Goal: Transaction & Acquisition: Book appointment/travel/reservation

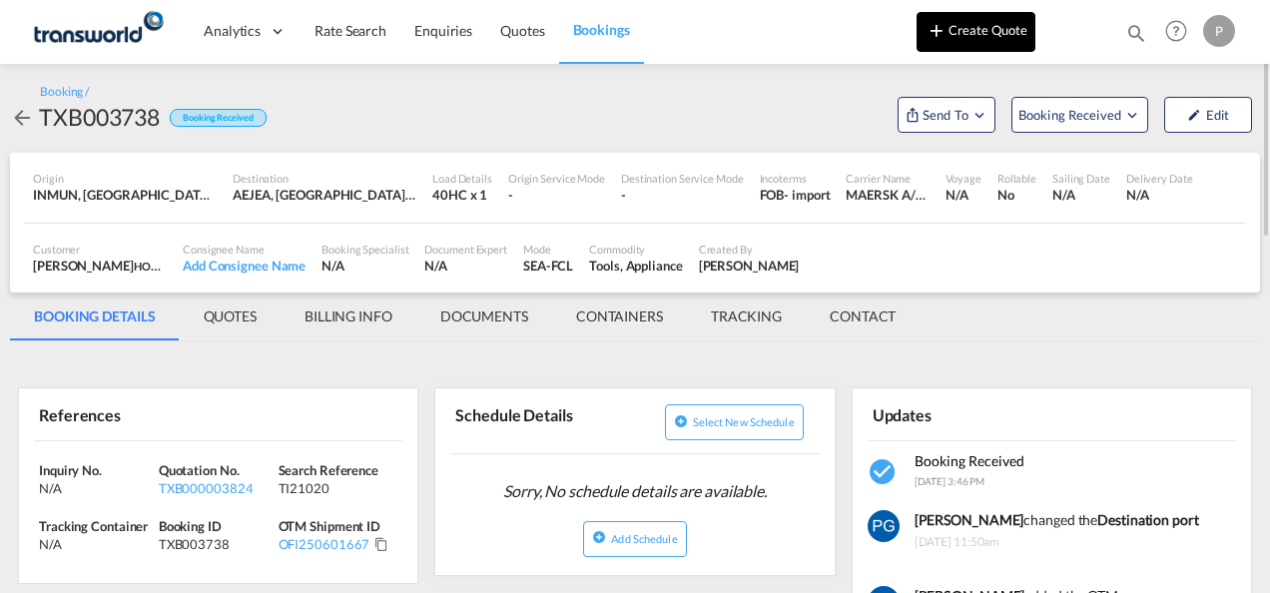
click at [961, 36] on button "Create Quote" at bounding box center [975, 32] width 119 height 40
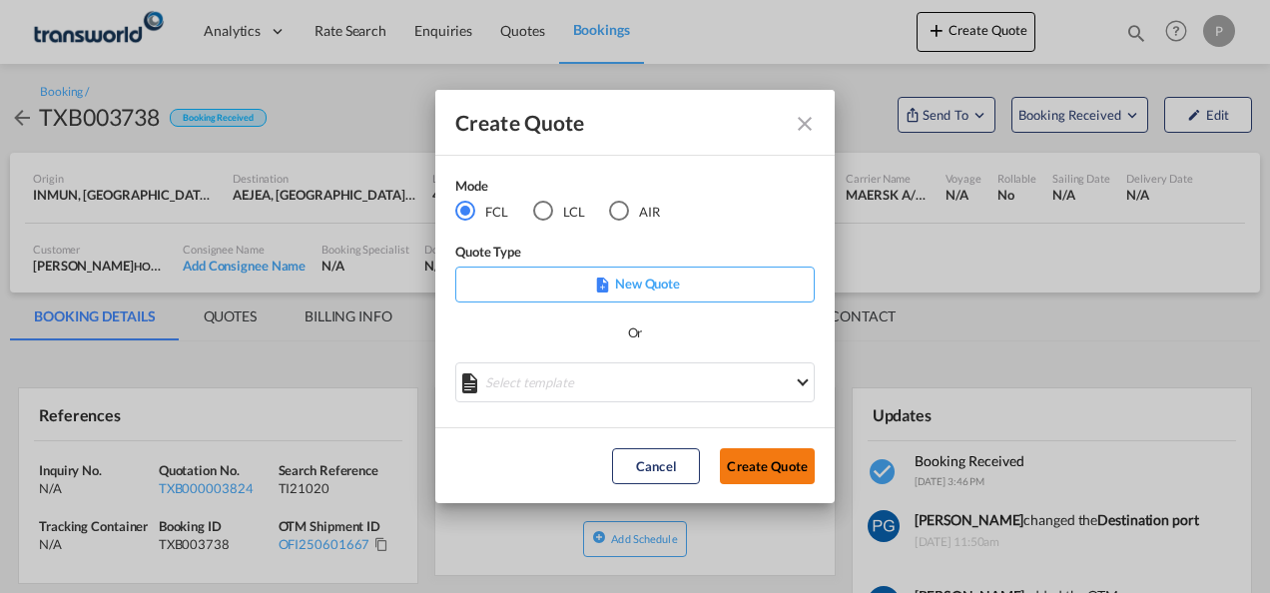
click at [751, 475] on button "Create Quote" at bounding box center [767, 466] width 95 height 36
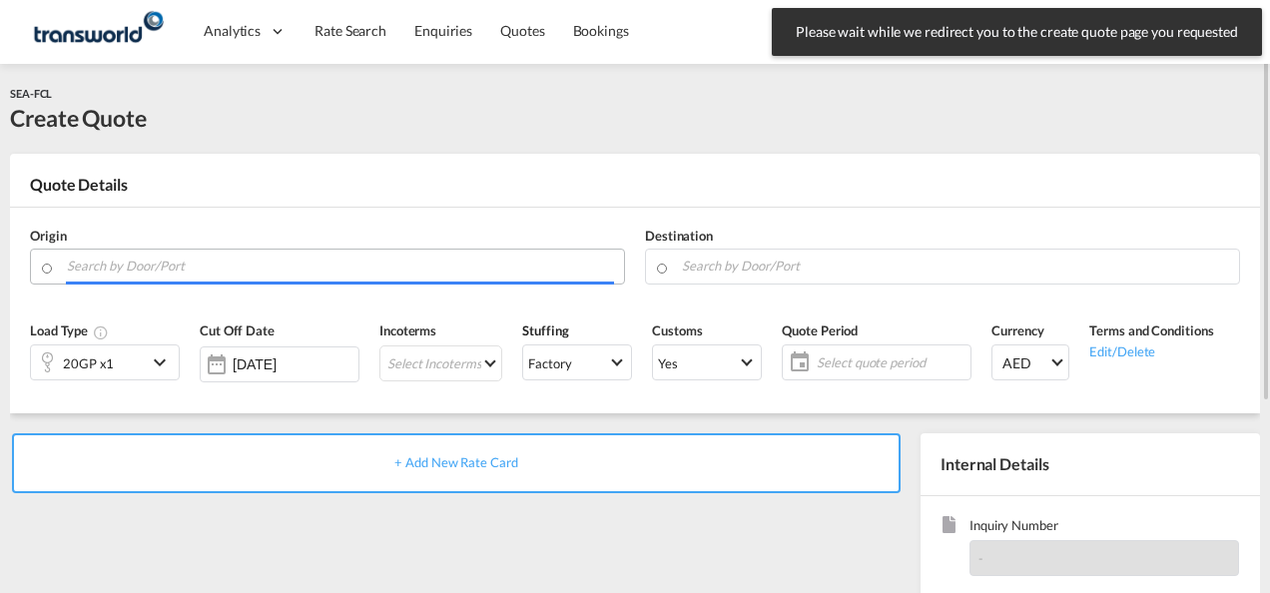
click at [276, 267] on body "Please wait while we redirect you to the create quote page you requested Press …" at bounding box center [635, 296] width 1270 height 593
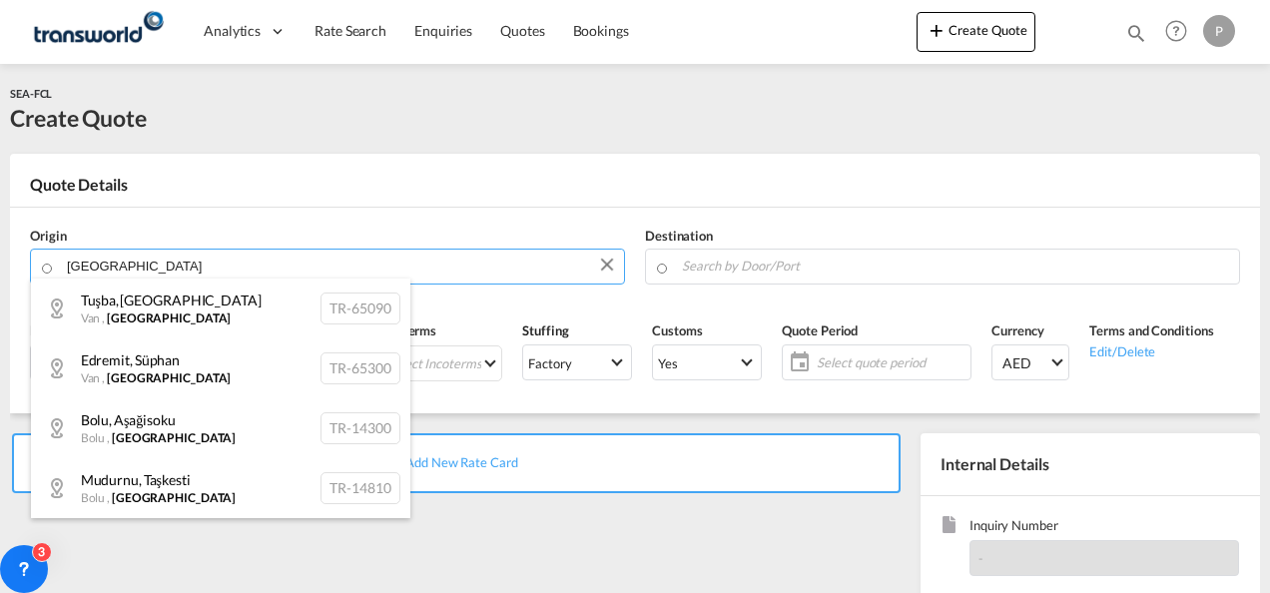
type input "[GEOGRAPHIC_DATA]"
click at [185, 274] on body "Analytics Dashboard Rate Search Enquiries Quotes Bookings" at bounding box center [635, 296] width 1270 height 593
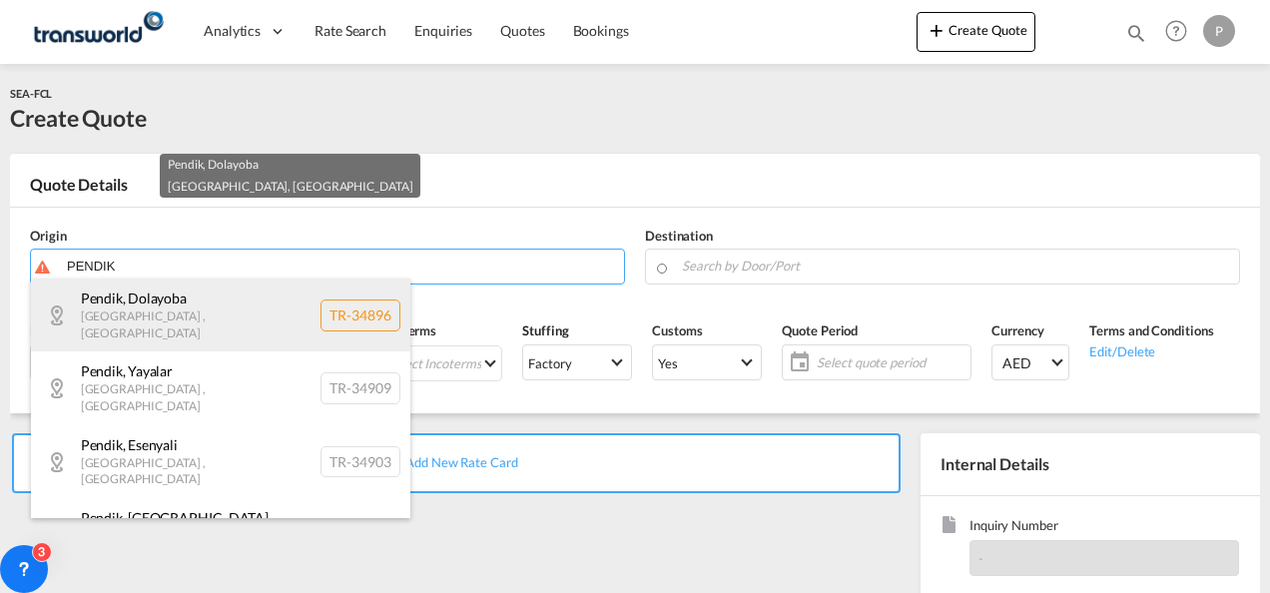
click at [170, 301] on div "Pendik , Dolayoba [GEOGRAPHIC_DATA] , [GEOGRAPHIC_DATA] TR-34896" at bounding box center [220, 314] width 379 height 73
type input "TR-34896, Pendik, [GEOGRAPHIC_DATA]"
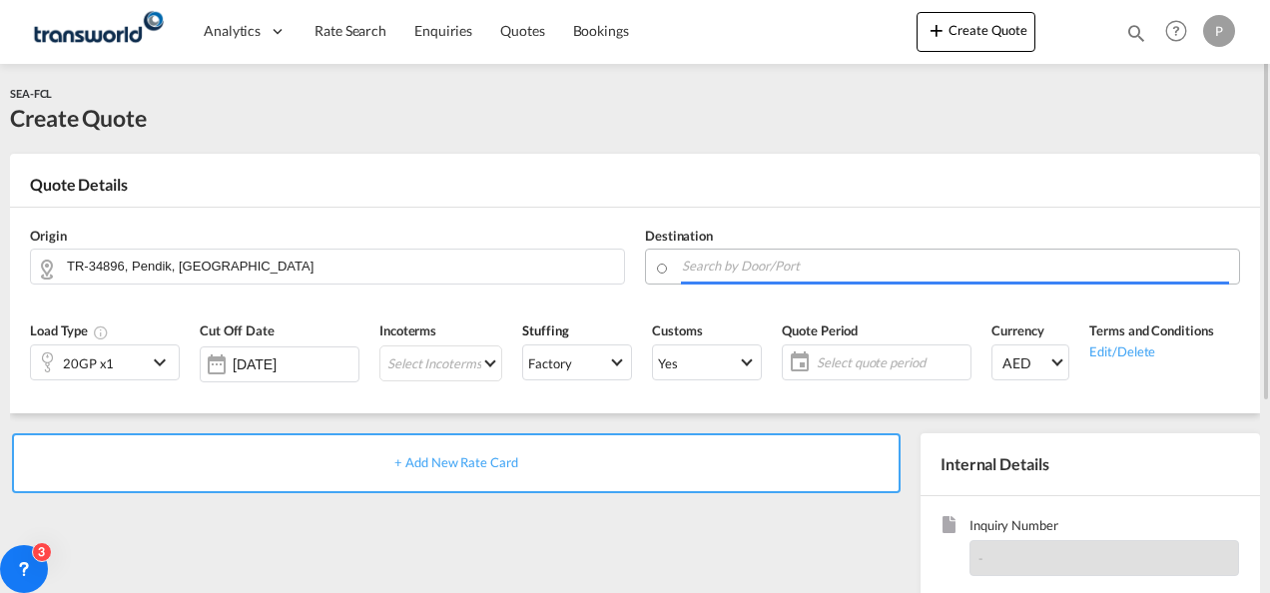
click at [724, 259] on input "Search by Door/Port" at bounding box center [955, 266] width 547 height 35
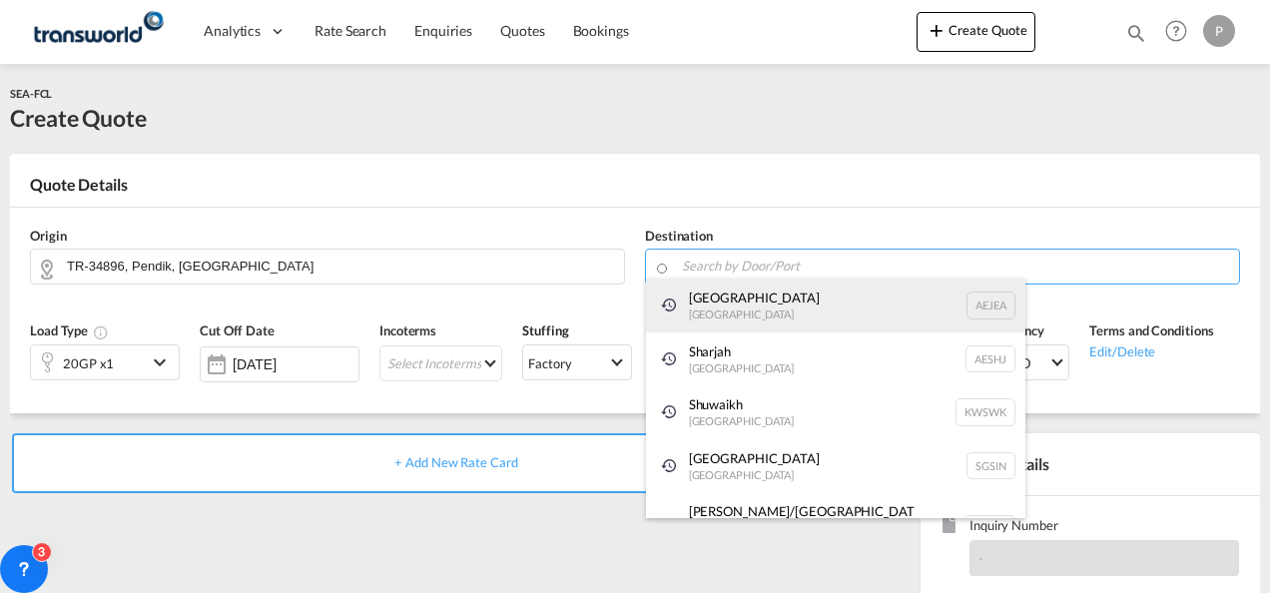
click at [724, 291] on div "[GEOGRAPHIC_DATA] [GEOGRAPHIC_DATA]" at bounding box center [835, 305] width 379 height 54
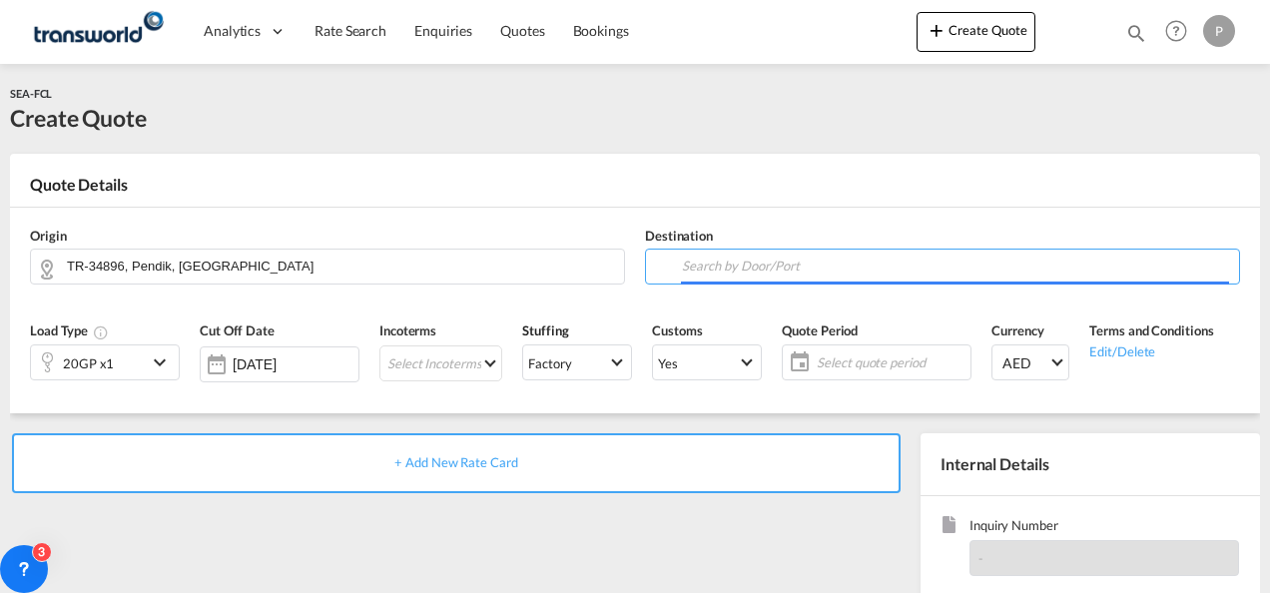
type input "[GEOGRAPHIC_DATA], [GEOGRAPHIC_DATA]"
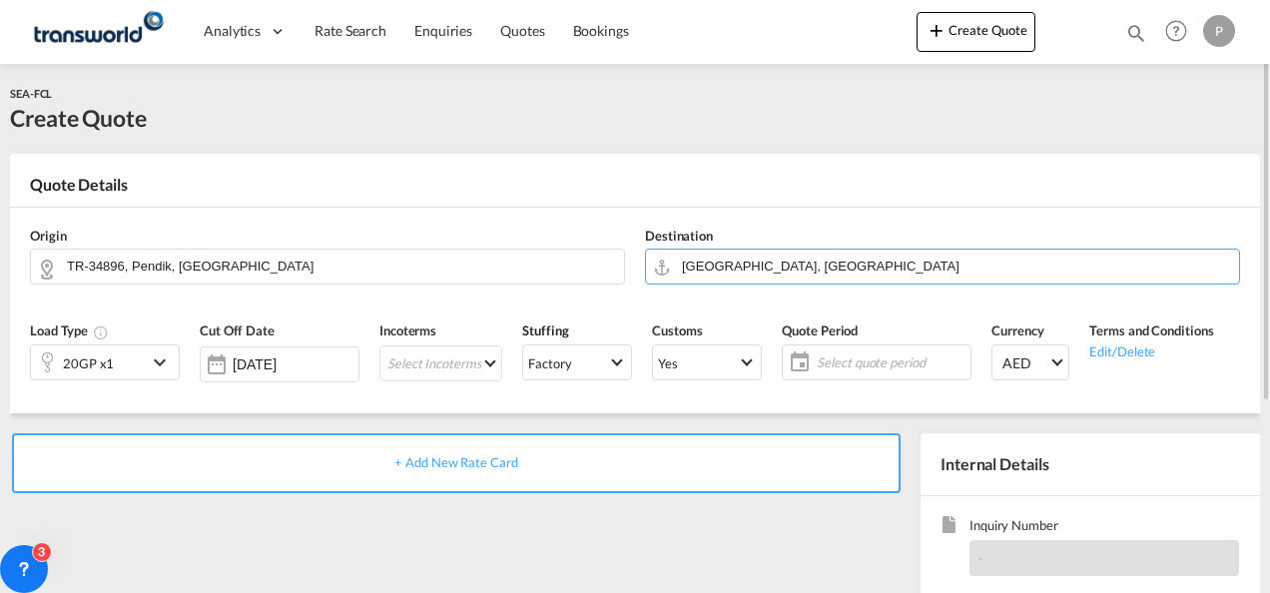
click at [154, 364] on md-icon "icon-chevron-down" at bounding box center [163, 362] width 30 height 24
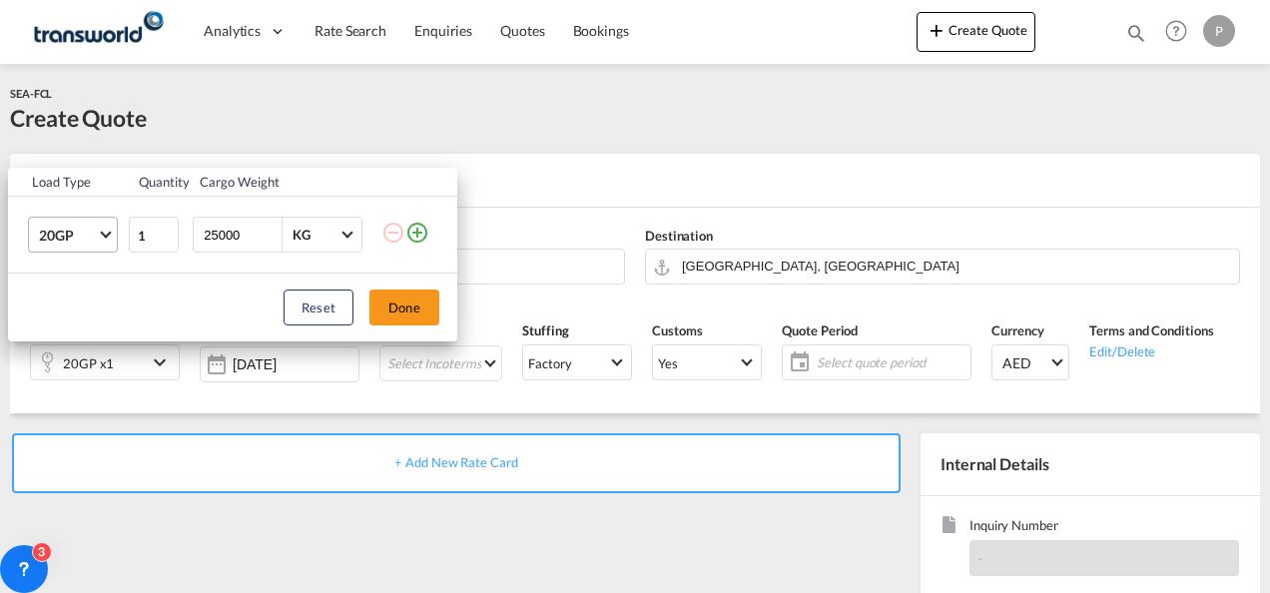
click at [82, 227] on span "20GP" at bounding box center [68, 236] width 58 height 20
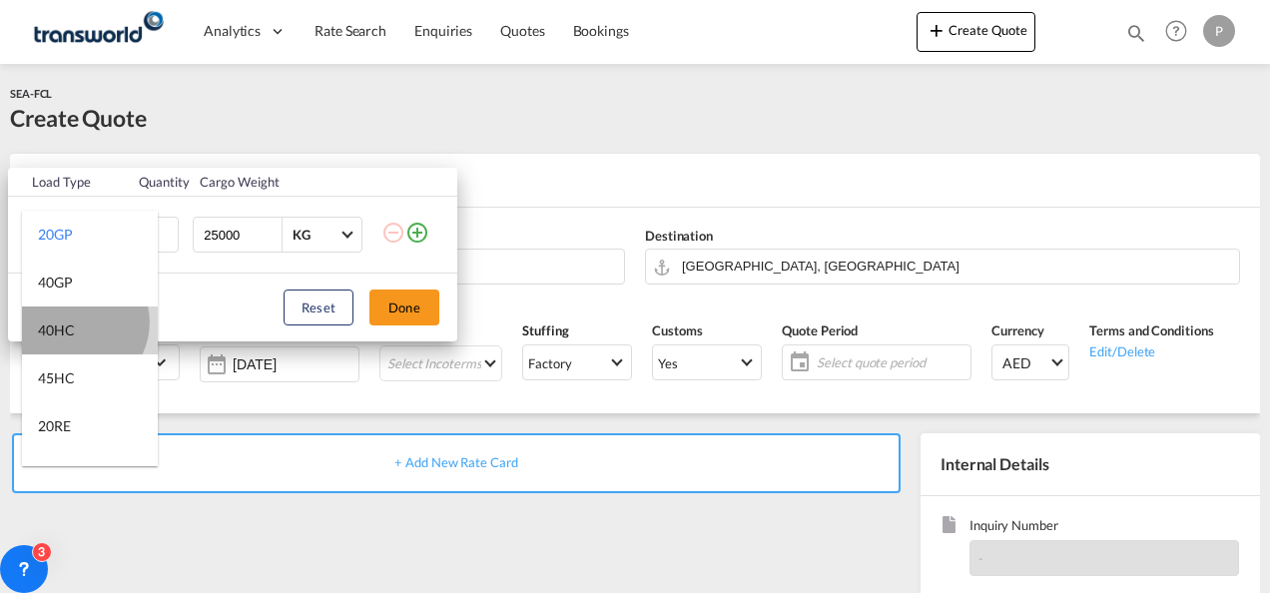
click at [75, 322] on md-option "40HC" at bounding box center [90, 330] width 136 height 48
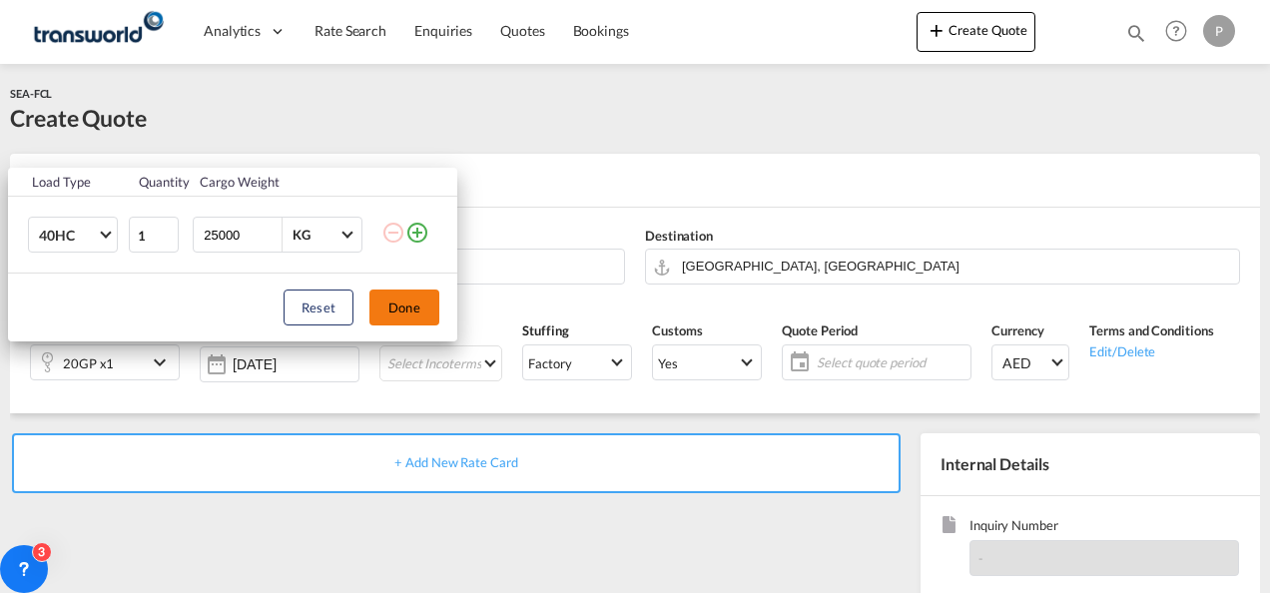
click at [392, 302] on button "Done" at bounding box center [404, 307] width 70 height 36
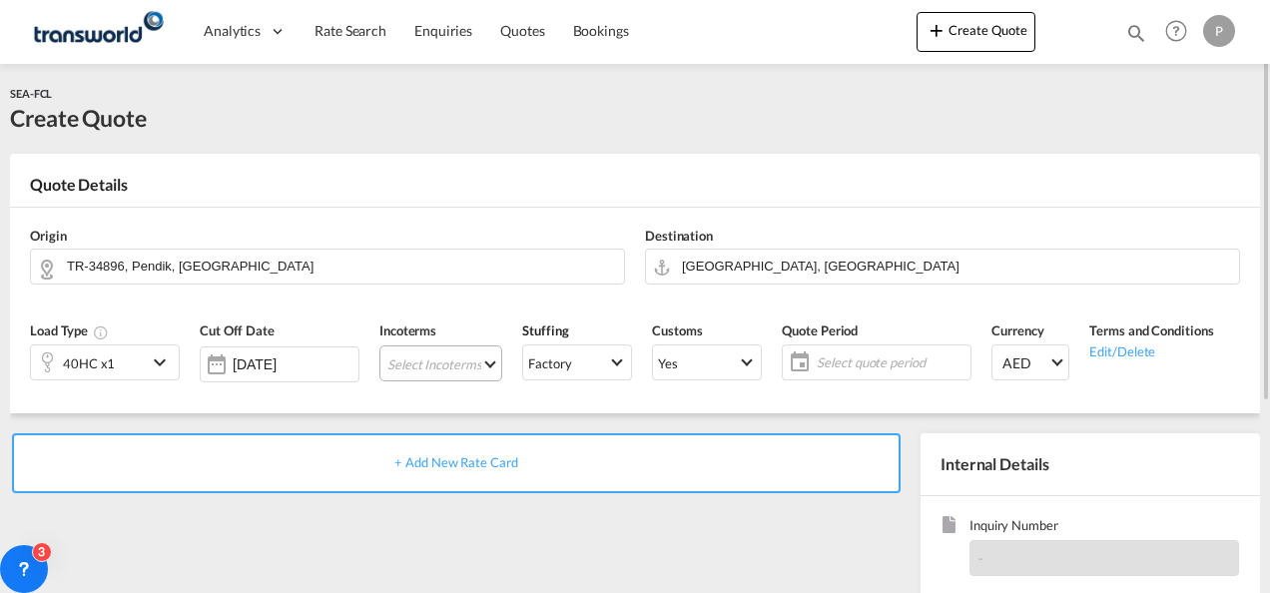
click at [409, 356] on md-select "Select Incoterms CFR - export Cost and Freight CFR - import Cost and Freight CP…" at bounding box center [440, 363] width 123 height 36
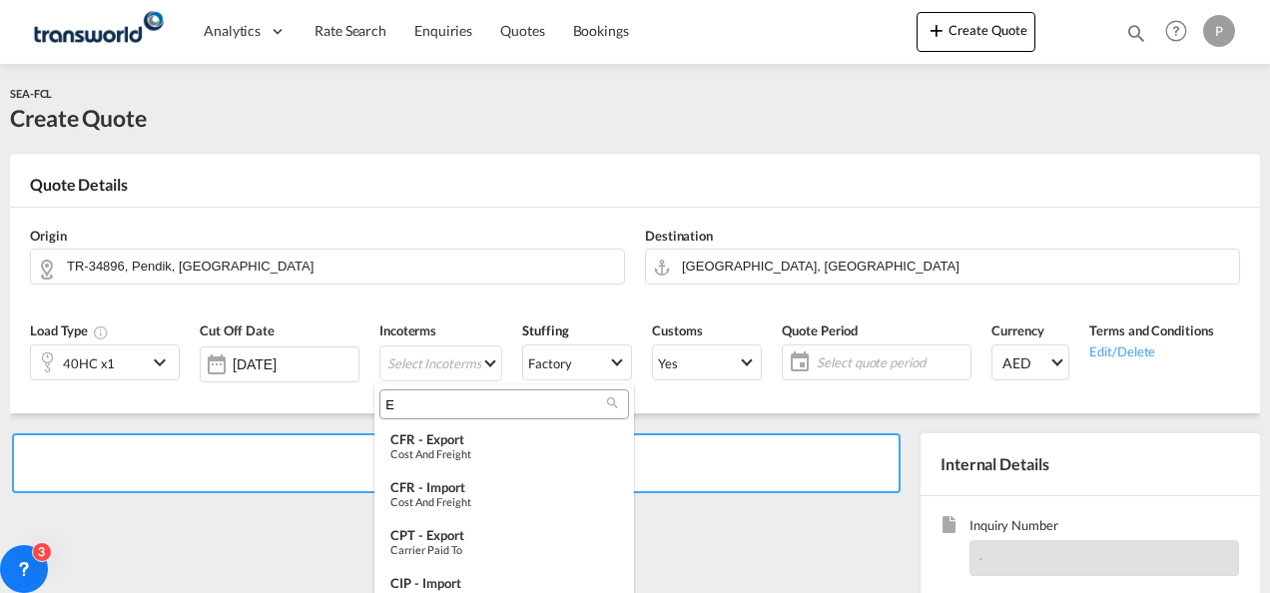
click at [412, 403] on input "E" at bounding box center [496, 404] width 222 height 18
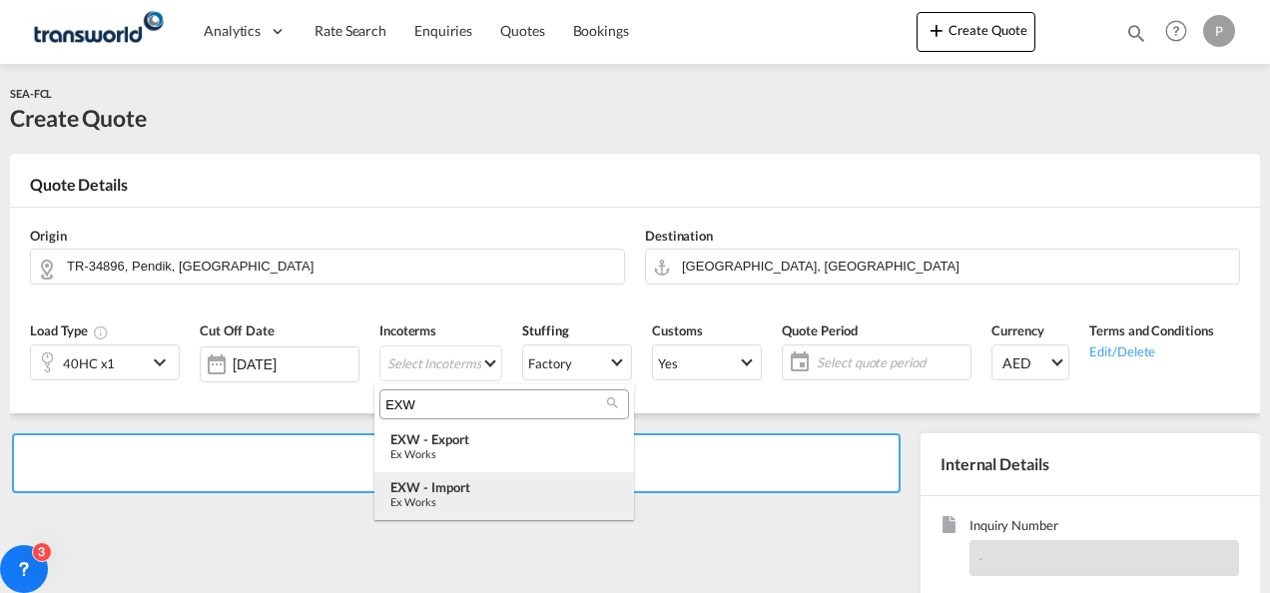
type input "EXW"
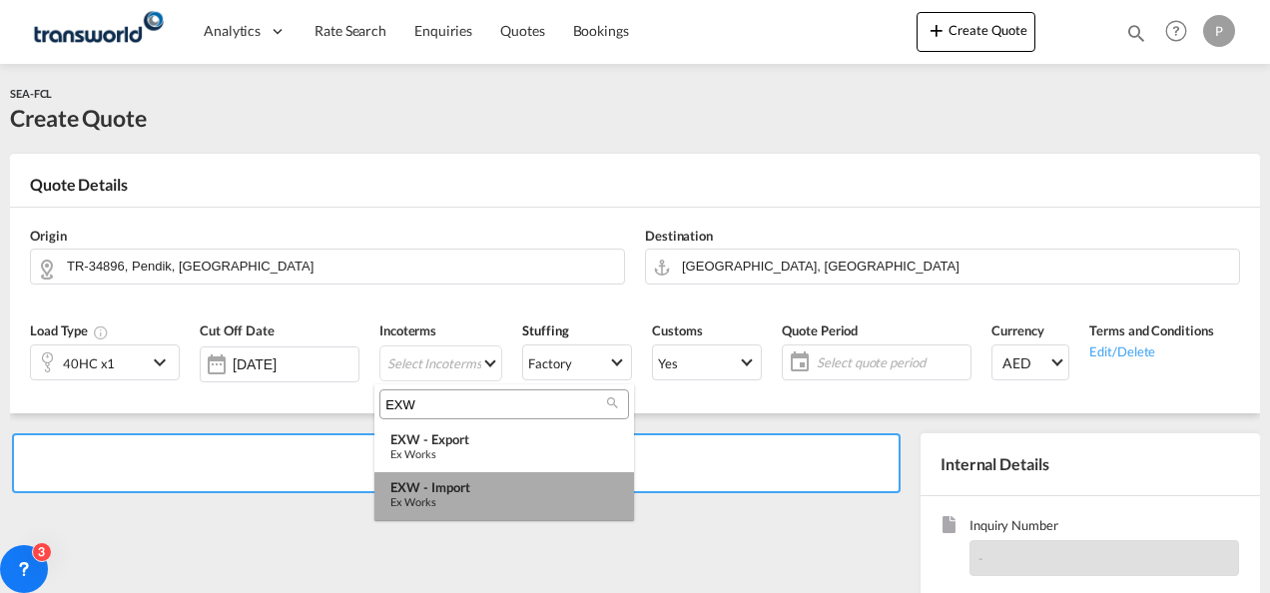
click at [462, 493] on div "EXW - import" at bounding box center [504, 487] width 228 height 16
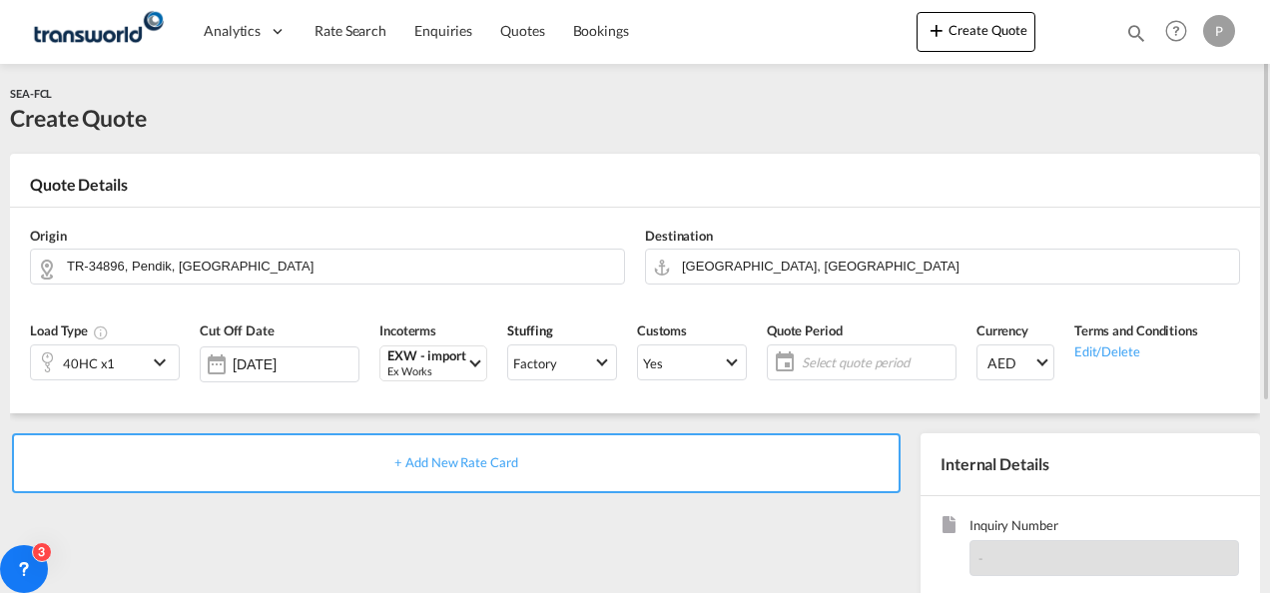
click at [835, 361] on span "Select quote period" at bounding box center [875, 362] width 149 height 18
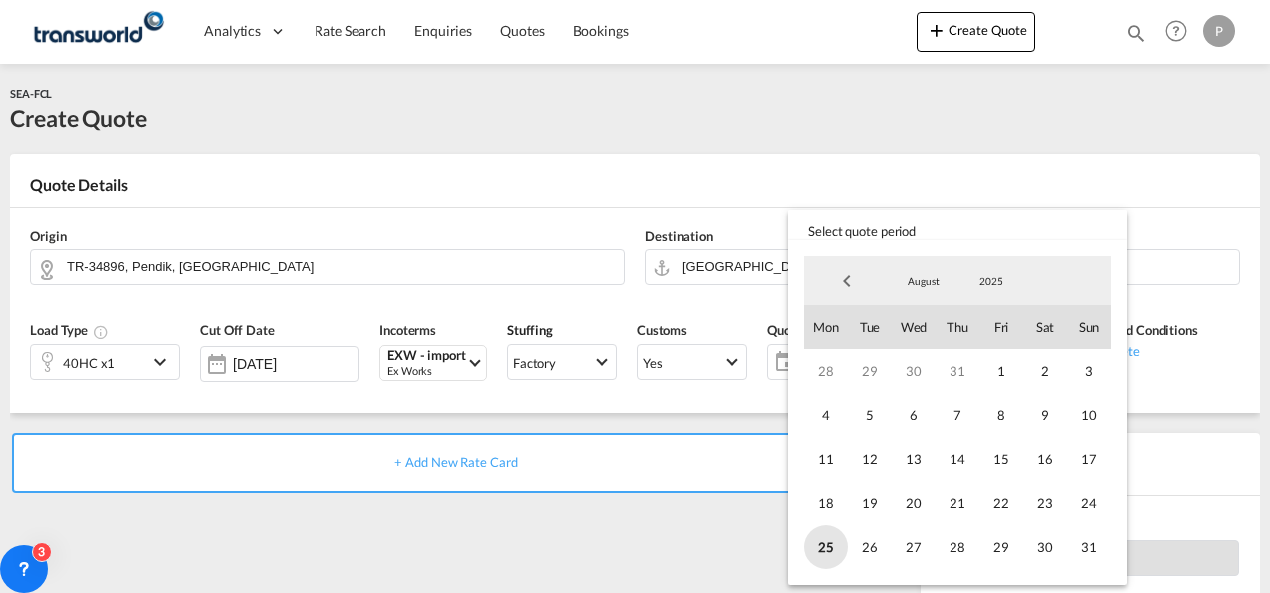
click at [818, 543] on span "25" at bounding box center [825, 547] width 44 height 44
click at [1088, 537] on span "31" at bounding box center [1089, 547] width 44 height 44
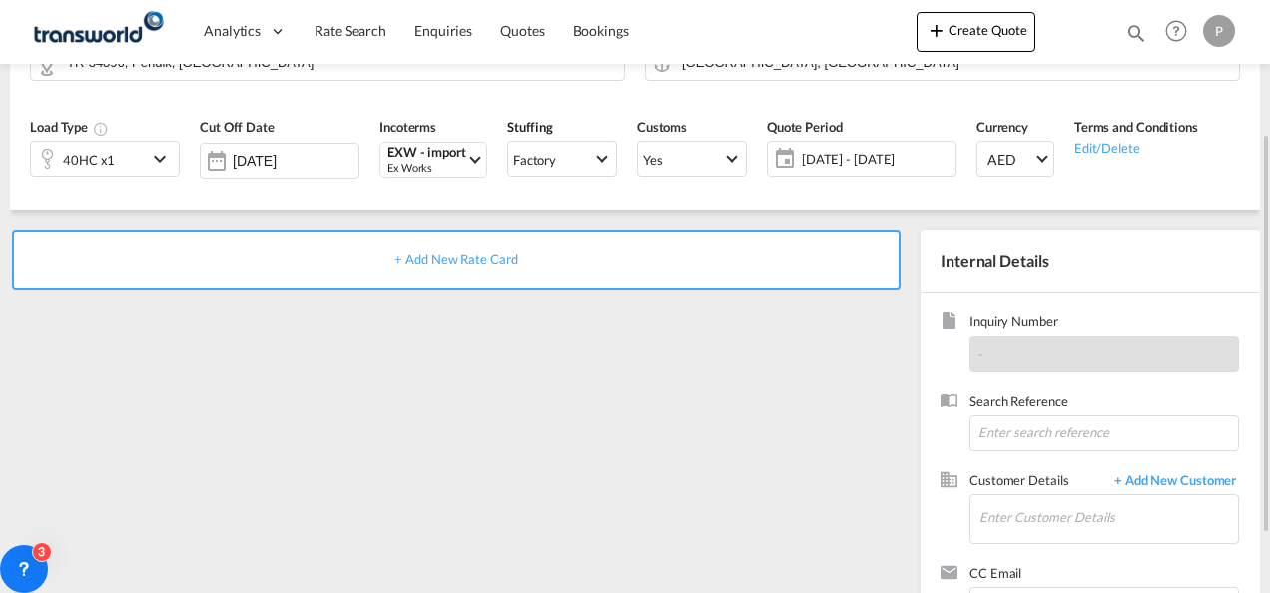
scroll to position [205, 0]
click at [1027, 433] on input at bounding box center [1103, 432] width 269 height 36
type input "TWG666"
click at [1059, 515] on input "Enter Customer Details" at bounding box center [1108, 516] width 258 height 45
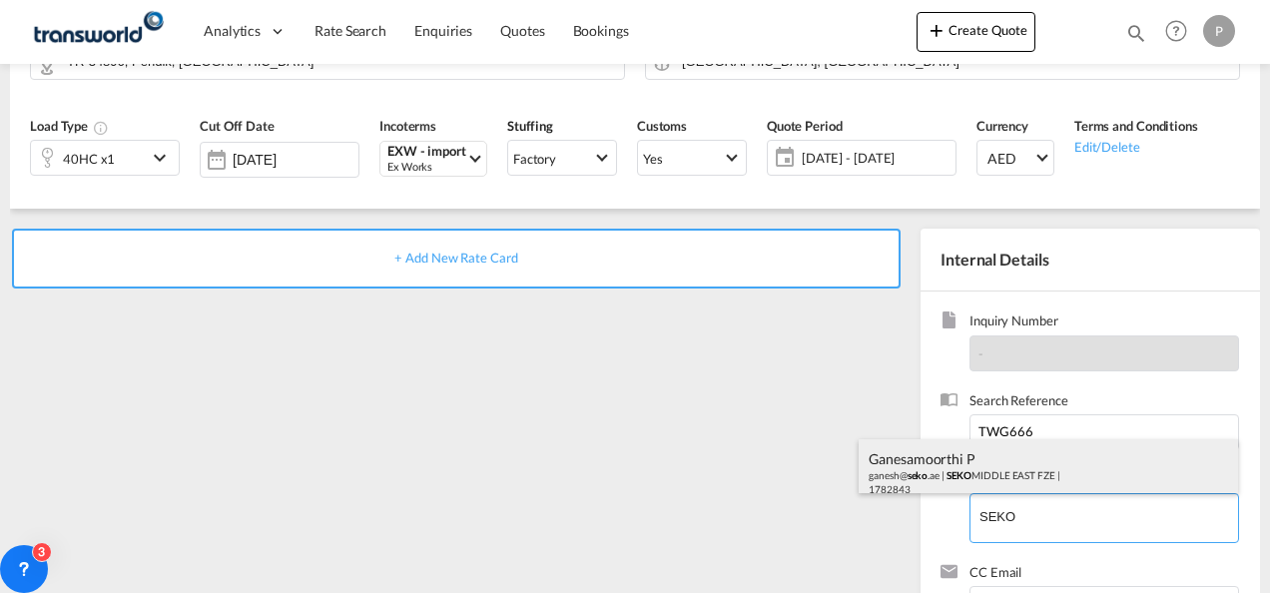
click at [985, 474] on div "Ganesamoorthi P ganesh@ seko .ae | SEKO MIDDLE EAST FZE | 1782843" at bounding box center [1047, 473] width 379 height 68
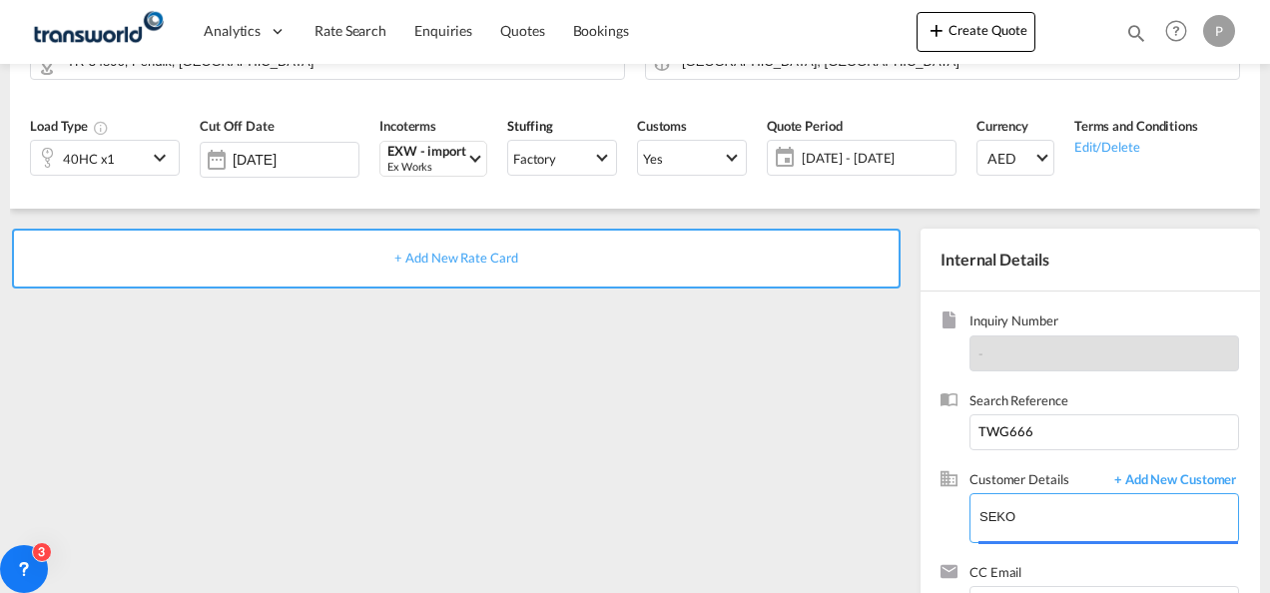
type input "SEKO MIDDLE EAST FZE, Ganesamoorthi P, [EMAIL_ADDRESS][DOMAIN_NAME]"
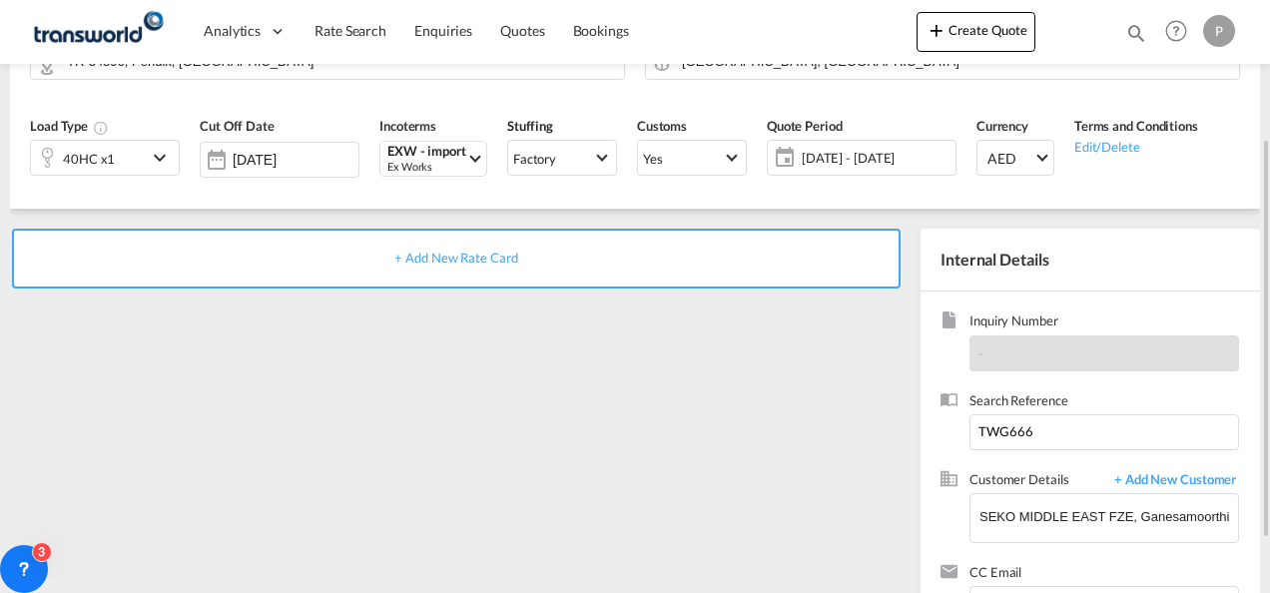
click at [475, 261] on span "+ Add New Rate Card" at bounding box center [455, 258] width 123 height 16
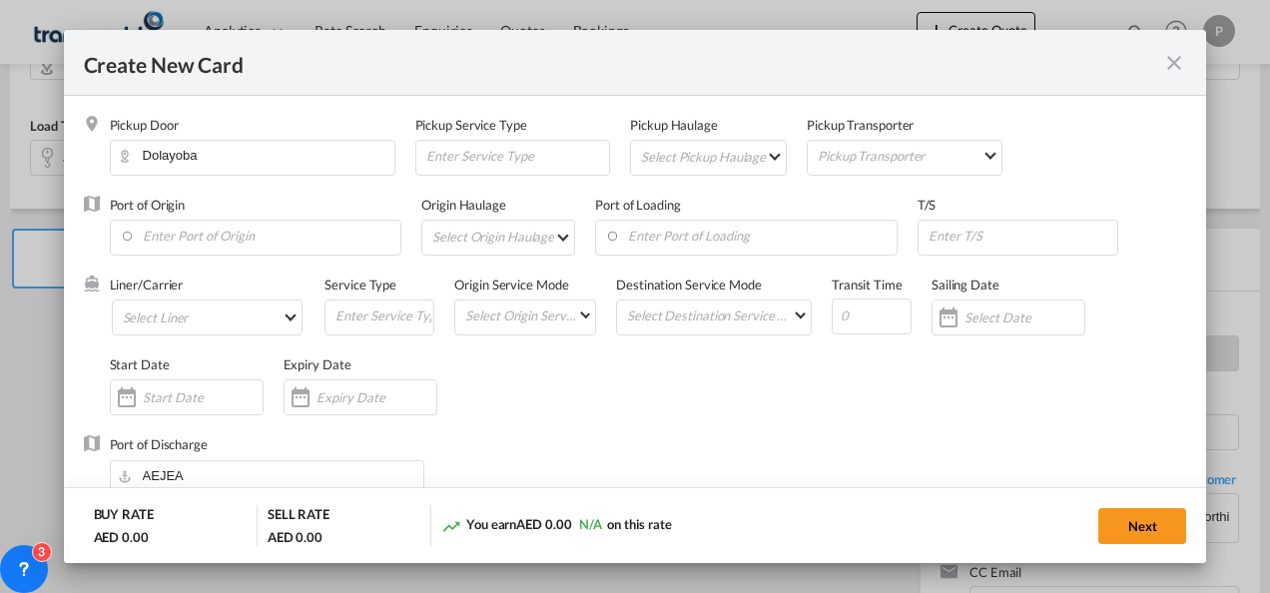
type input "Basic Ocean Freight"
select select "per equipment"
click at [1171, 59] on md-icon "icon-close fg-AAA8AD m-0 pointer" at bounding box center [1174, 63] width 24 height 24
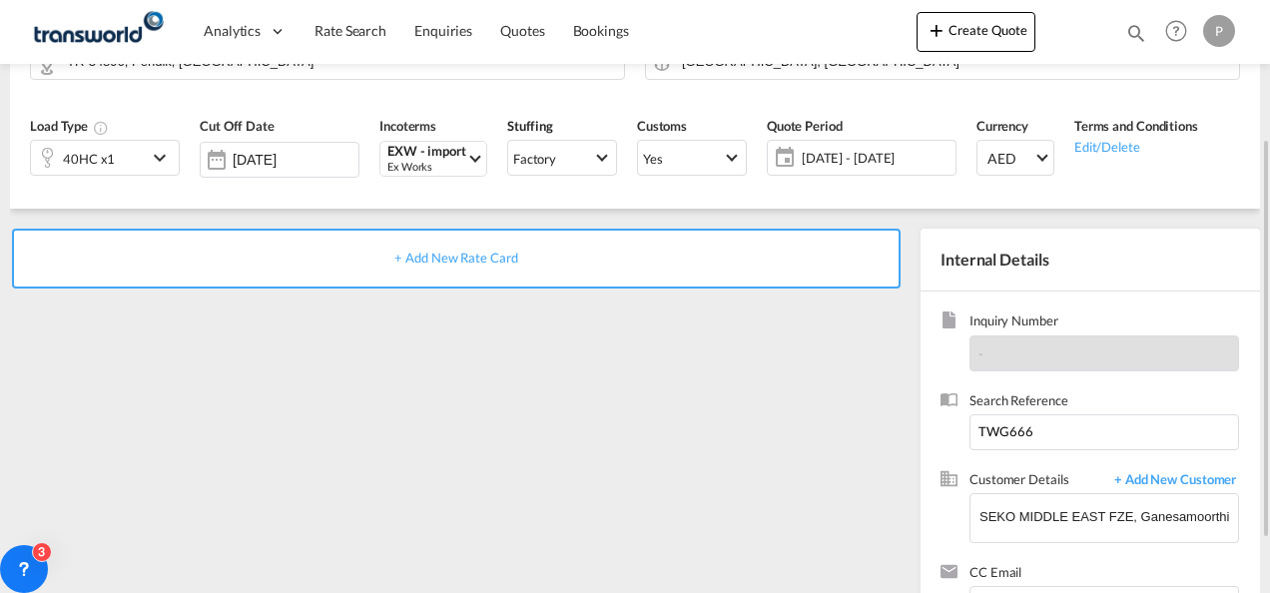
click at [421, 260] on span "+ Add New Rate Card" at bounding box center [455, 258] width 123 height 16
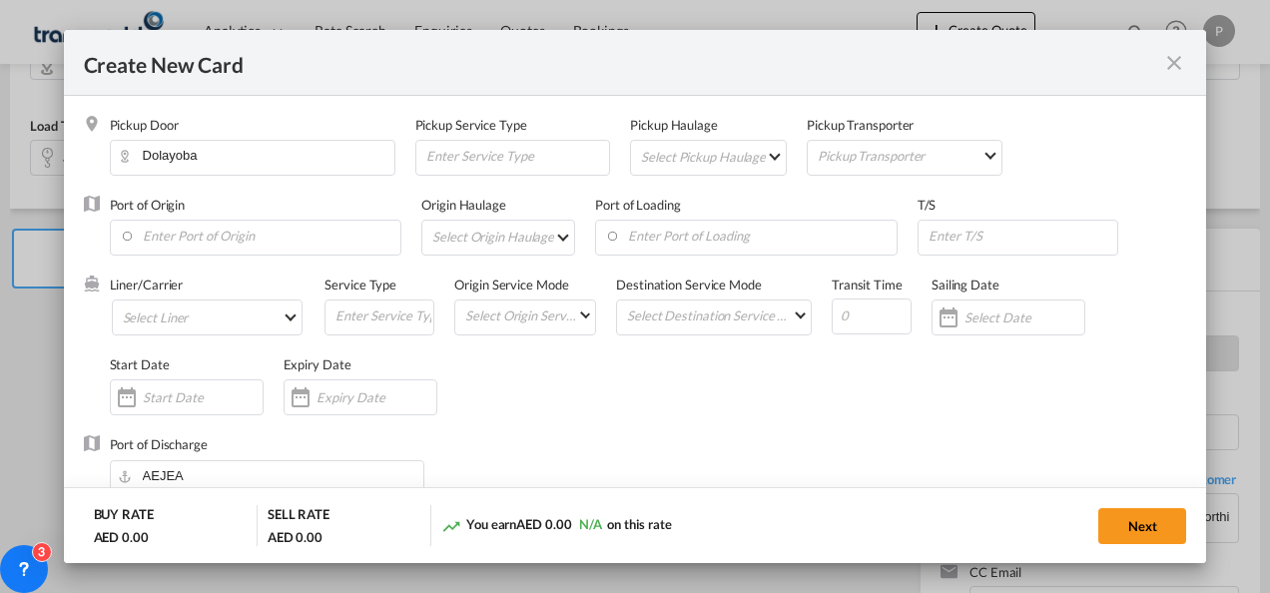
click at [1175, 68] on md-icon "icon-close fg-AAA8AD m-0 pointer" at bounding box center [1174, 63] width 24 height 24
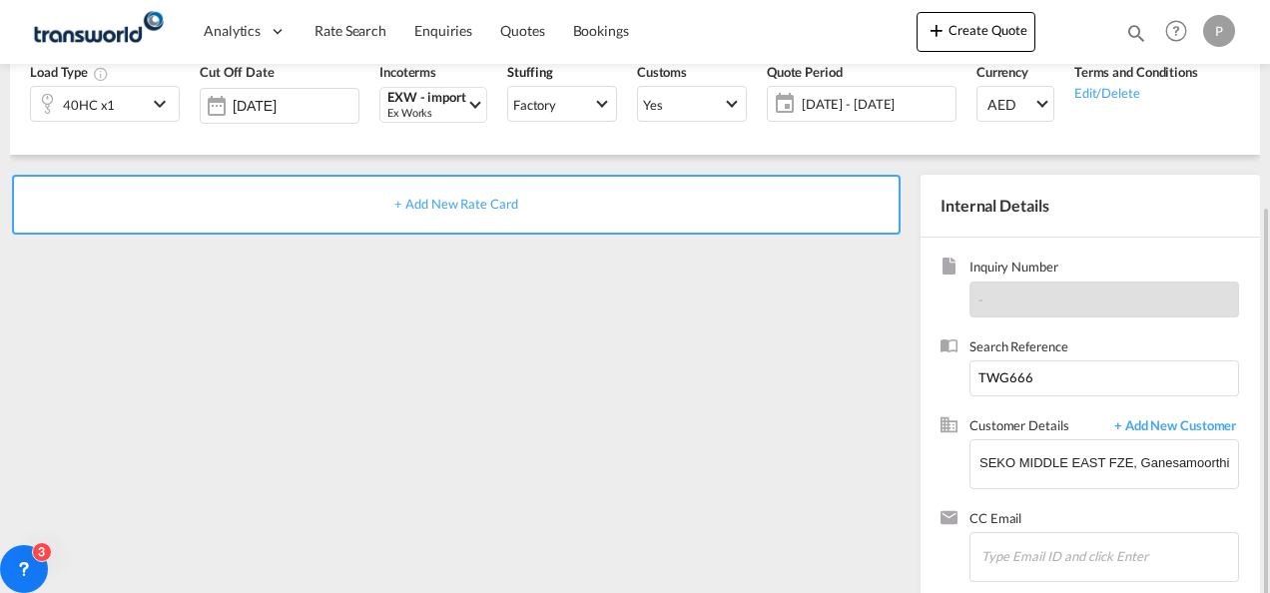
scroll to position [280, 0]
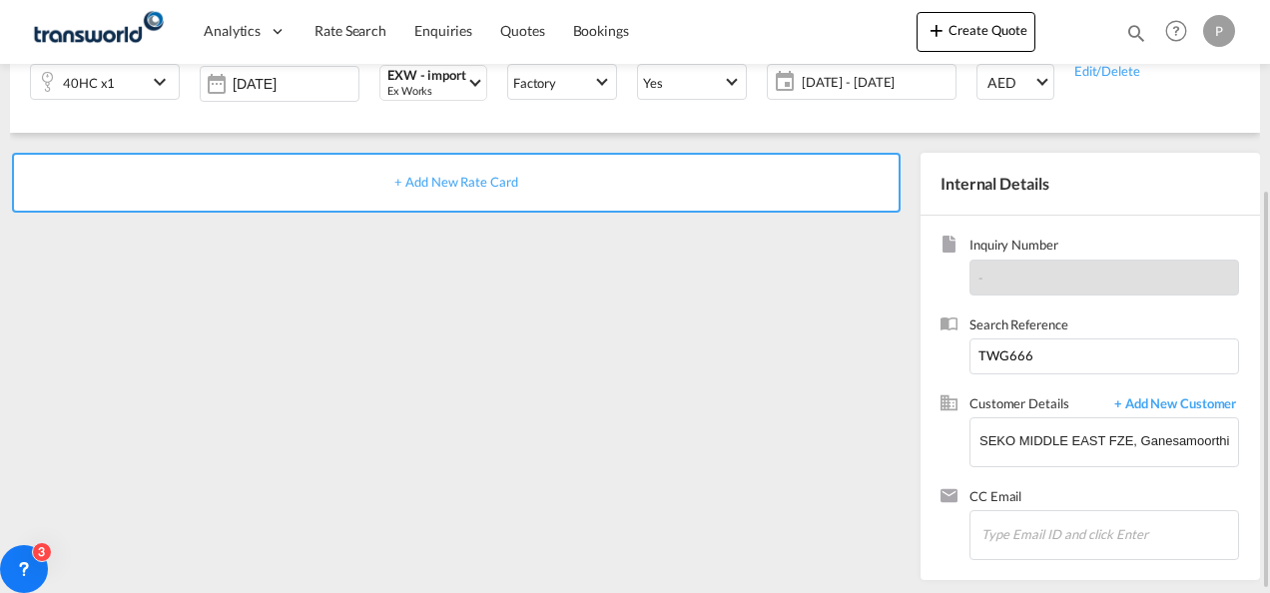
click at [469, 178] on span "+ Add New Rate Card" at bounding box center [455, 182] width 123 height 16
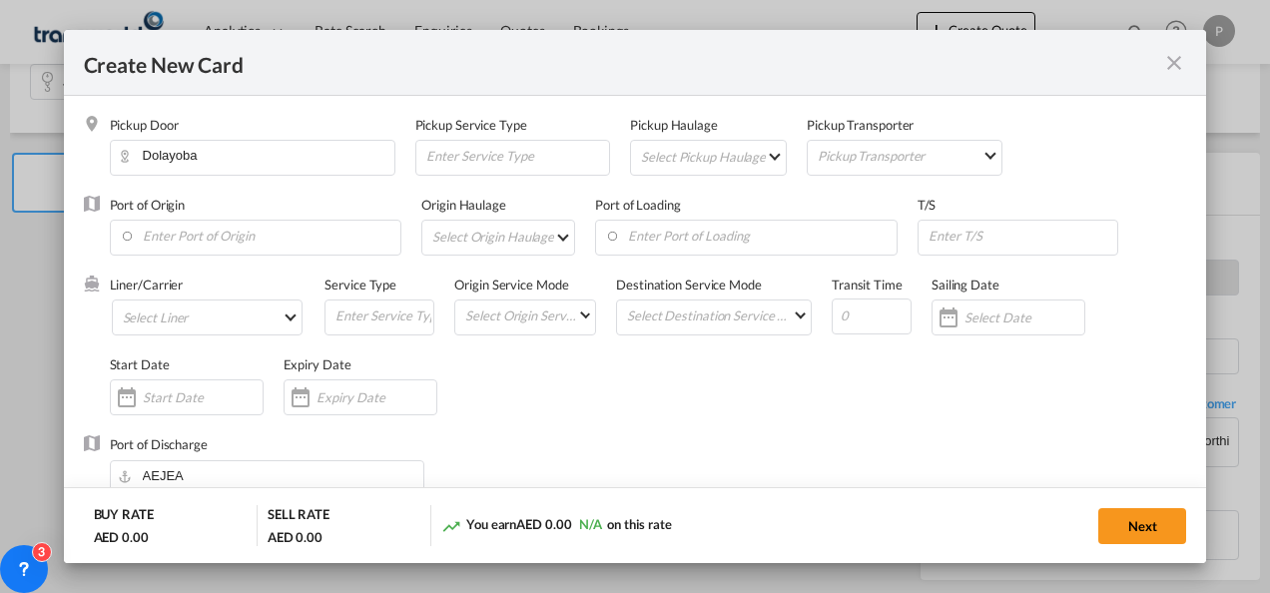
click at [1181, 60] on md-icon "icon-close fg-AAA8AD m-0 pointer" at bounding box center [1174, 63] width 24 height 24
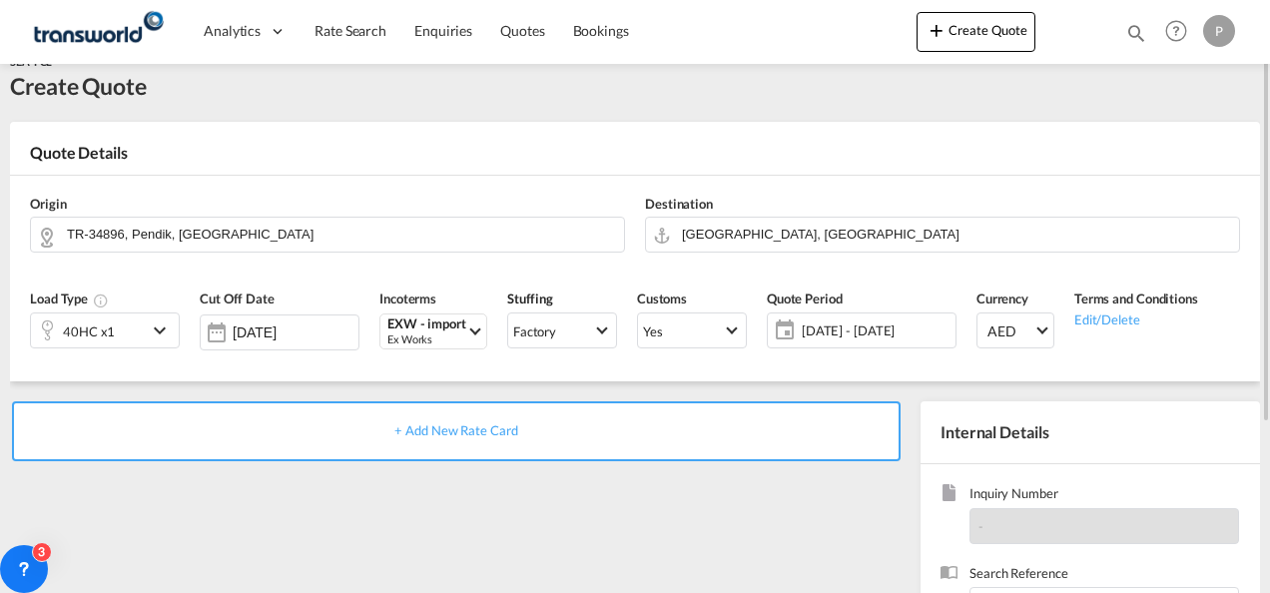
scroll to position [30, 0]
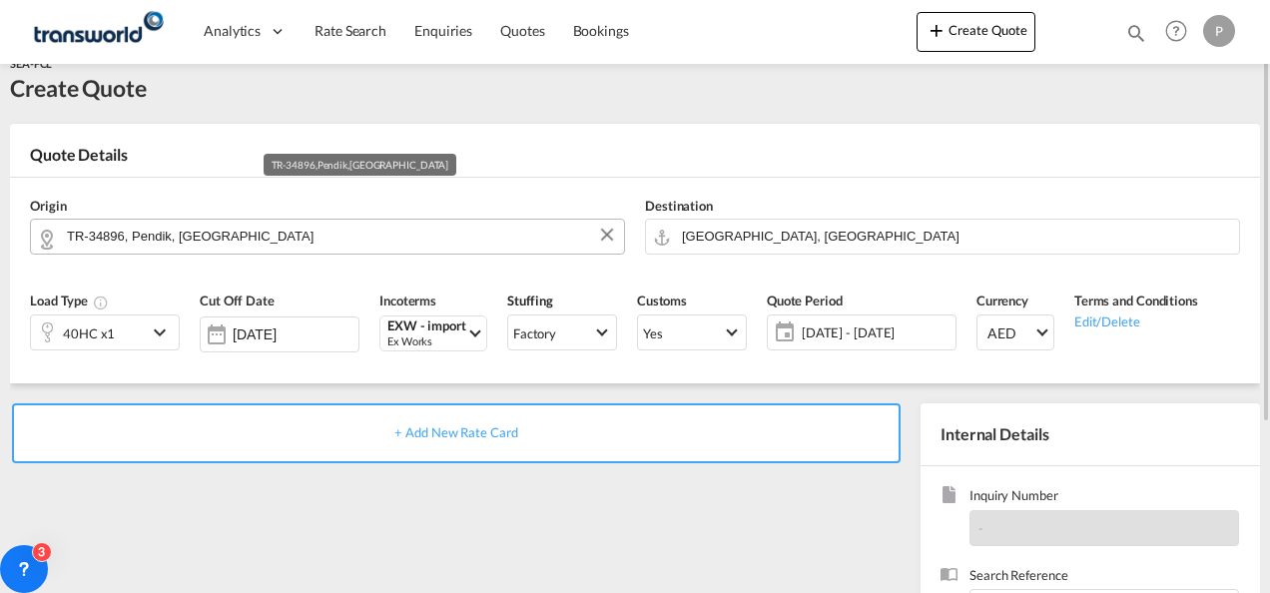
click at [234, 230] on input "TR-34896, Pendik, [GEOGRAPHIC_DATA]" at bounding box center [340, 236] width 547 height 35
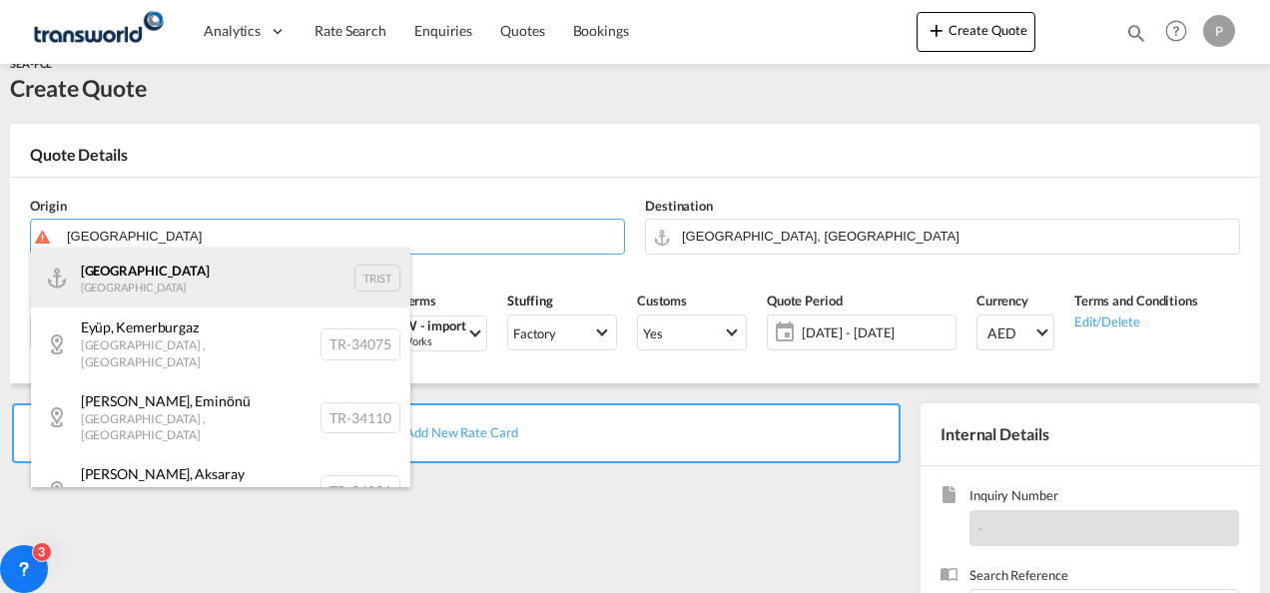
click at [204, 263] on div "[GEOGRAPHIC_DATA] [GEOGRAPHIC_DATA] TRIST" at bounding box center [220, 278] width 379 height 60
type input "[GEOGRAPHIC_DATA], TRIST"
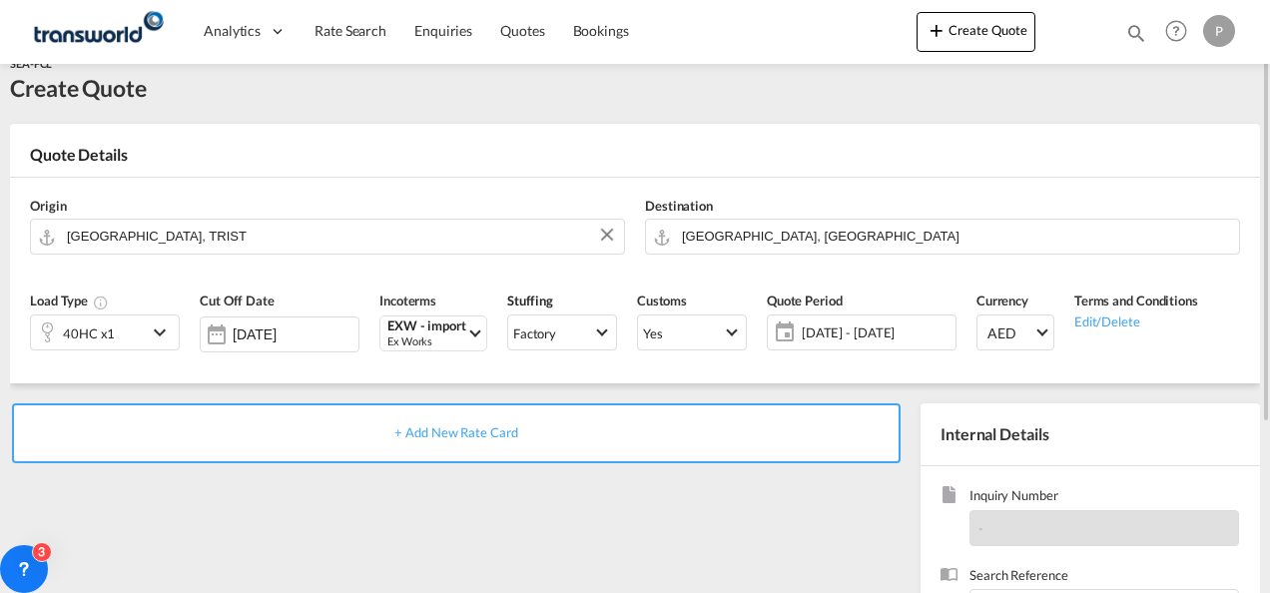
click at [469, 428] on span "+ Add New Rate Card" at bounding box center [455, 432] width 123 height 16
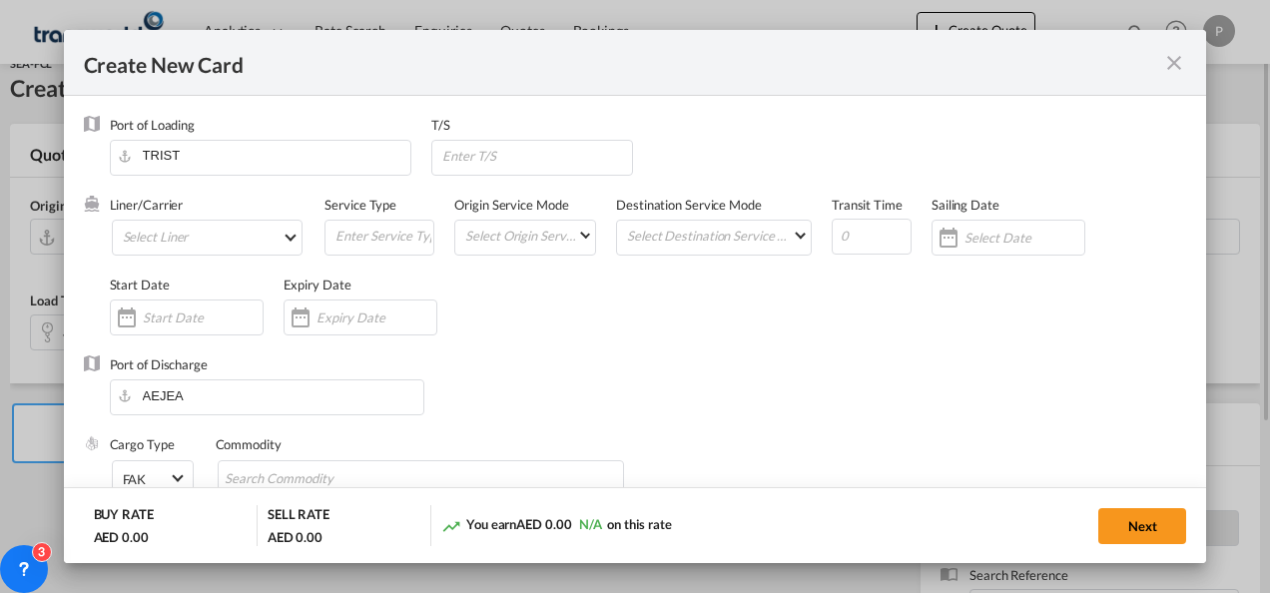
type input "Basic Ocean Freight"
select select "per equipment"
click at [224, 239] on md-select "Select Liner 2HM LOGISTICS D.O.O 2HM LOGISTICS D.O.O. / TDWC-CAPODISTRI 2HM LOG…" at bounding box center [208, 238] width 192 height 36
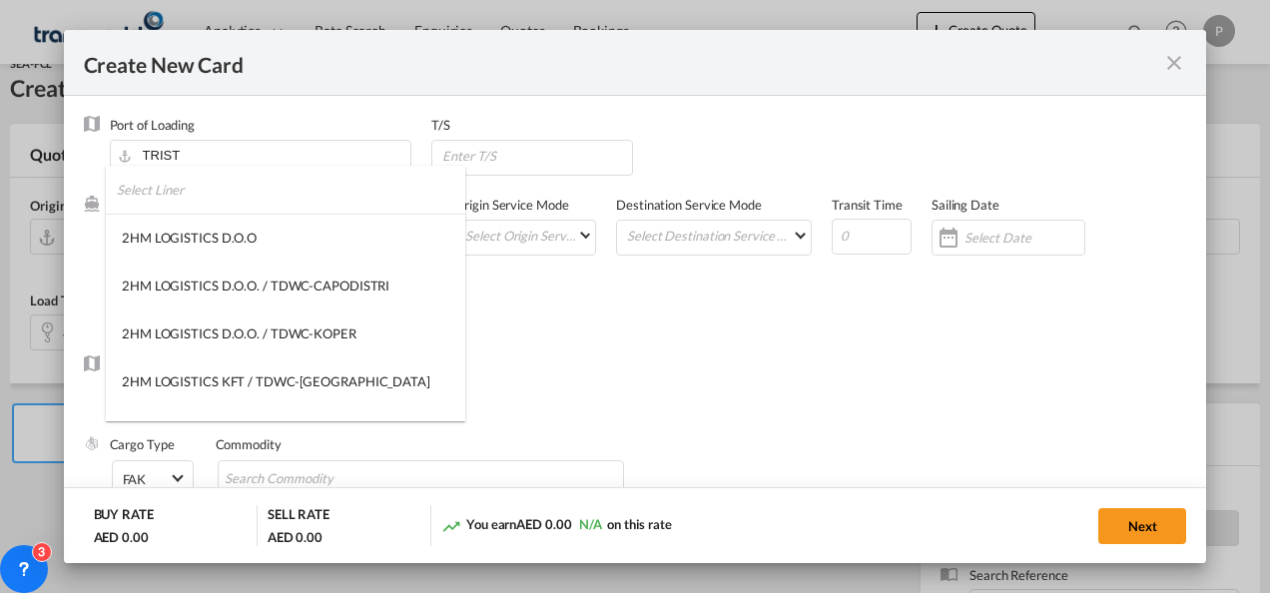
click at [200, 184] on input "search" at bounding box center [291, 190] width 348 height 48
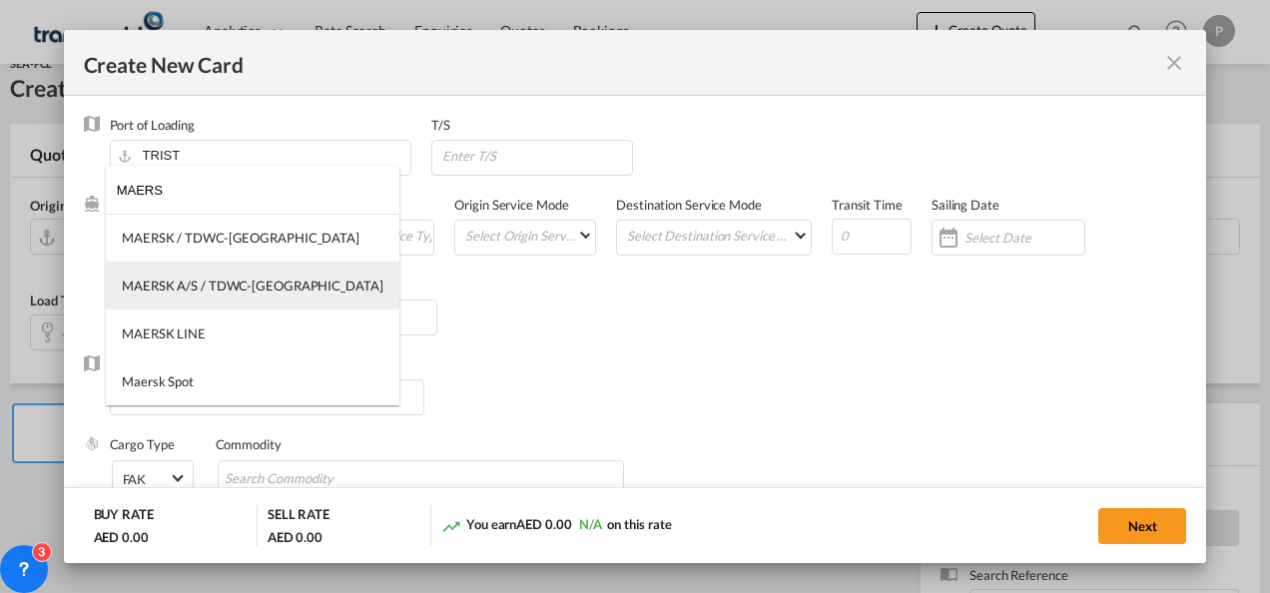
type input "MAERS"
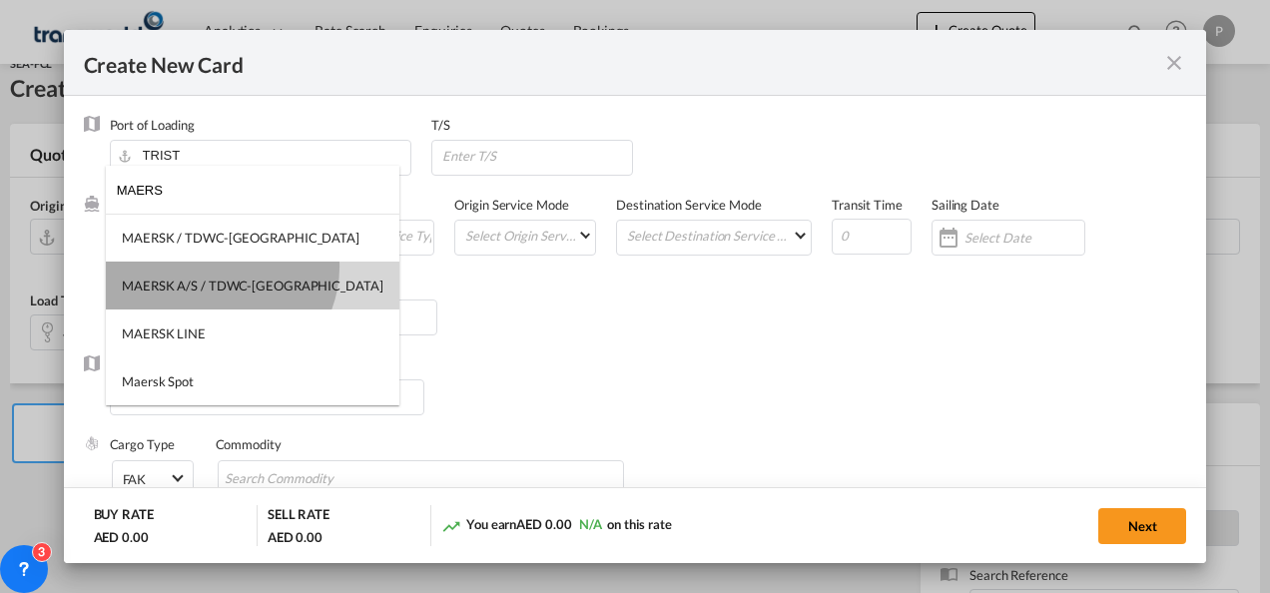
click at [218, 265] on md-option "MAERSK A/S / TDWC-[GEOGRAPHIC_DATA]" at bounding box center [252, 285] width 293 height 48
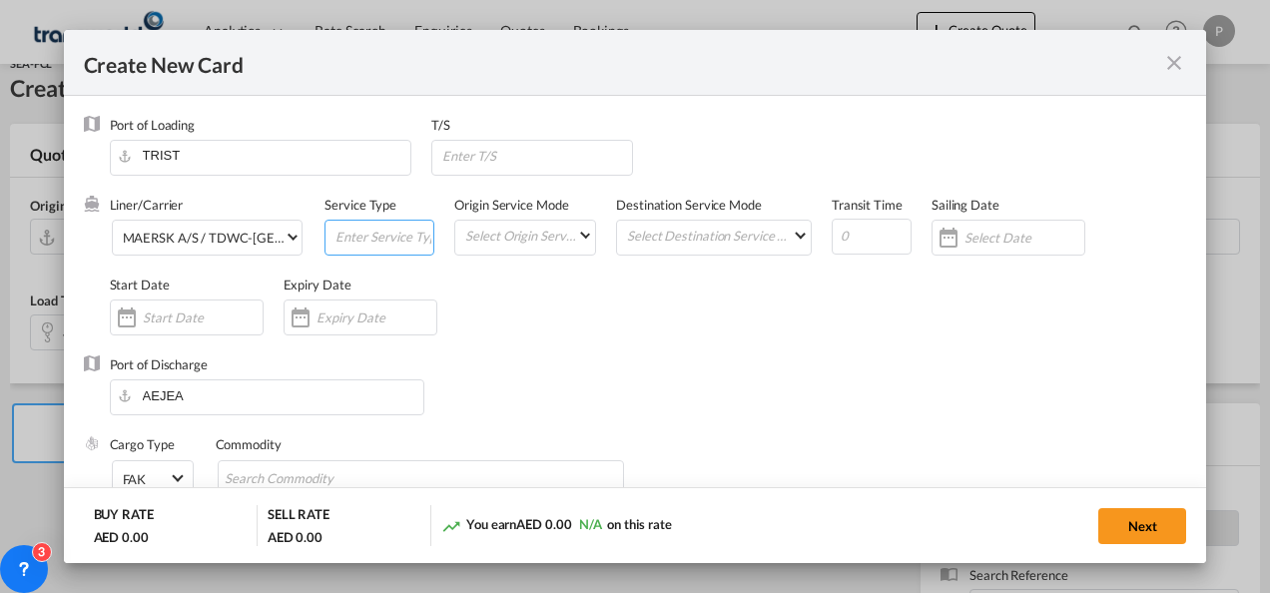
click at [341, 234] on input "Create New Card ..." at bounding box center [383, 236] width 100 height 30
type input "EXW IMPORT"
click at [359, 306] on div "Create New Card ..." at bounding box center [360, 317] width 154 height 36
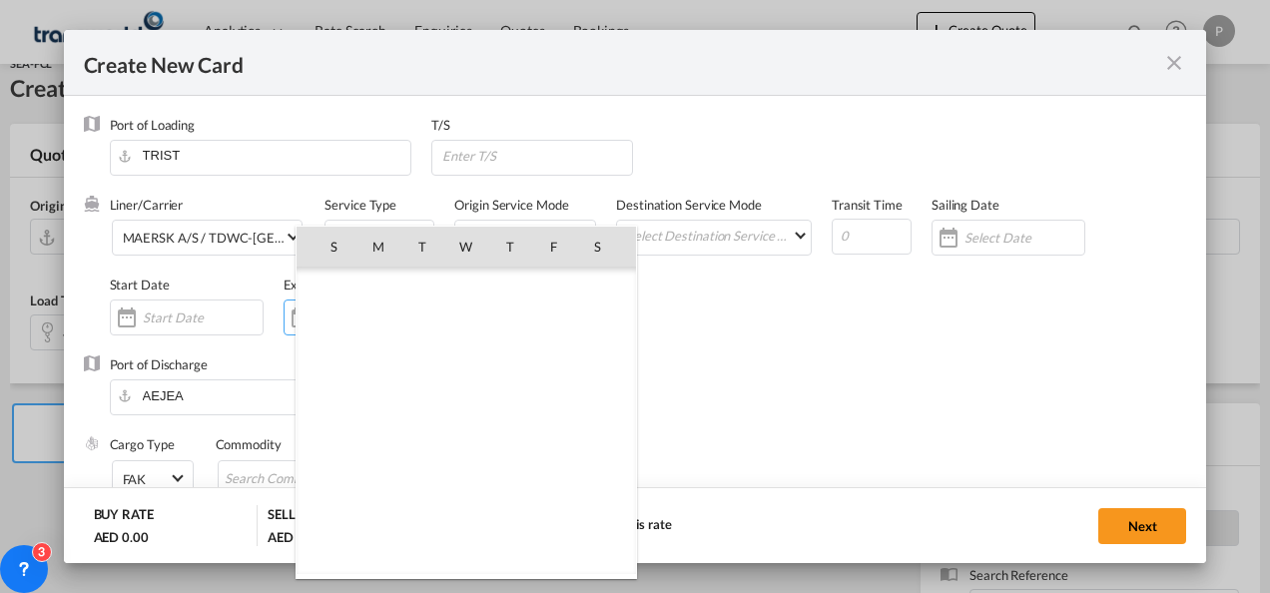
scroll to position [462058, 0]
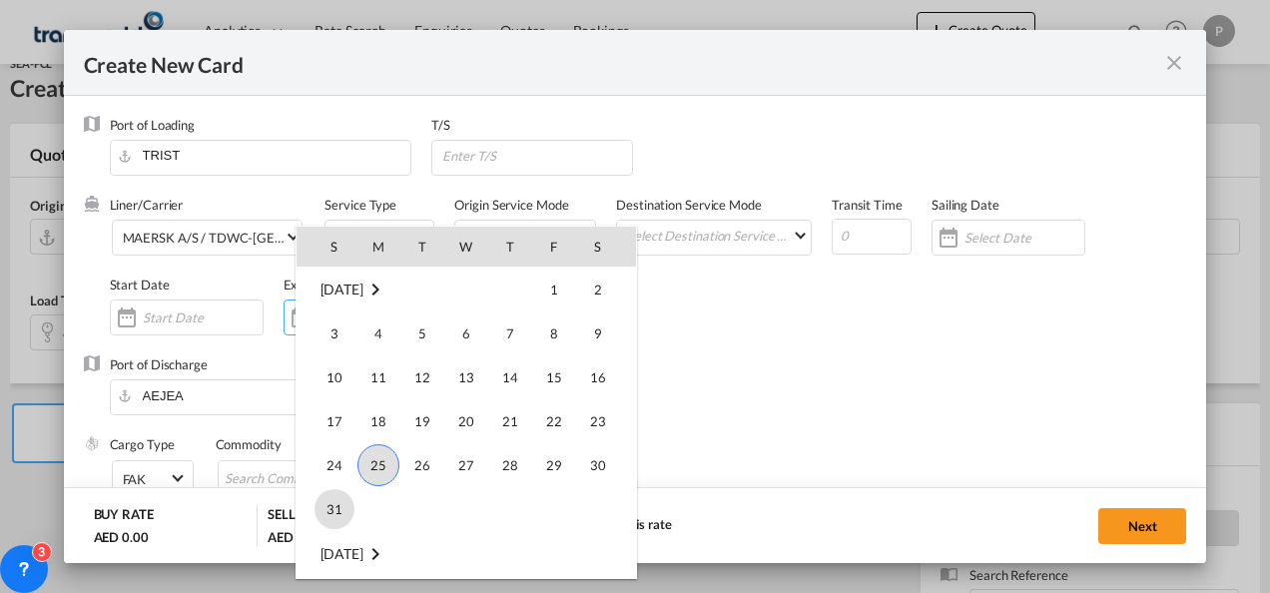
click at [333, 490] on span "31" at bounding box center [334, 509] width 40 height 40
type input "[DATE]"
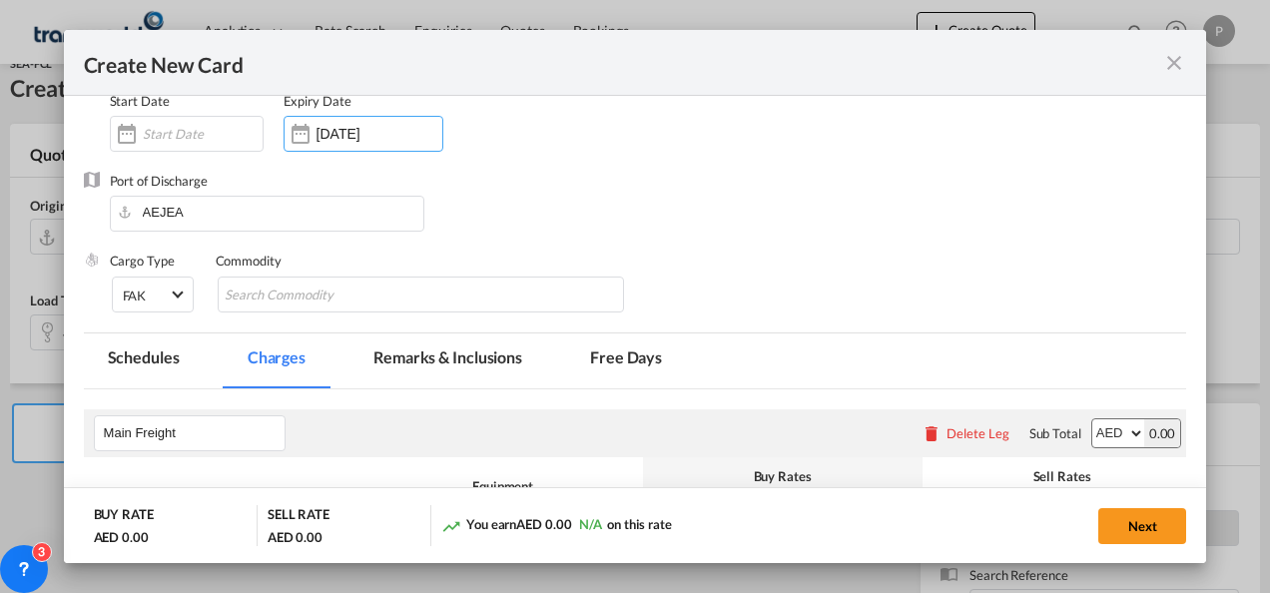
scroll to position [193, 0]
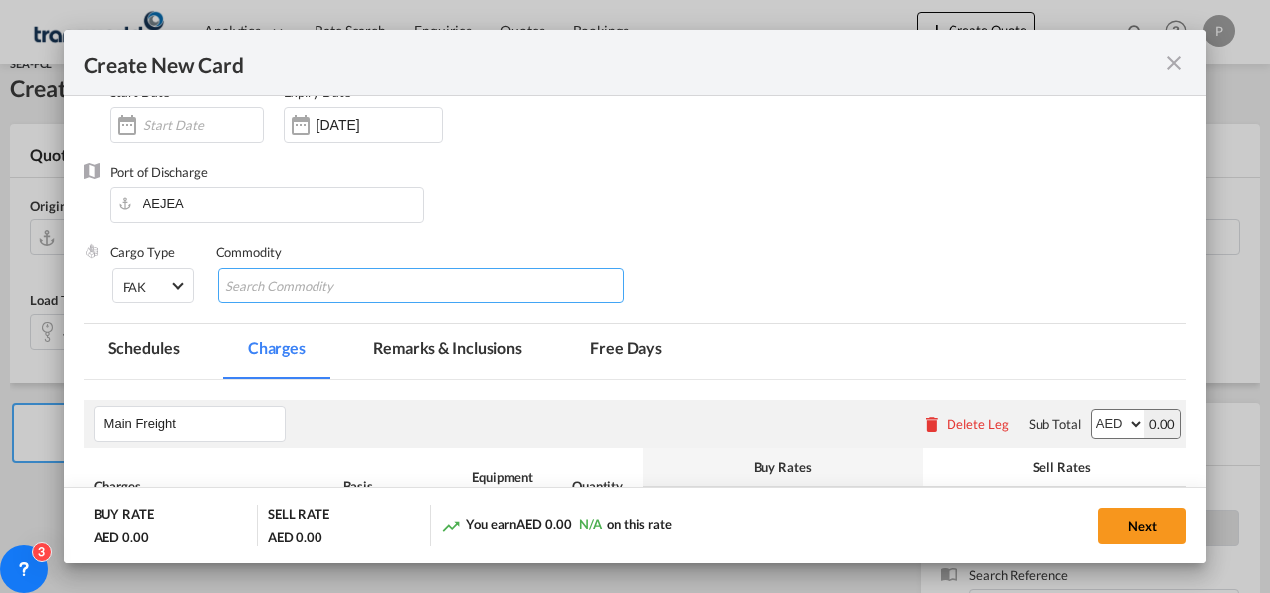
click at [309, 279] on input "Chips input." at bounding box center [316, 286] width 183 height 32
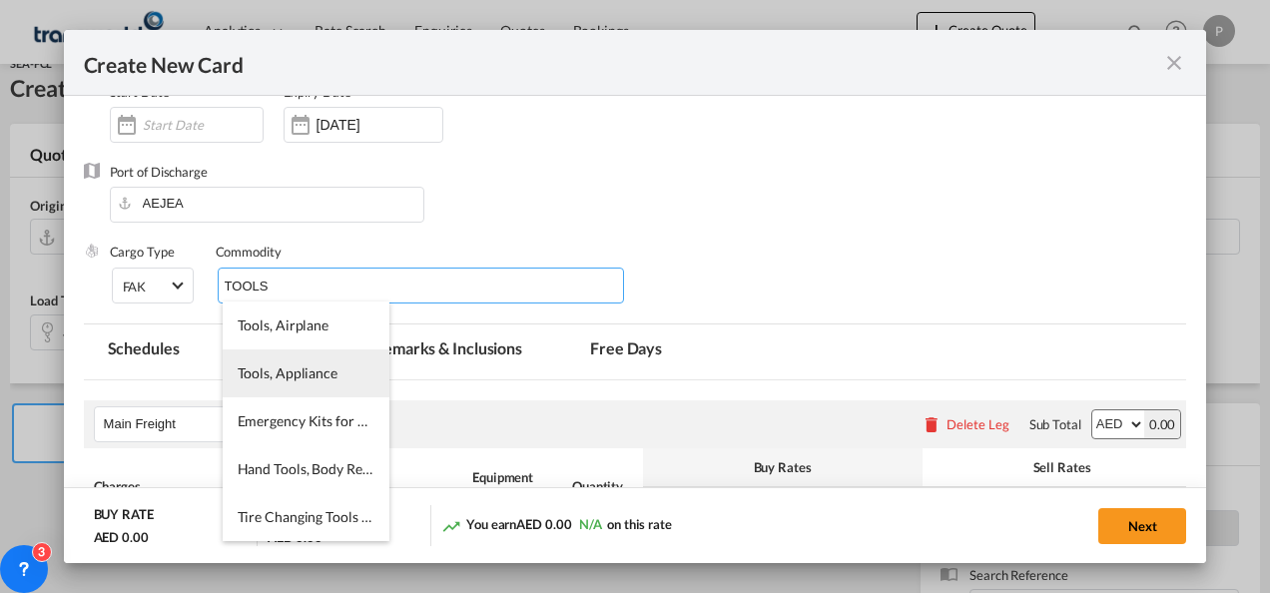
type input "TOOLS"
click at [281, 372] on span "Tools, Appliance" at bounding box center [288, 372] width 100 height 17
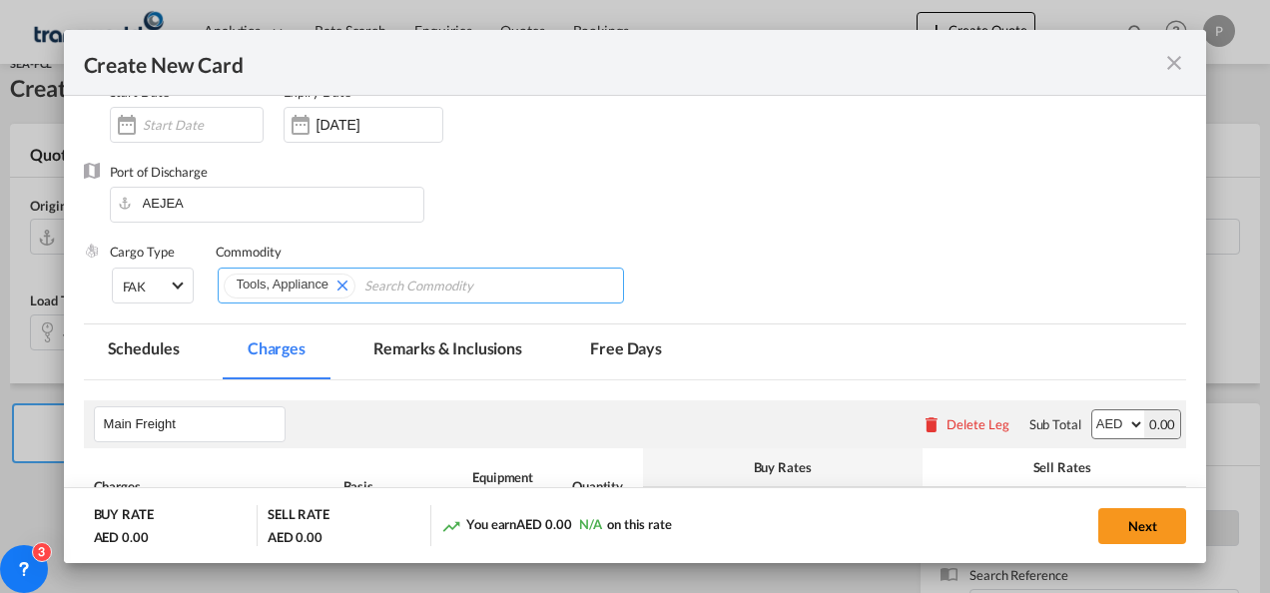
scroll to position [404, 0]
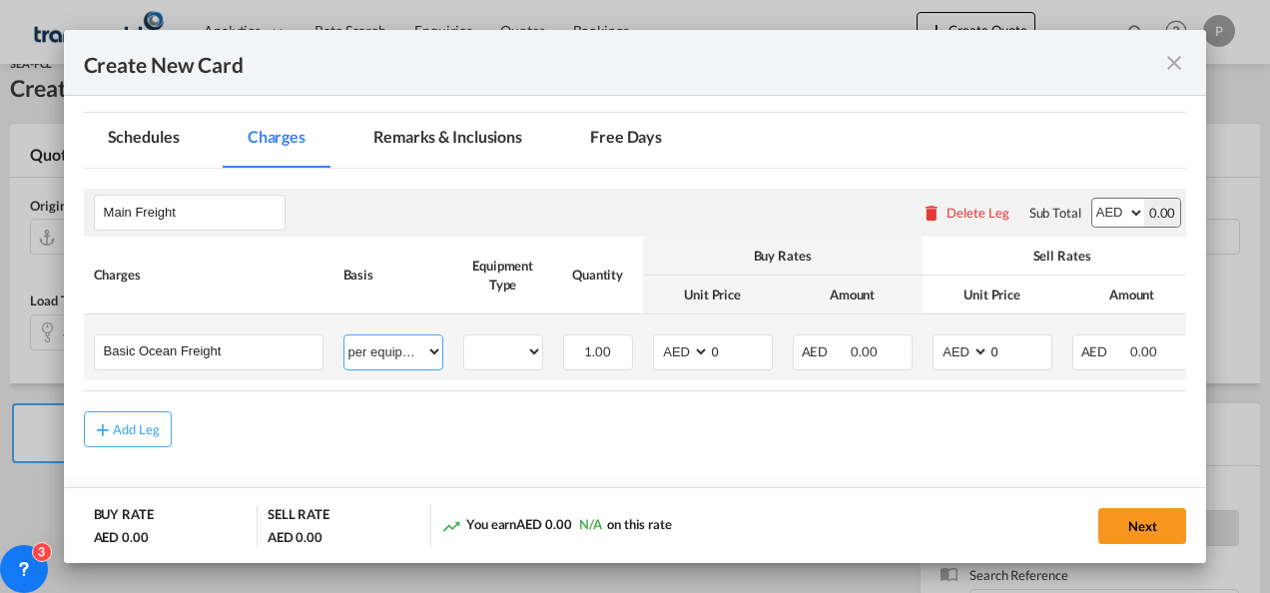
click at [373, 347] on select "per equipment per container per B/L per shipping bill per shipment % on freight…" at bounding box center [393, 351] width 98 height 32
select select "per shipment"
click at [344, 335] on select "per equipment per container per B/L per shipping bill per shipment % on freight…" at bounding box center [393, 351] width 98 height 32
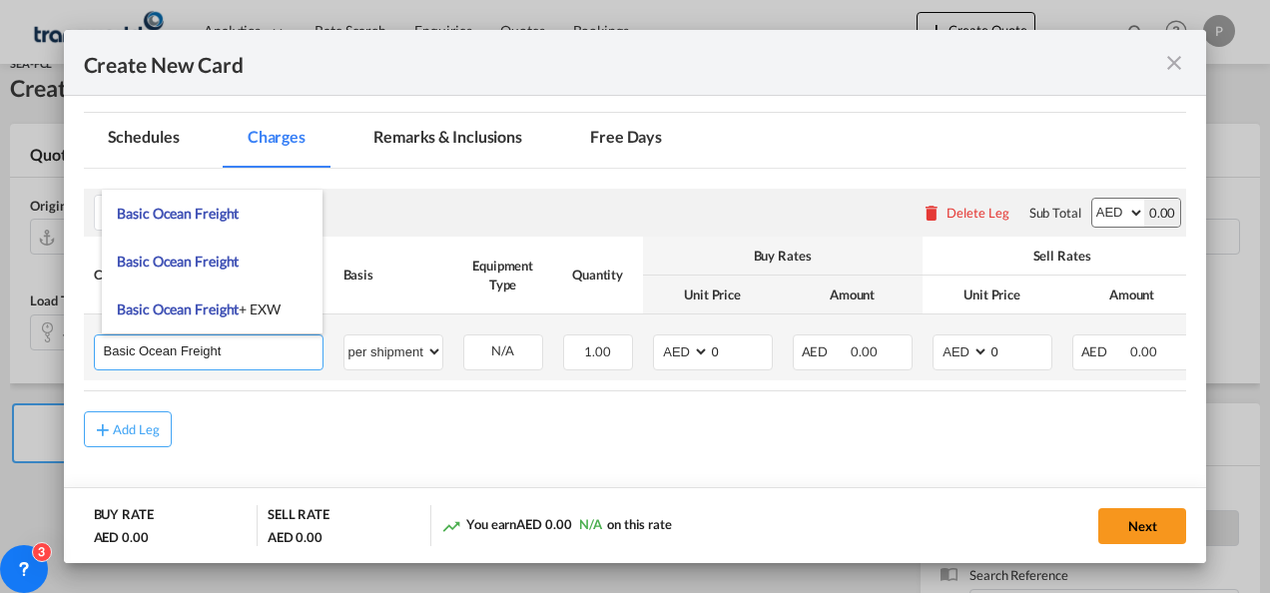
click at [235, 343] on input "Basic Ocean Freight" at bounding box center [213, 350] width 219 height 30
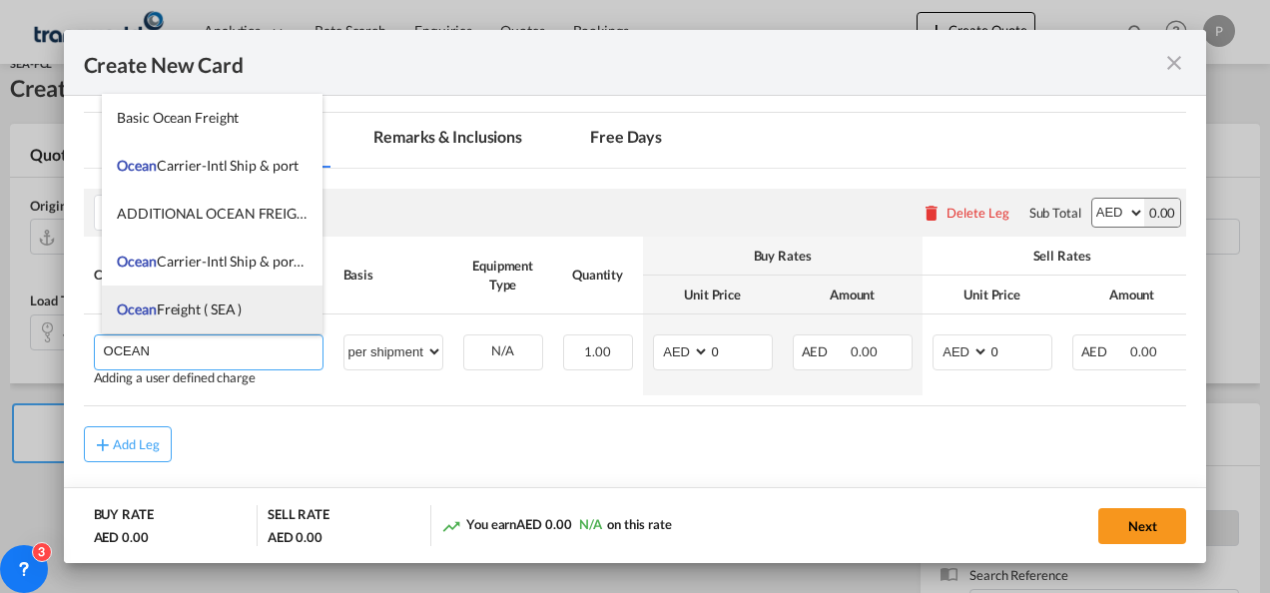
click at [204, 302] on span "Ocean Freight ( SEA )" at bounding box center [179, 308] width 125 height 17
type input "Ocean Freight ( SEA )"
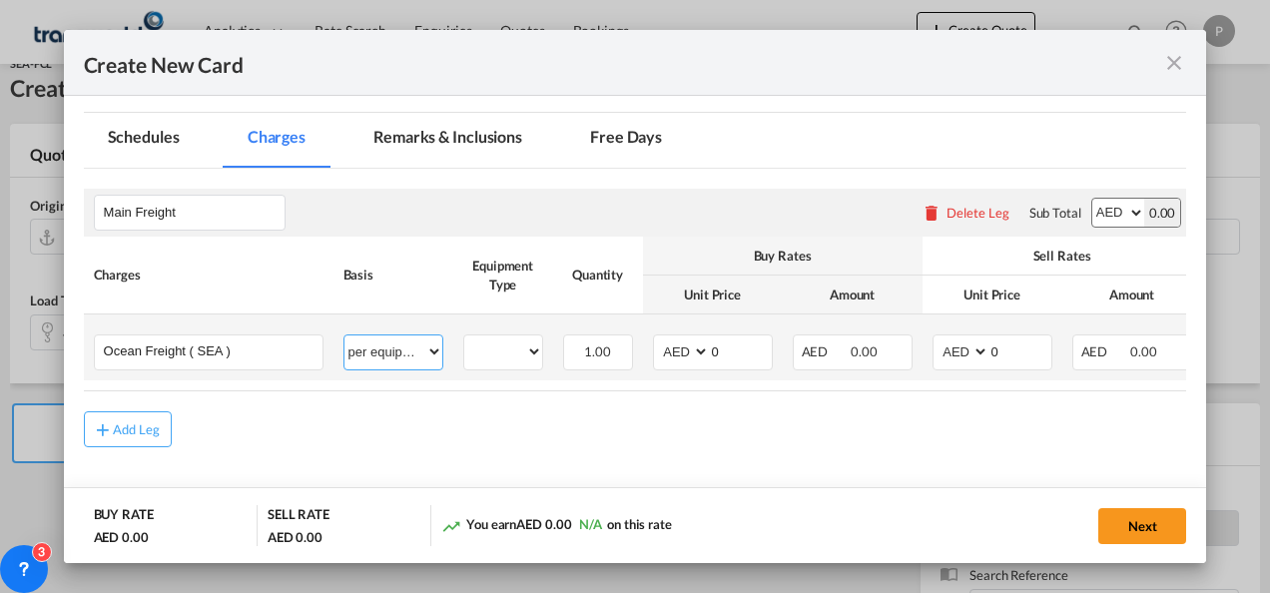
click at [396, 346] on select "per equipment per container per B/L per shipping bill per shipment % on freight…" at bounding box center [393, 351] width 98 height 32
select select "per shipment"
click at [344, 335] on select "per equipment per container per B/L per shipping bill per shipment % on freight…" at bounding box center [393, 351] width 98 height 32
click at [735, 342] on input "0" at bounding box center [741, 350] width 62 height 30
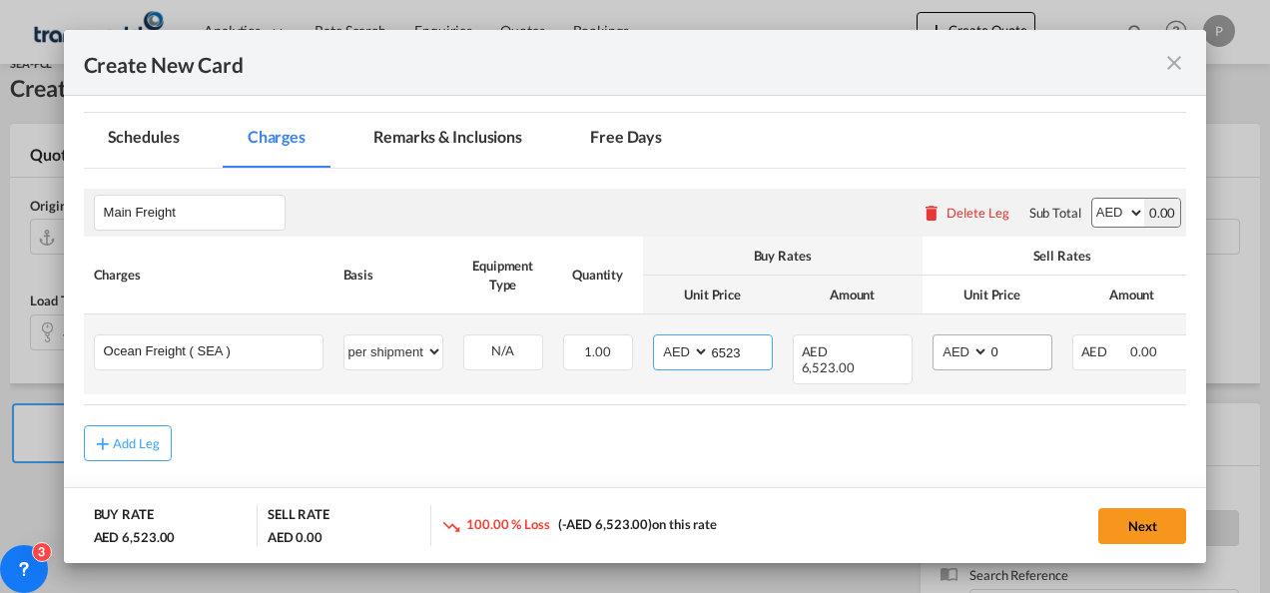
type input "6523"
click at [1004, 353] on input "0" at bounding box center [1020, 350] width 62 height 30
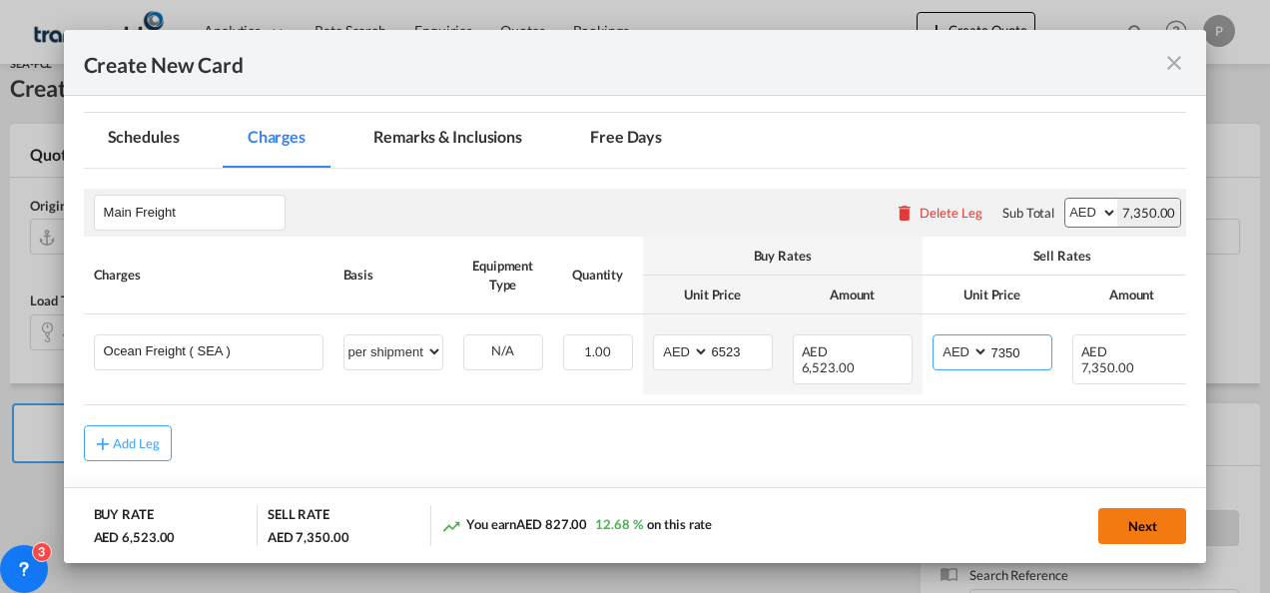
type input "7350"
click at [1158, 527] on button "Next" at bounding box center [1142, 526] width 88 height 36
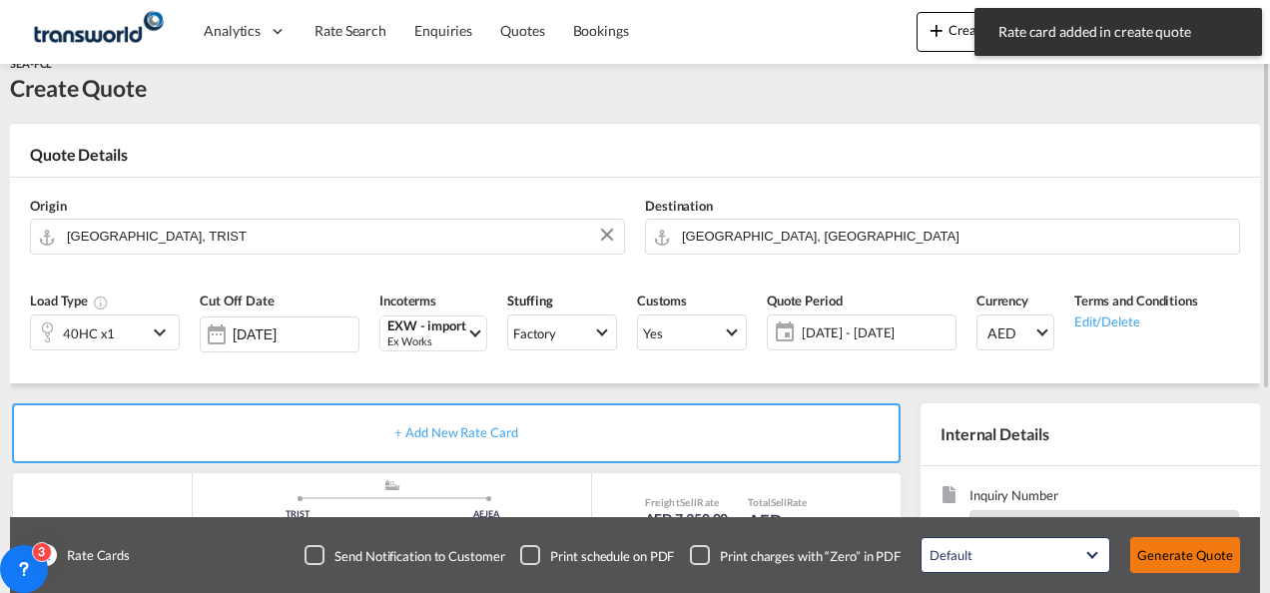
click at [1178, 559] on button "Generate Quote" at bounding box center [1185, 555] width 110 height 36
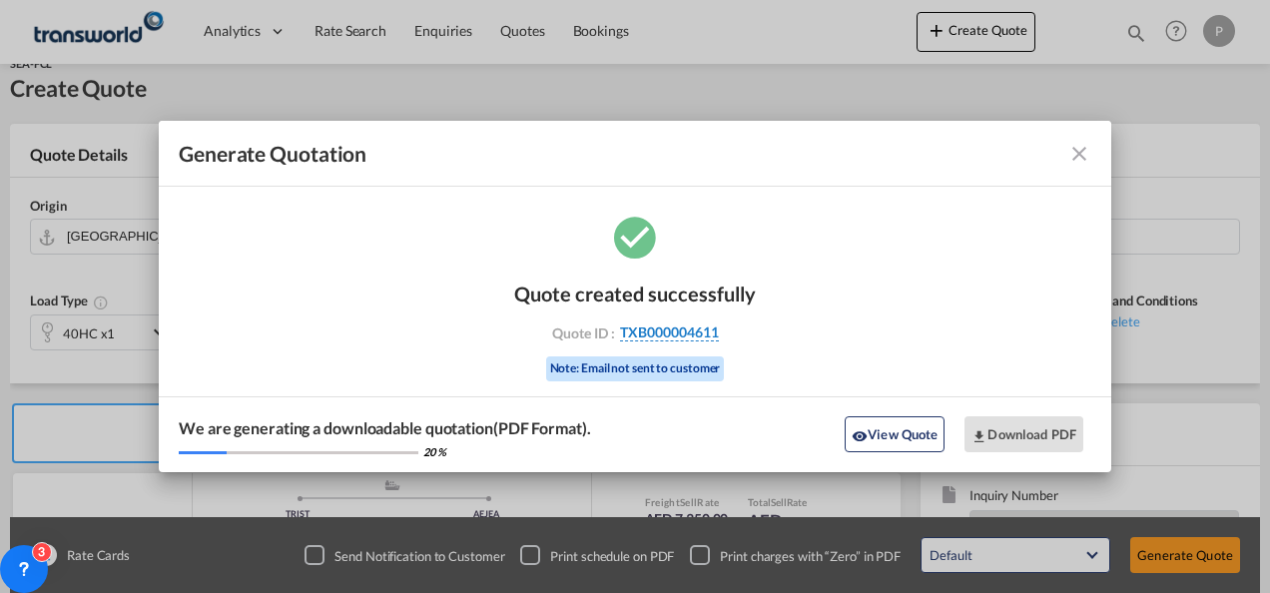
click at [693, 339] on span "TXB000004611" at bounding box center [669, 332] width 99 height 18
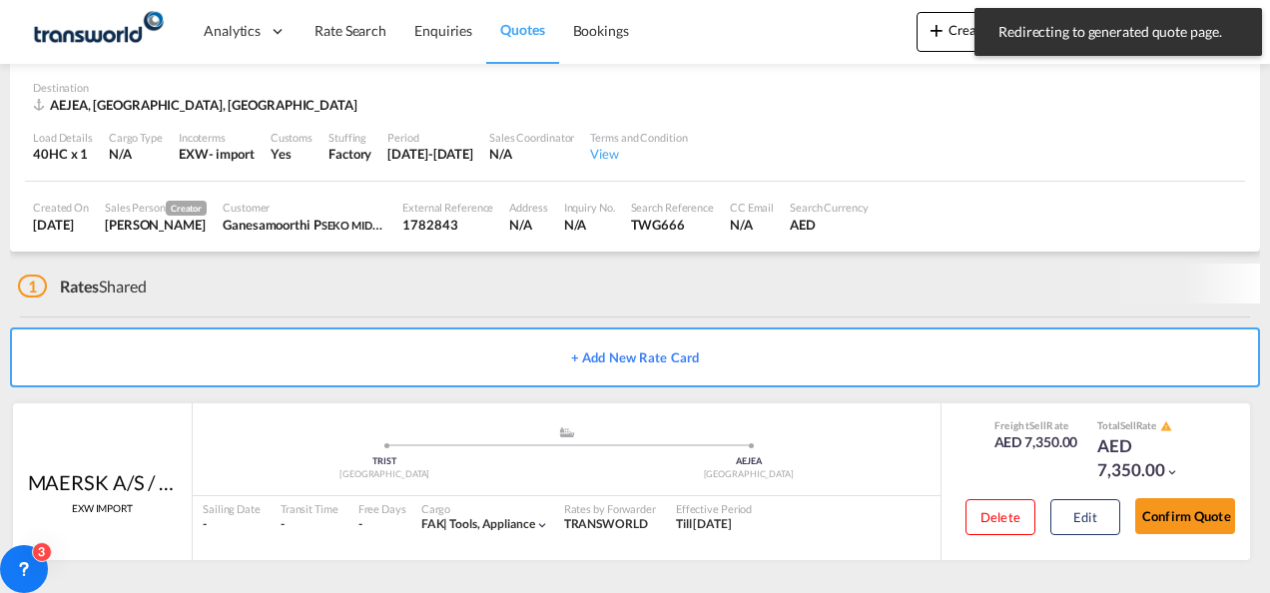
scroll to position [124, 0]
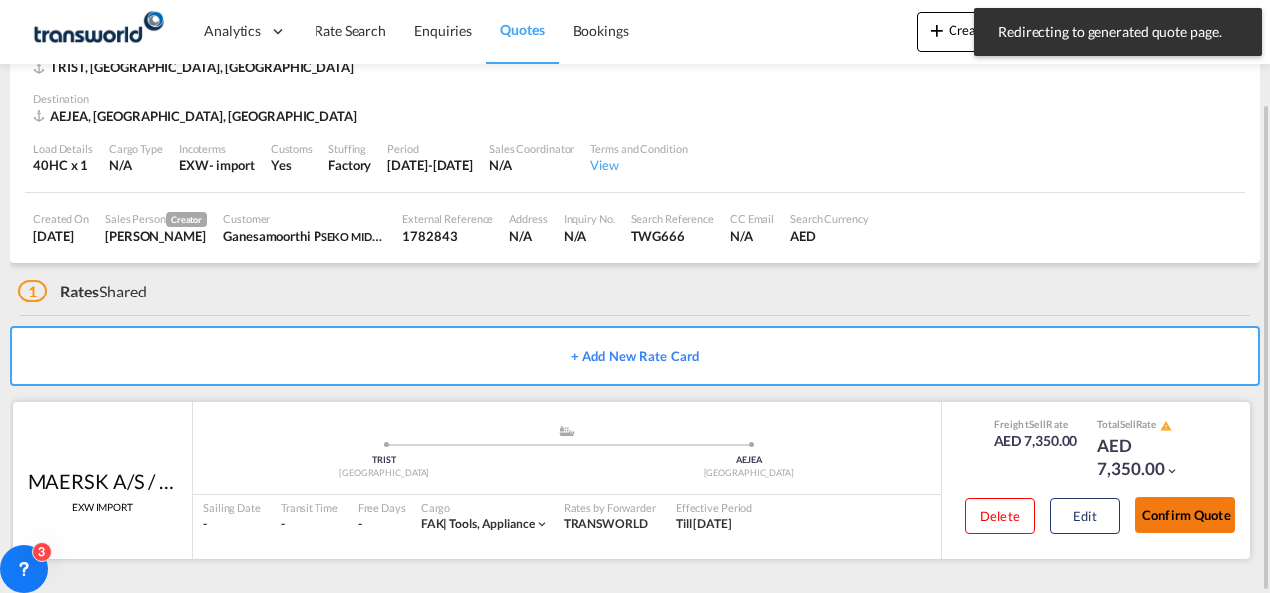
click at [1170, 516] on button "Confirm Quote" at bounding box center [1185, 515] width 100 height 36
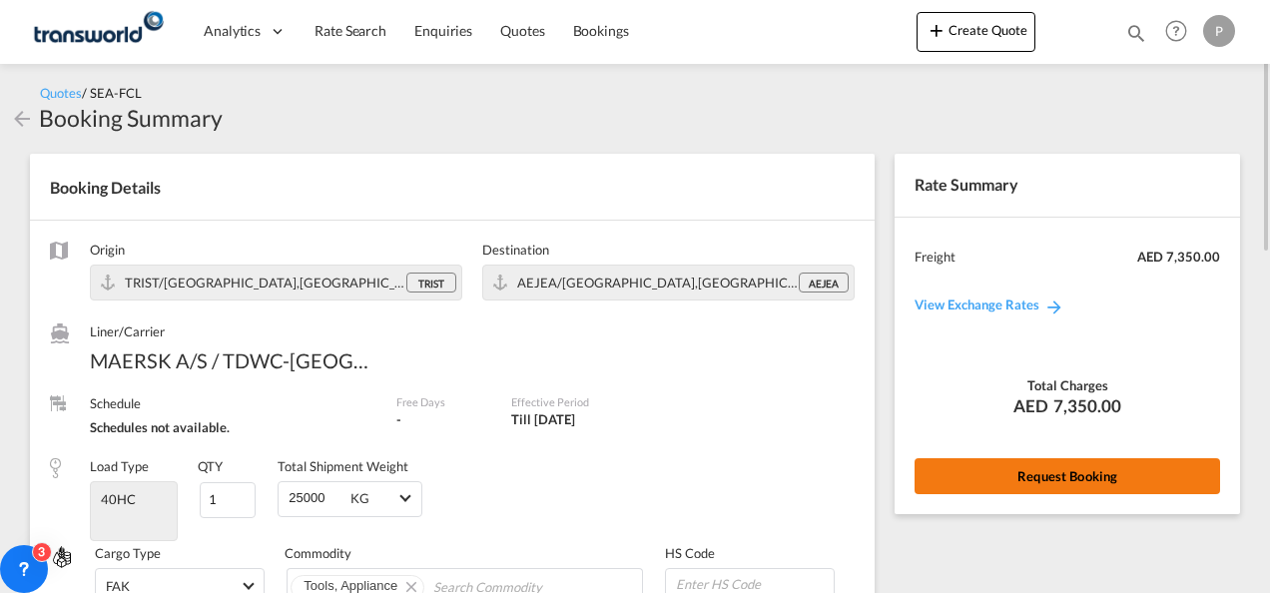
click at [992, 474] on button "Request Booking" at bounding box center [1066, 476] width 305 height 36
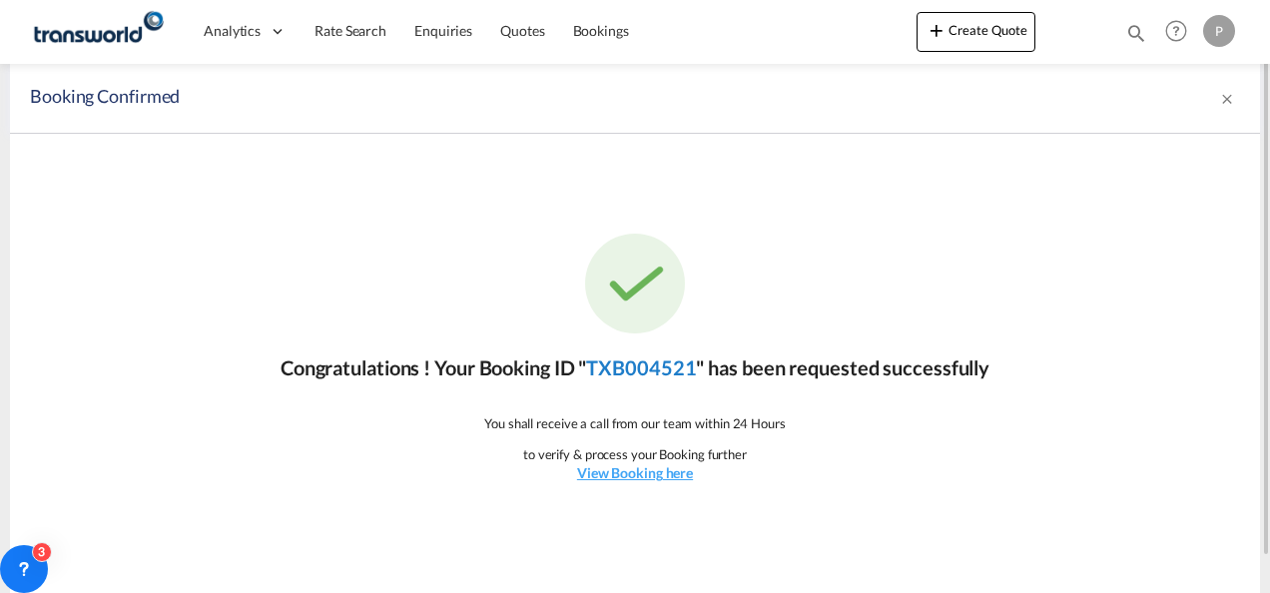
click at [621, 360] on link "TXB004521" at bounding box center [641, 367] width 110 height 24
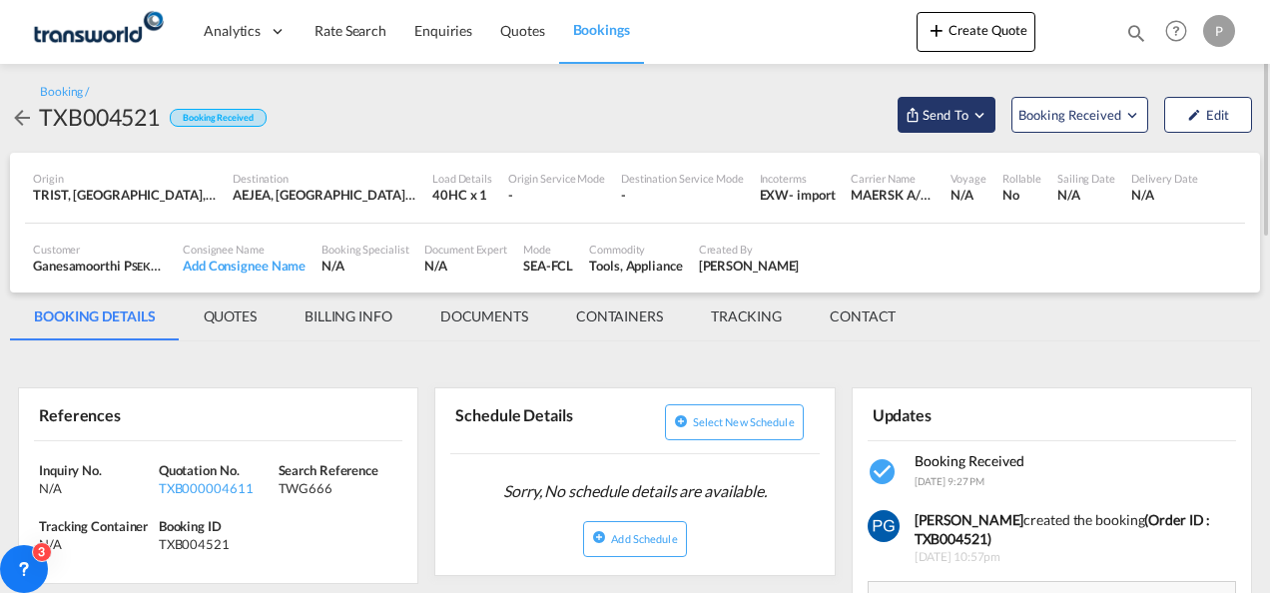
click at [922, 120] on span "Send To" at bounding box center [945, 115] width 50 height 20
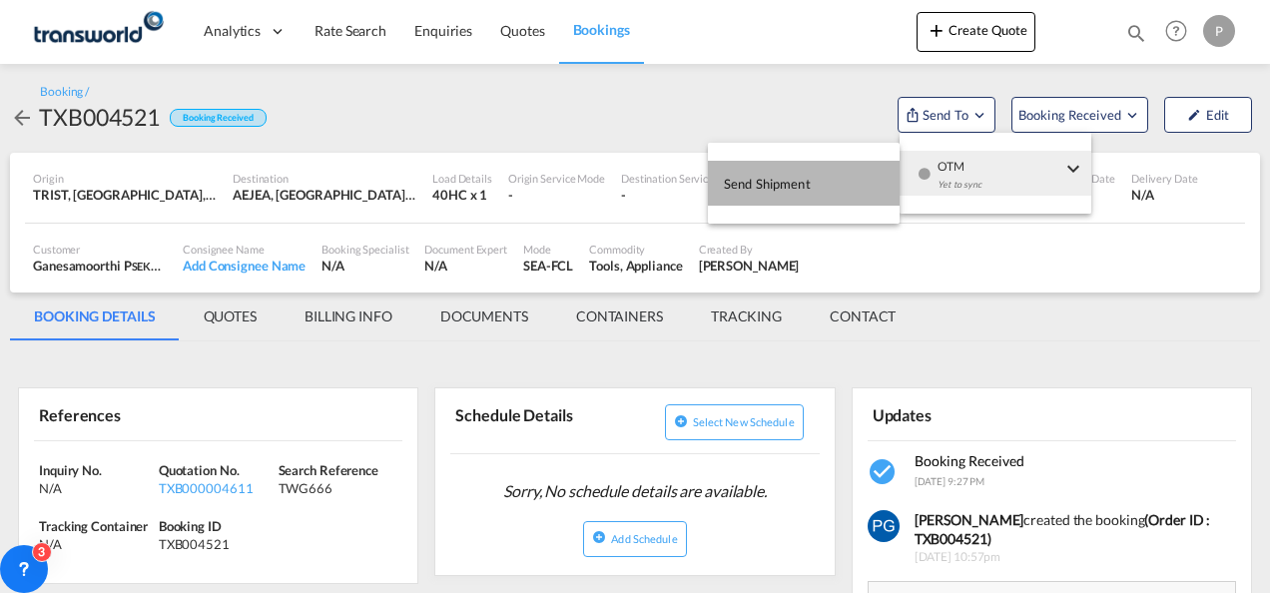
click at [795, 174] on span "Send Shipment" at bounding box center [767, 184] width 87 height 32
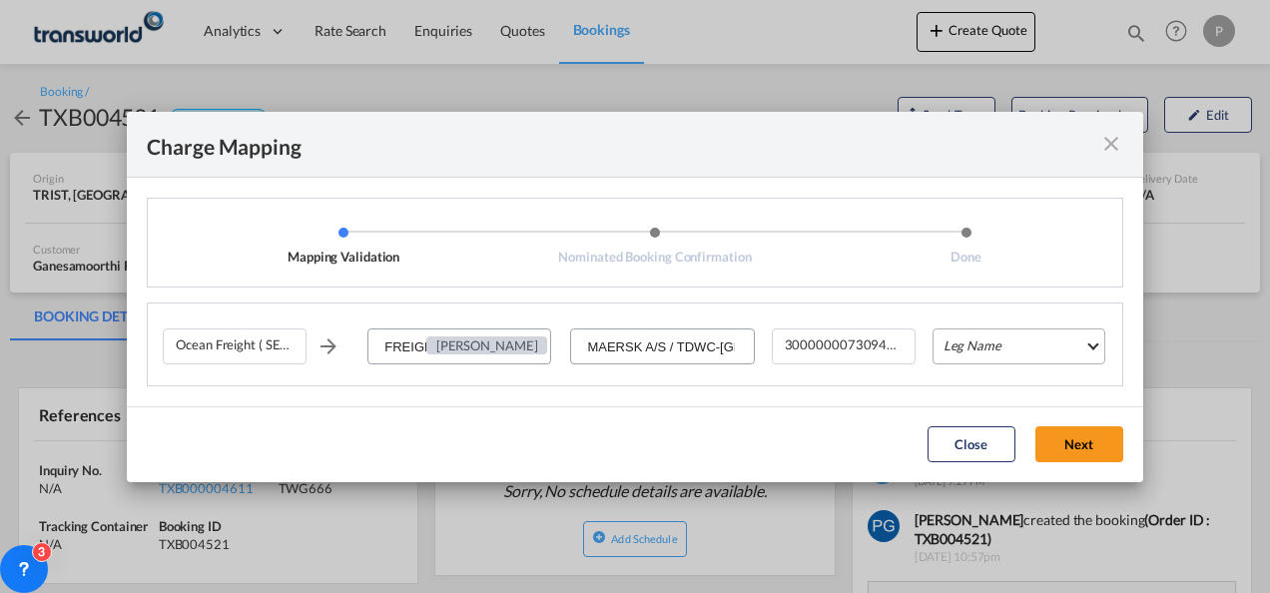
click at [981, 339] on md-select "Leg Name HANDLING ORIGIN VESSEL HANDLING DESTINATION OTHERS TL PICK UP CUSTOMS …" at bounding box center [1018, 346] width 173 height 36
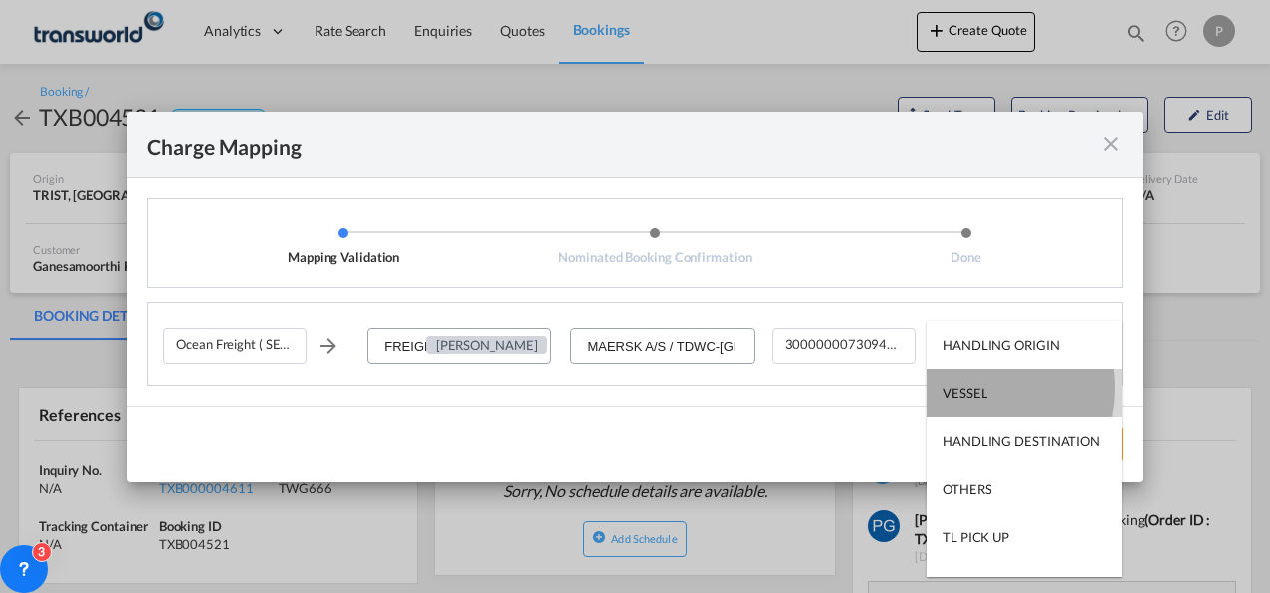
click at [972, 388] on div "VESSEL" at bounding box center [964, 393] width 45 height 18
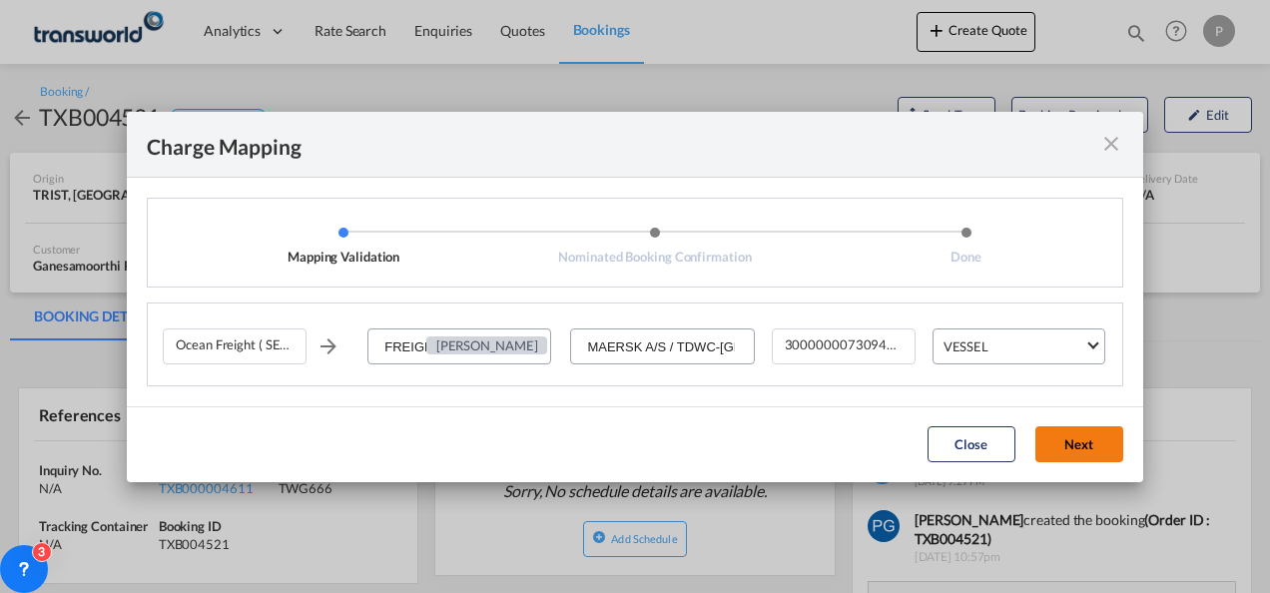
click at [1082, 459] on button "Next" at bounding box center [1079, 444] width 88 height 36
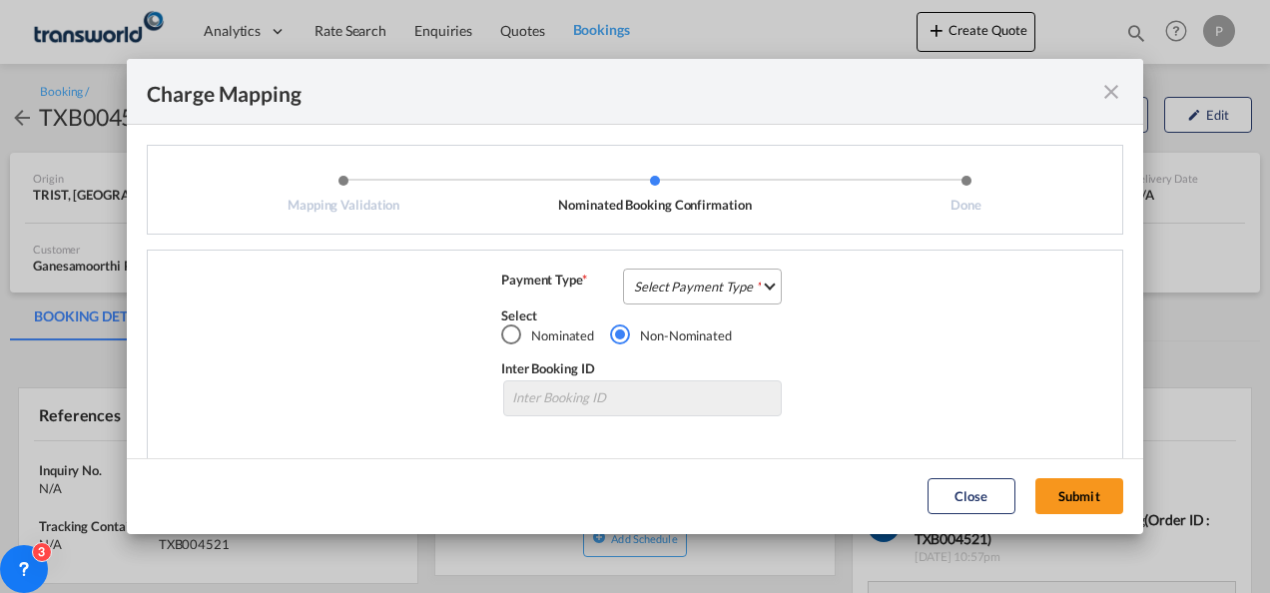
click at [691, 275] on md-select "Select Payment Type COLLECT PREPAID" at bounding box center [702, 286] width 159 height 36
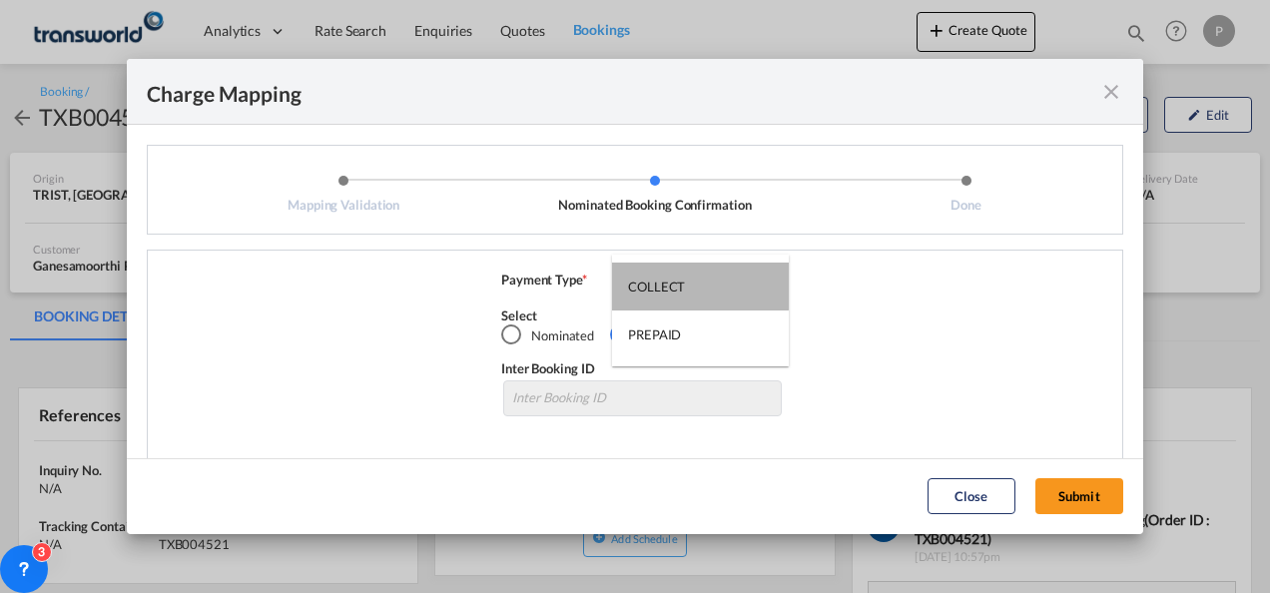
click at [691, 275] on md-option "COLLECT" at bounding box center [700, 286] width 177 height 48
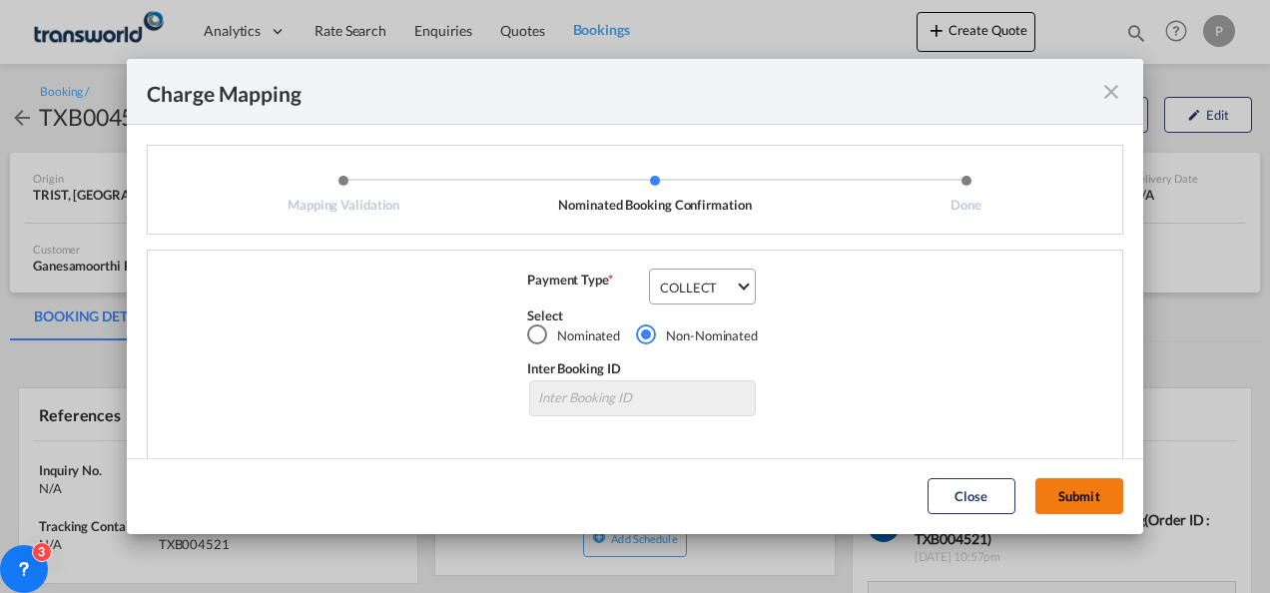
click at [1091, 493] on button "Submit" at bounding box center [1079, 496] width 88 height 36
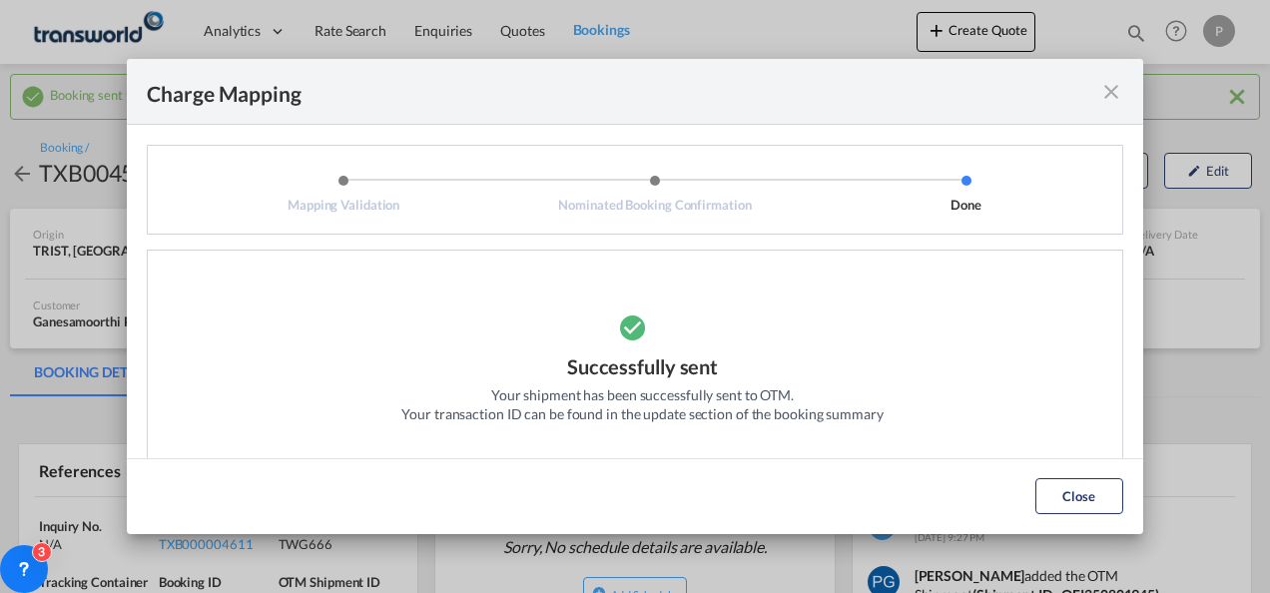
click at [1118, 94] on md-icon "icon-close fg-AAA8AD cursor" at bounding box center [1111, 92] width 24 height 24
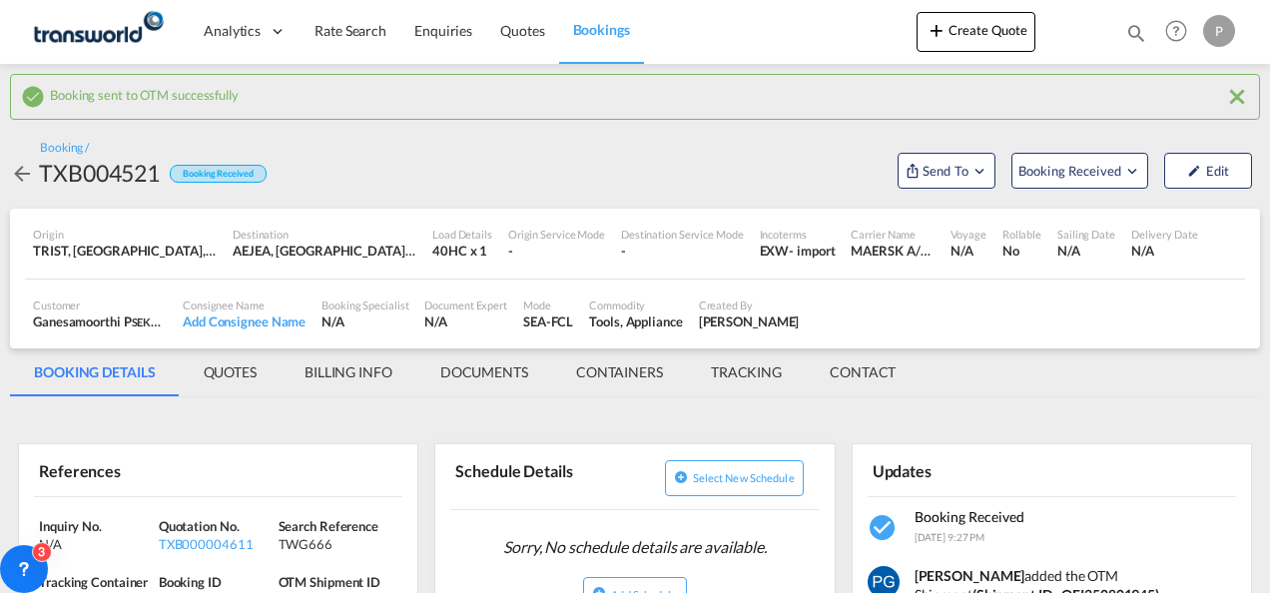
scroll to position [287, 0]
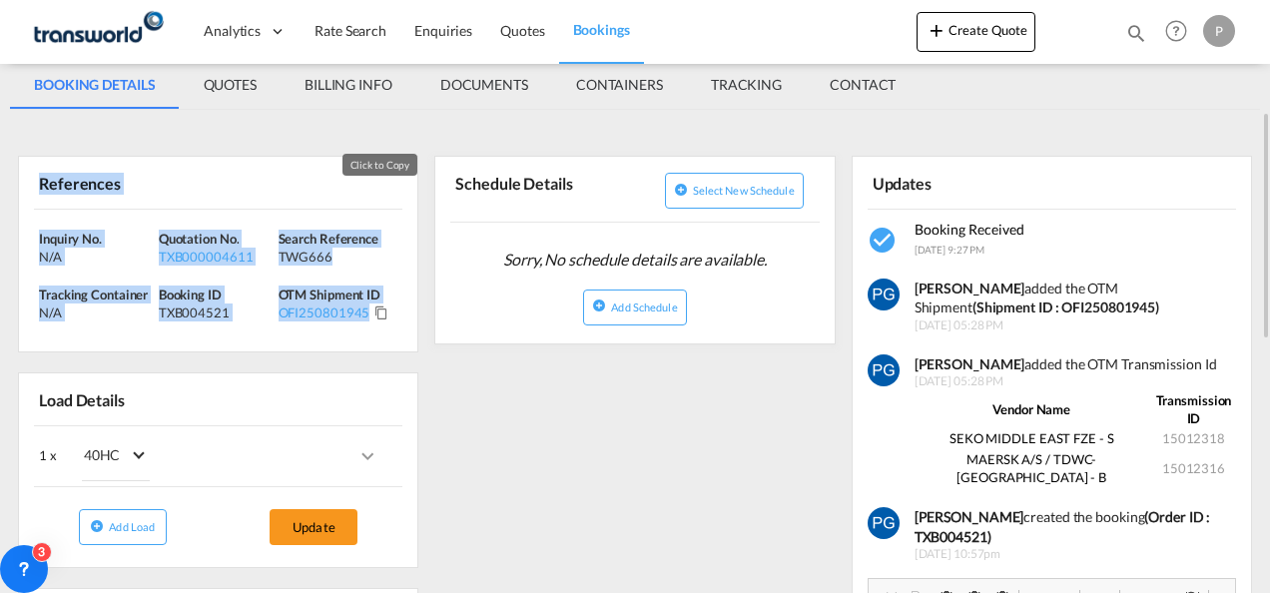
drag, startPoint x: 34, startPoint y: 174, endPoint x: 378, endPoint y: 315, distance: 372.4
click at [378, 315] on div "References Inquiry No. N/A Quotation No. TXB000004611 Search Reference TWG666 T…" at bounding box center [218, 254] width 400 height 197
copy div "References Inquiry No. N/A Quotation No. TXB000004611 Search Reference TWG666 T…"
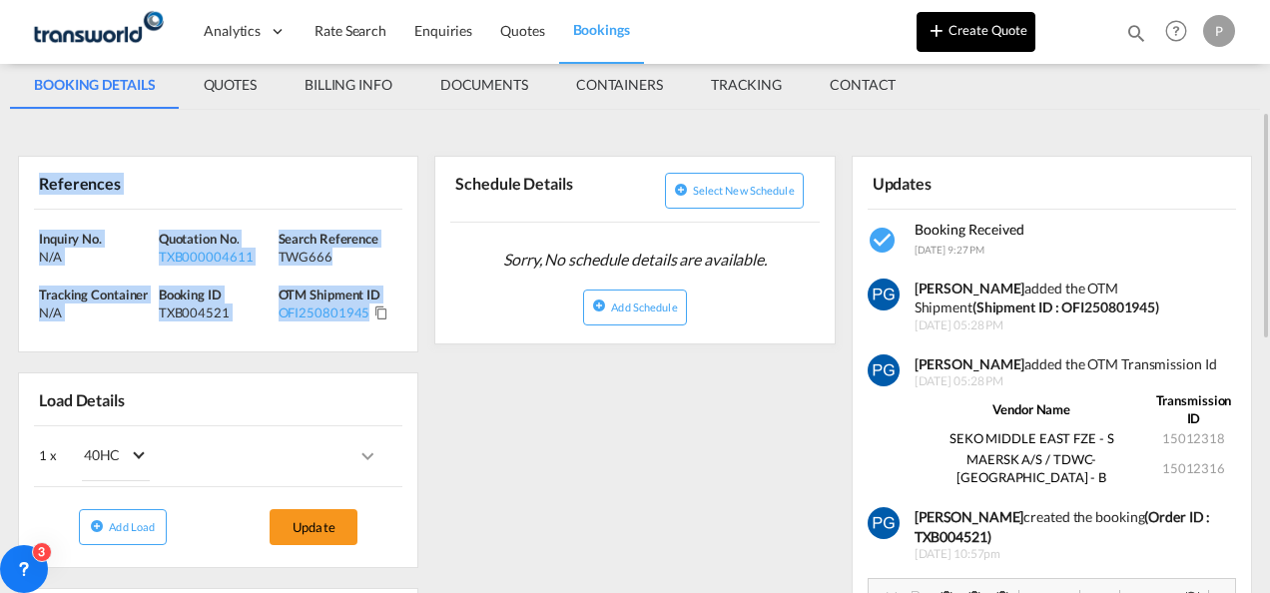
click at [990, 29] on button "Create Quote" at bounding box center [975, 32] width 119 height 40
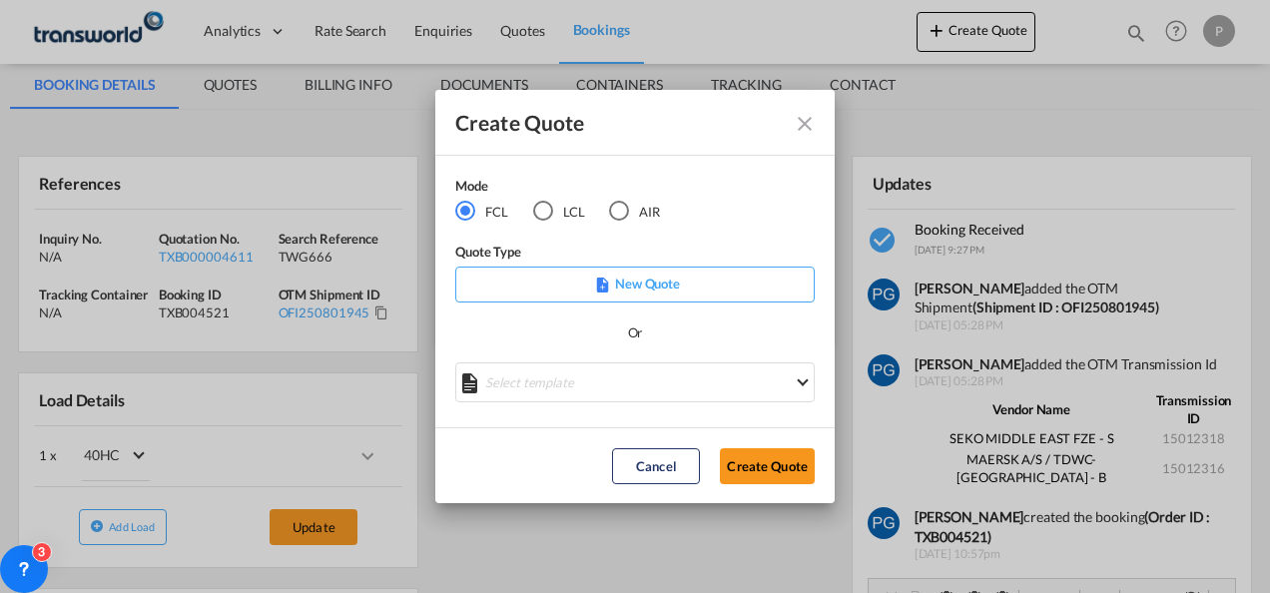
click at [537, 211] on div "LCL" at bounding box center [543, 211] width 20 height 20
click at [784, 457] on button "Create Quote" at bounding box center [767, 466] width 95 height 36
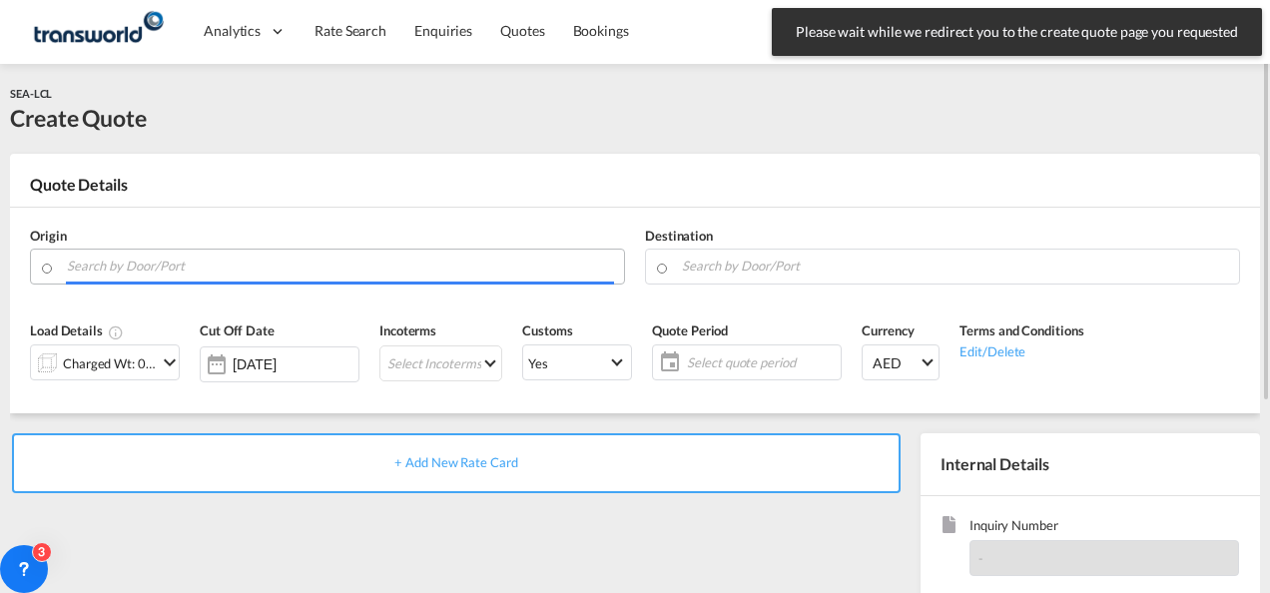
click at [192, 274] on input "Search by Door/Port" at bounding box center [340, 266] width 547 height 35
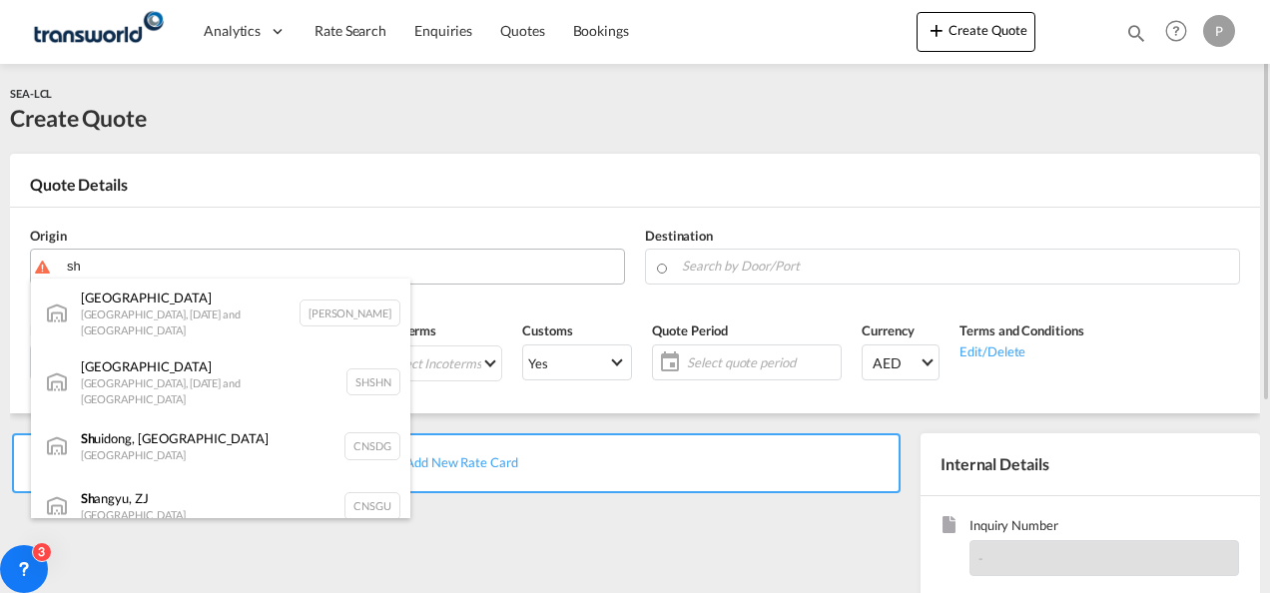
type input "s"
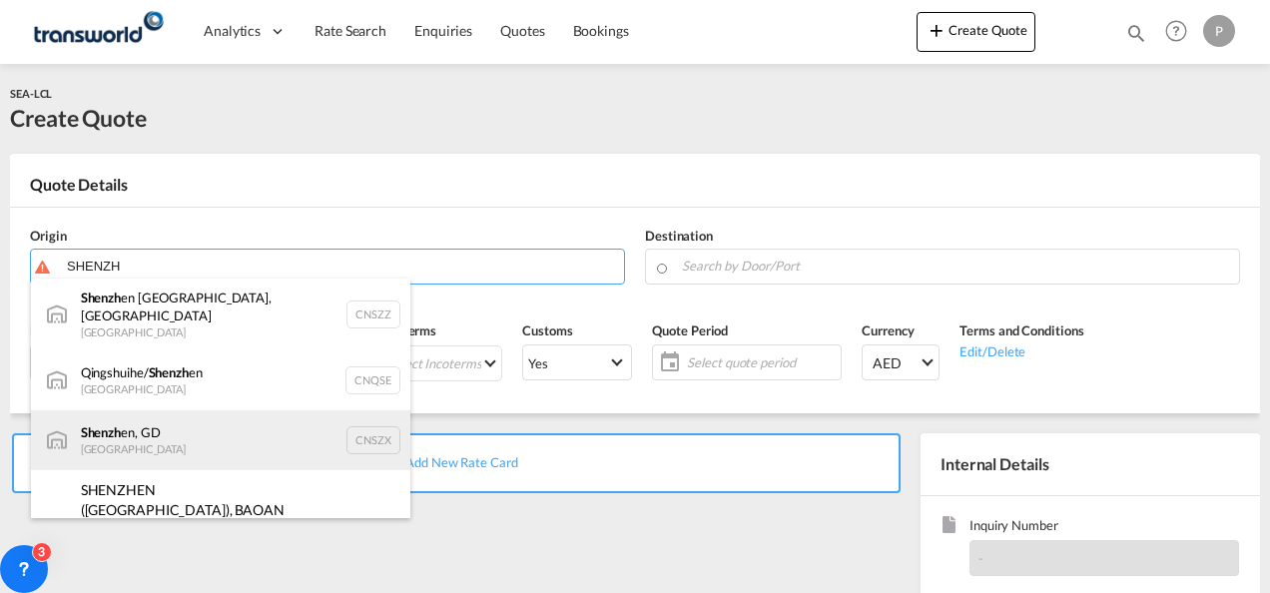
click at [170, 418] on div "Shenzh en, GD [GEOGRAPHIC_DATA] CNSZX" at bounding box center [220, 440] width 379 height 60
type input "[GEOGRAPHIC_DATA], GD, CNSZX"
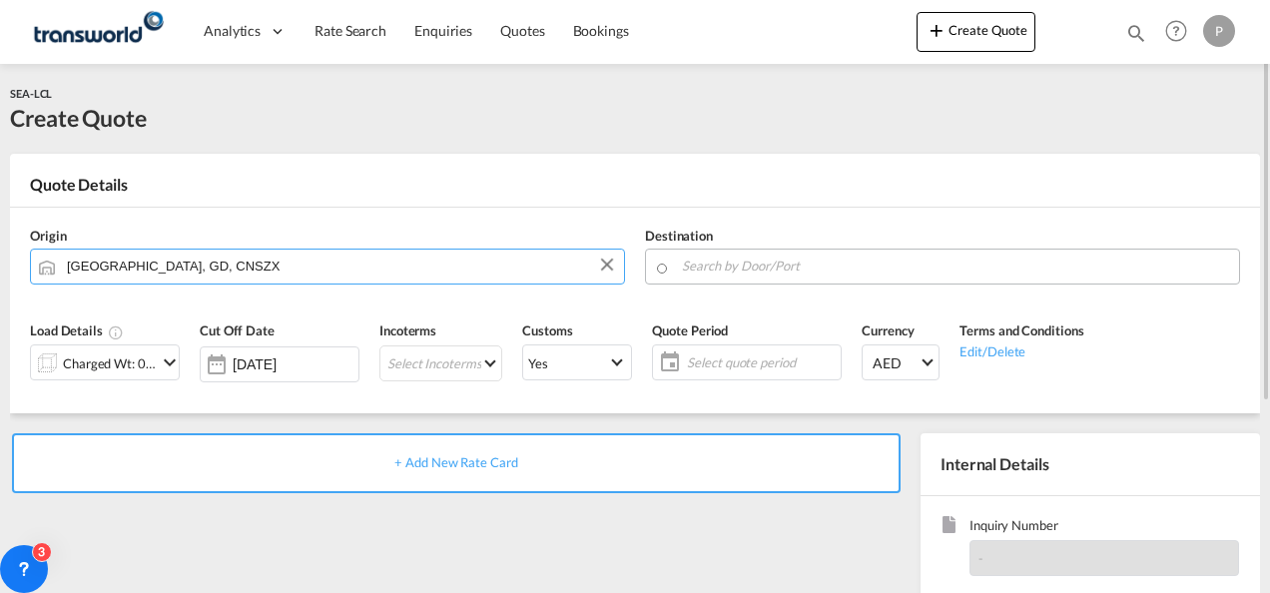
click at [749, 267] on body "Analytics Dashboard Rate Search Enquiries Quotes Bookings" at bounding box center [635, 296] width 1270 height 593
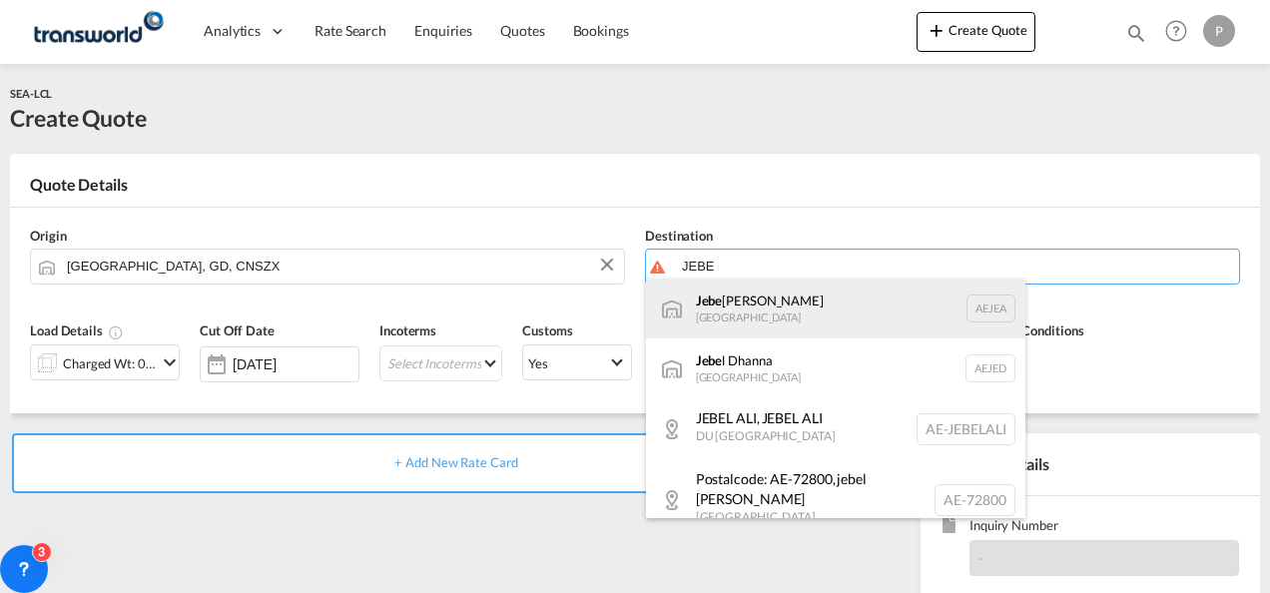
click at [754, 304] on div "Jebe l Ali [GEOGRAPHIC_DATA] [GEOGRAPHIC_DATA]" at bounding box center [835, 308] width 379 height 60
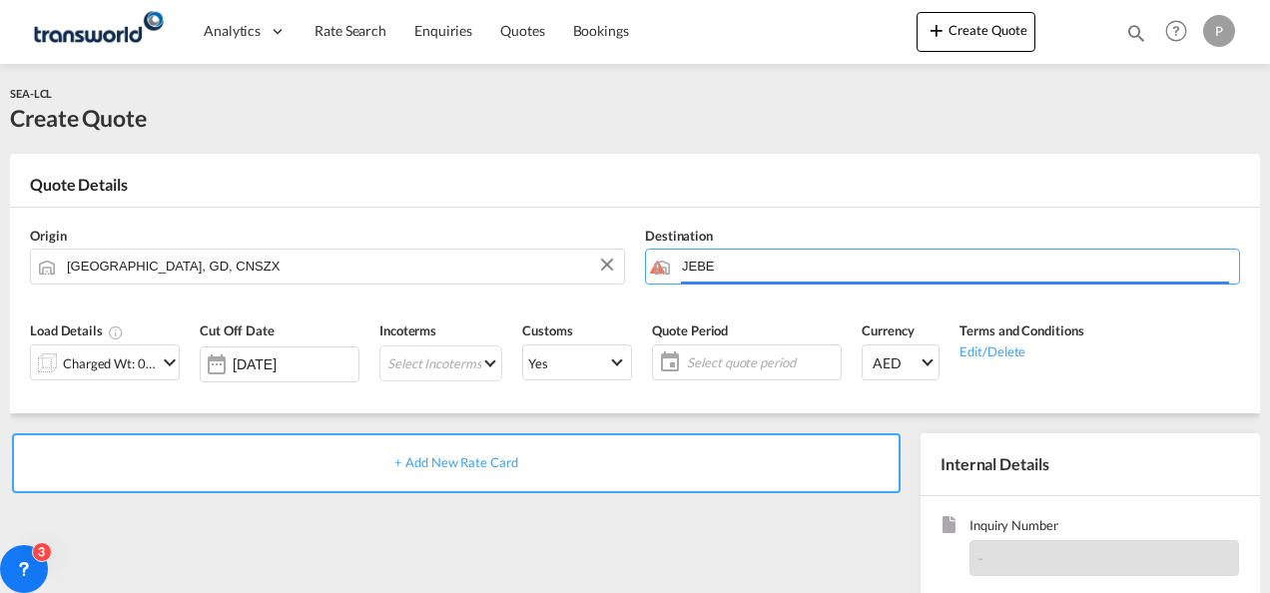
type input "[GEOGRAPHIC_DATA], [GEOGRAPHIC_DATA]"
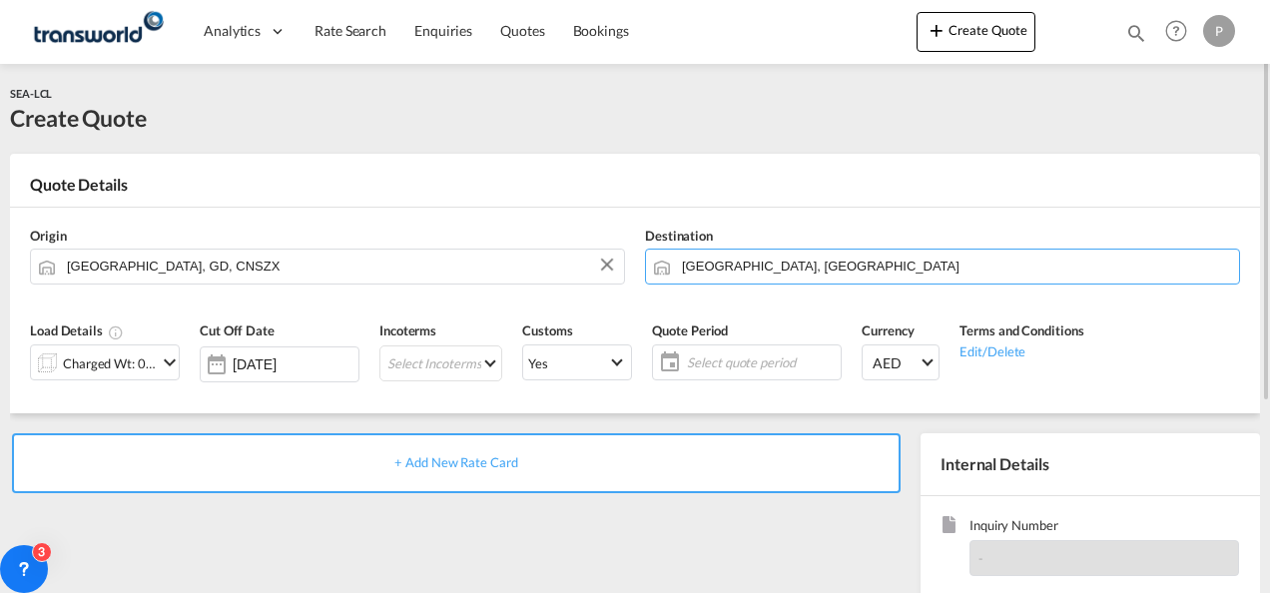
click at [158, 352] on md-icon "icon-chevron-down" at bounding box center [170, 362] width 24 height 24
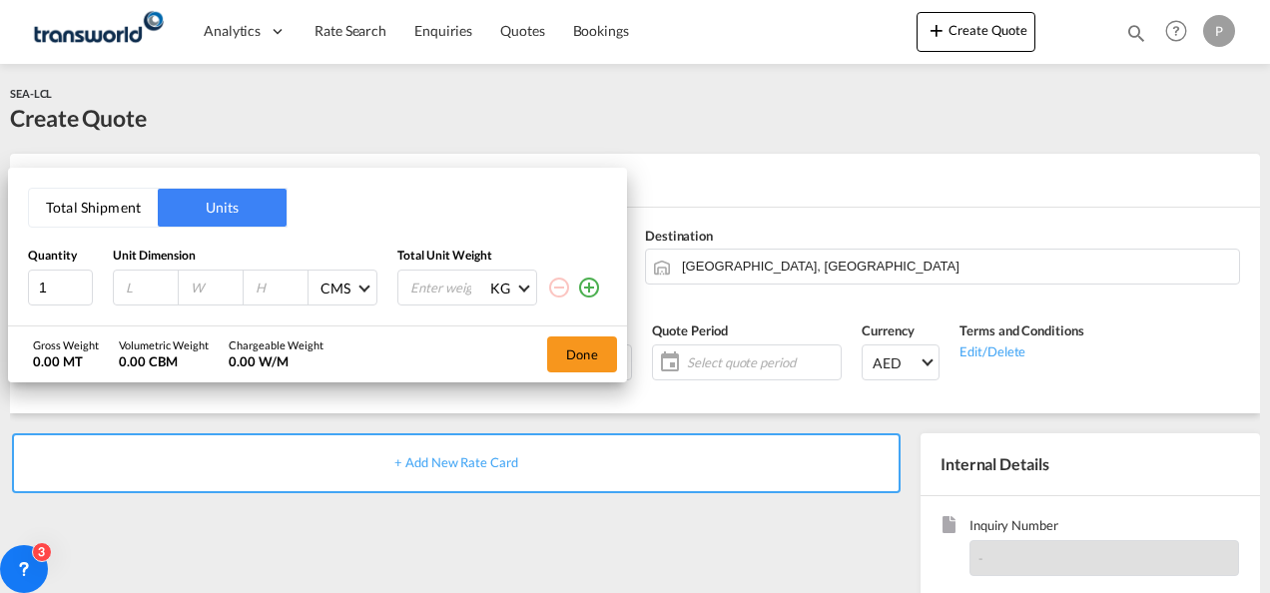
click at [112, 212] on button "Total Shipment" at bounding box center [93, 208] width 129 height 38
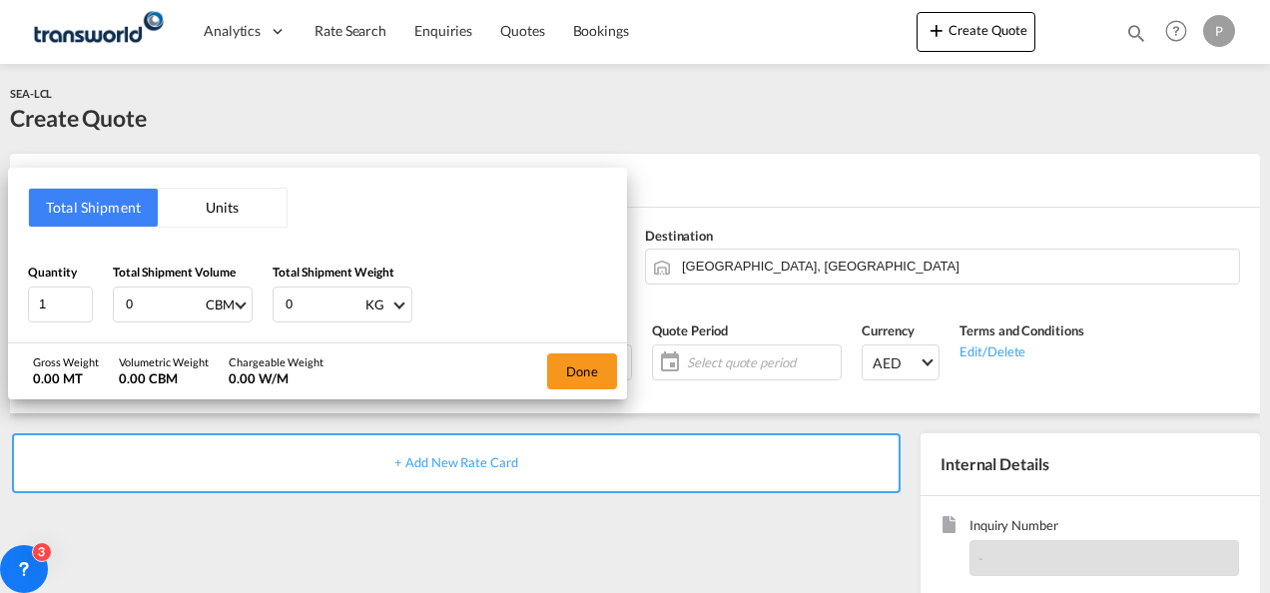
click at [148, 291] on input "0" at bounding box center [164, 304] width 80 height 34
type input "6.42"
click at [308, 296] on input "0" at bounding box center [323, 304] width 80 height 34
type input "1650"
click at [580, 367] on button "Done" at bounding box center [582, 371] width 70 height 36
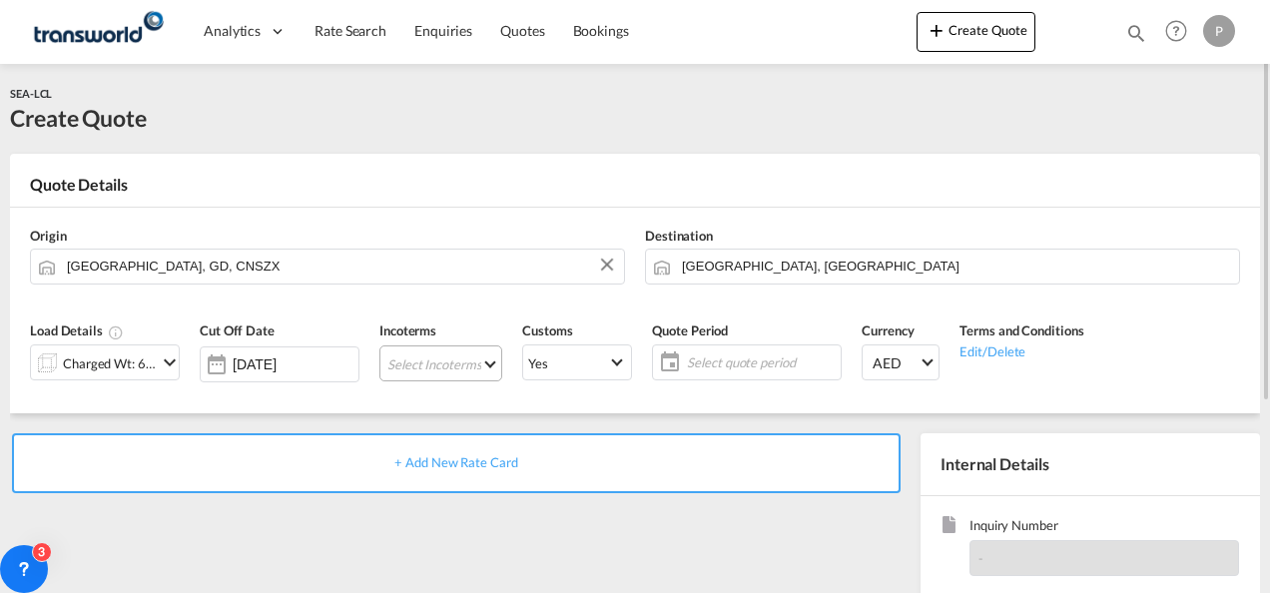
click at [427, 366] on md-select "Select Incoterms CFR - export Cost and Freight CFR - import Cost and Freight CP…" at bounding box center [440, 363] width 123 height 36
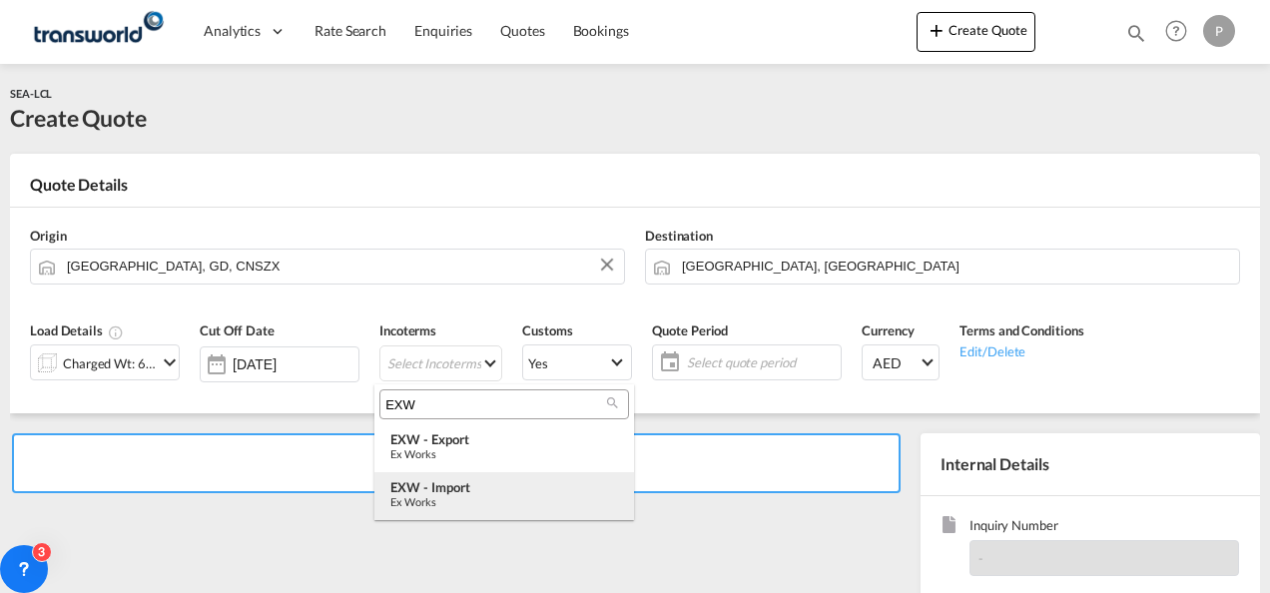
type input "EXW"
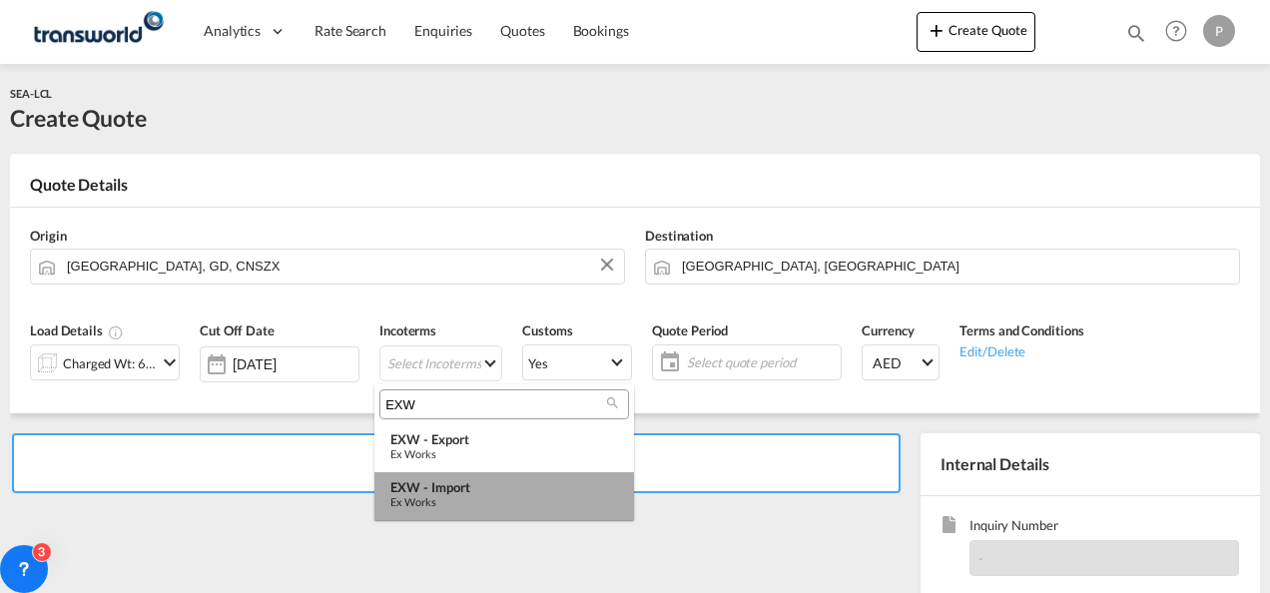
click at [477, 489] on div "EXW - import" at bounding box center [504, 487] width 228 height 16
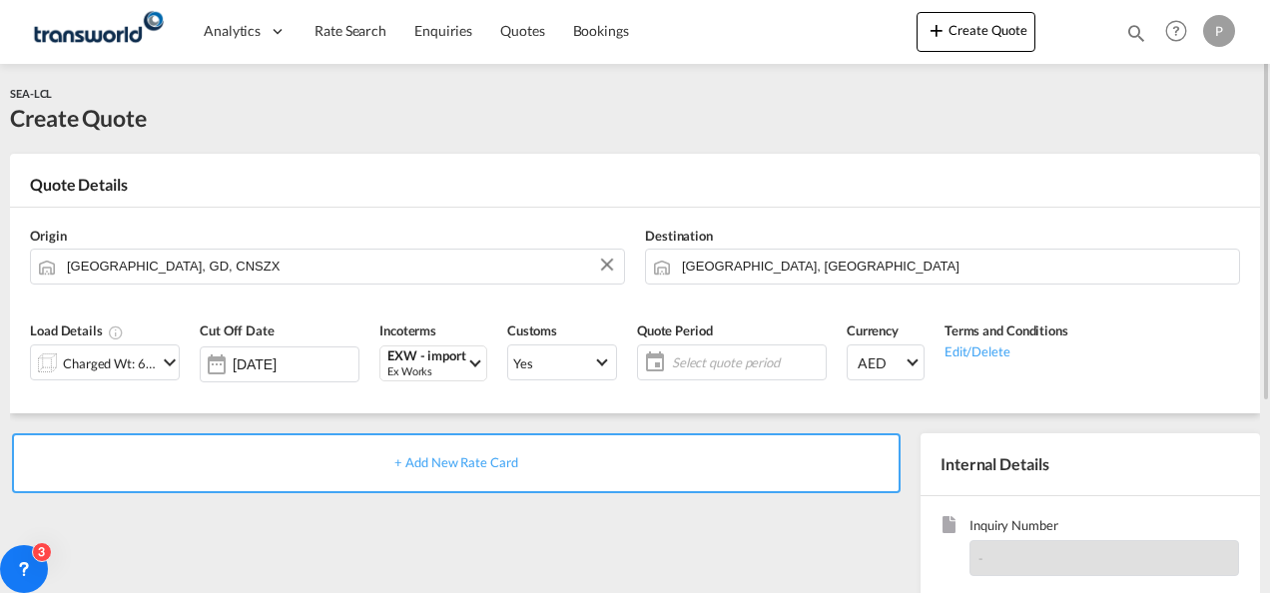
click at [677, 364] on span "Select quote period" at bounding box center [746, 362] width 149 height 18
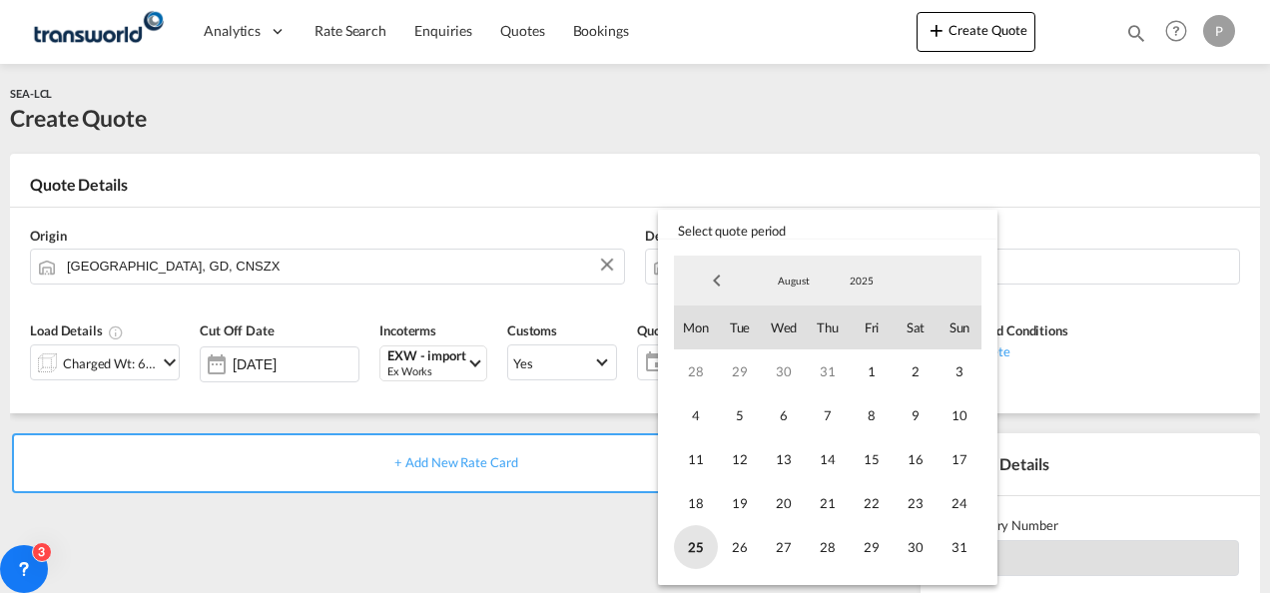
click at [699, 541] on span "25" at bounding box center [696, 547] width 44 height 44
click at [974, 541] on span "31" at bounding box center [959, 547] width 44 height 44
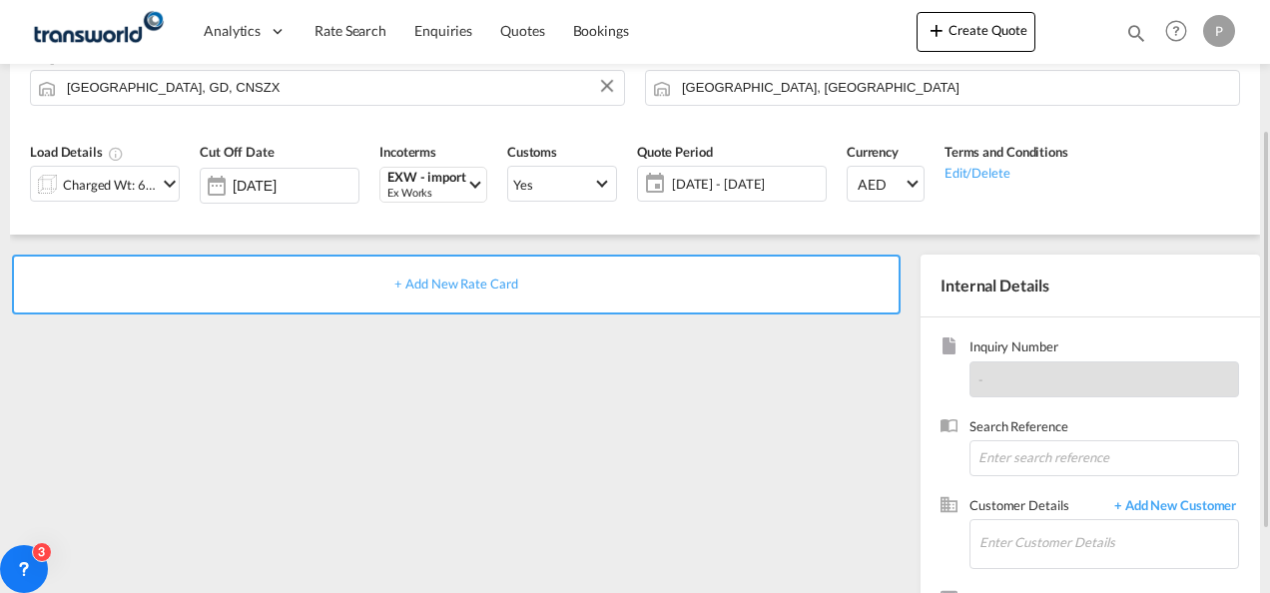
scroll to position [184, 0]
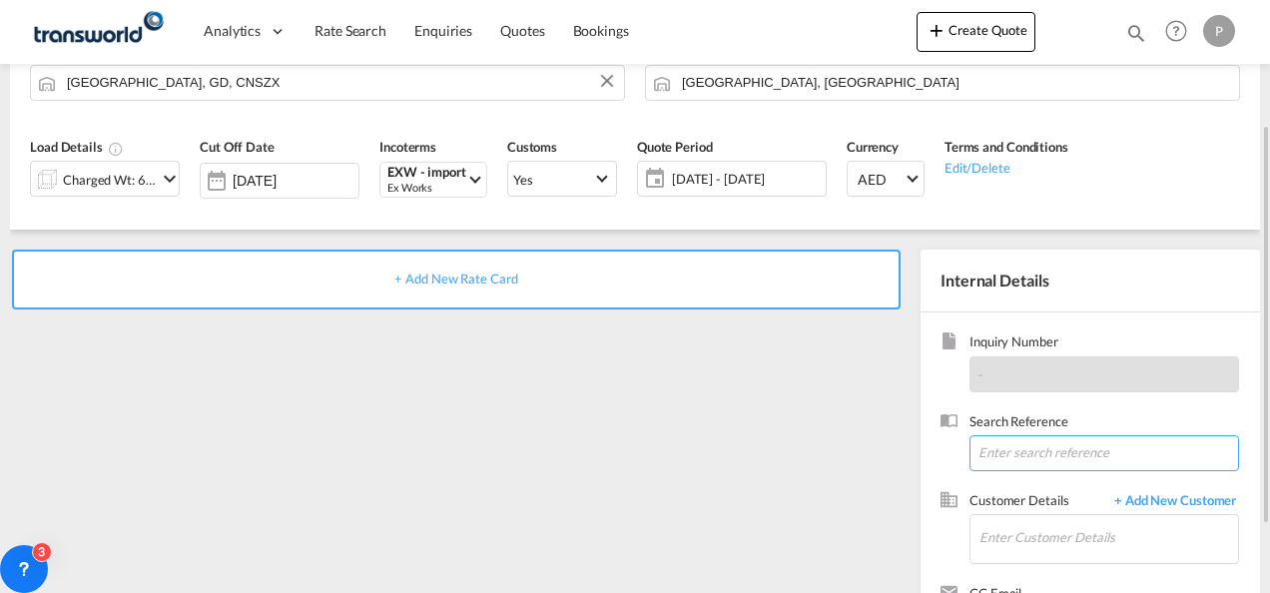
click at [1011, 455] on input at bounding box center [1103, 453] width 269 height 36
type input "TWG588"
click at [1011, 537] on input "Enter Customer Details" at bounding box center [1108, 537] width 258 height 45
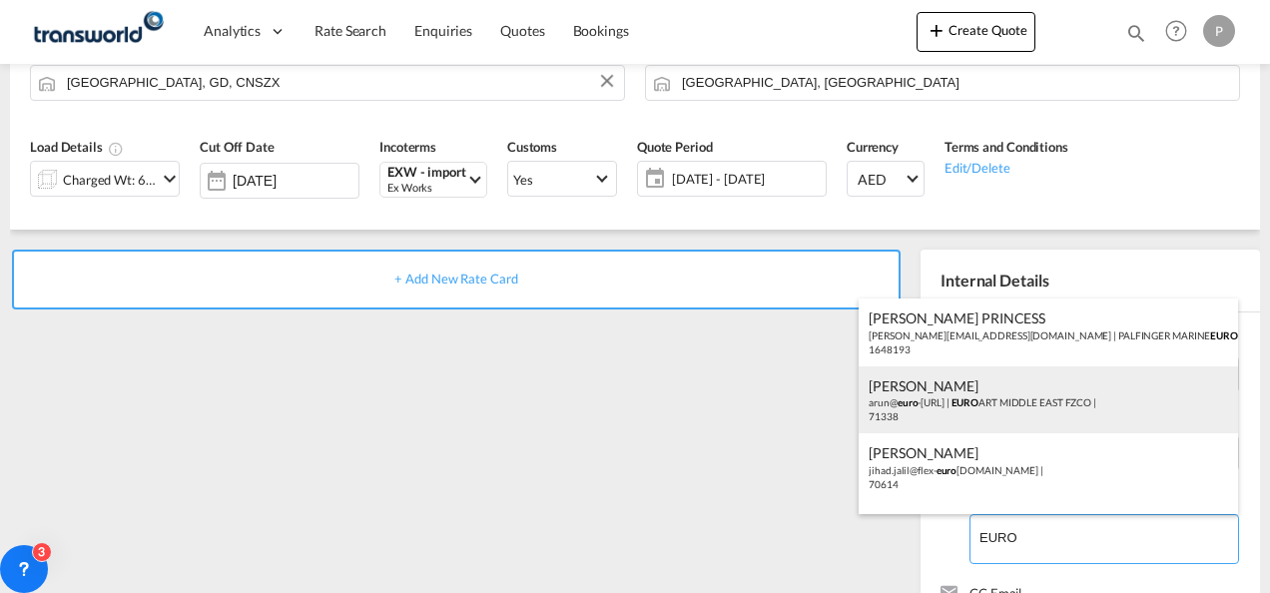
click at [971, 397] on div "[PERSON_NAME] [PERSON_NAME]@ euro -[URL] | EURO ART [GEOGRAPHIC_DATA] FZCO | 71…" at bounding box center [1047, 400] width 379 height 68
type input "EUROART MIDDLE EAST FZCO, [PERSON_NAME], [PERSON_NAME][EMAIL_ADDRESS][DOMAIN_NA…"
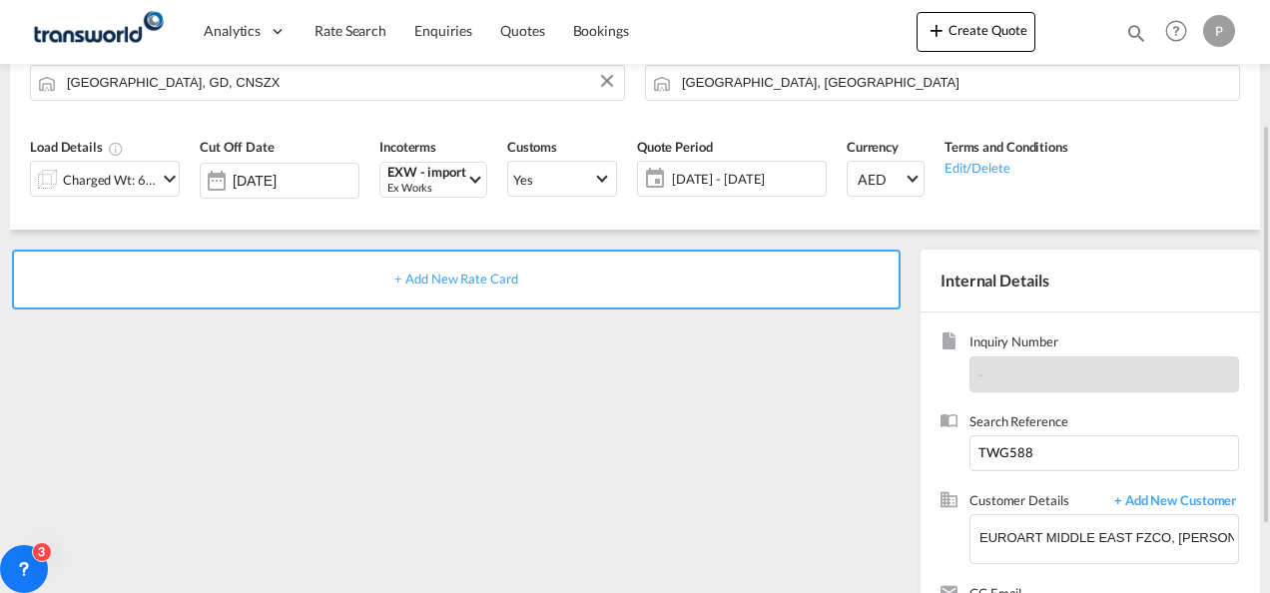
click at [474, 272] on span "+ Add New Rate Card" at bounding box center [455, 278] width 123 height 16
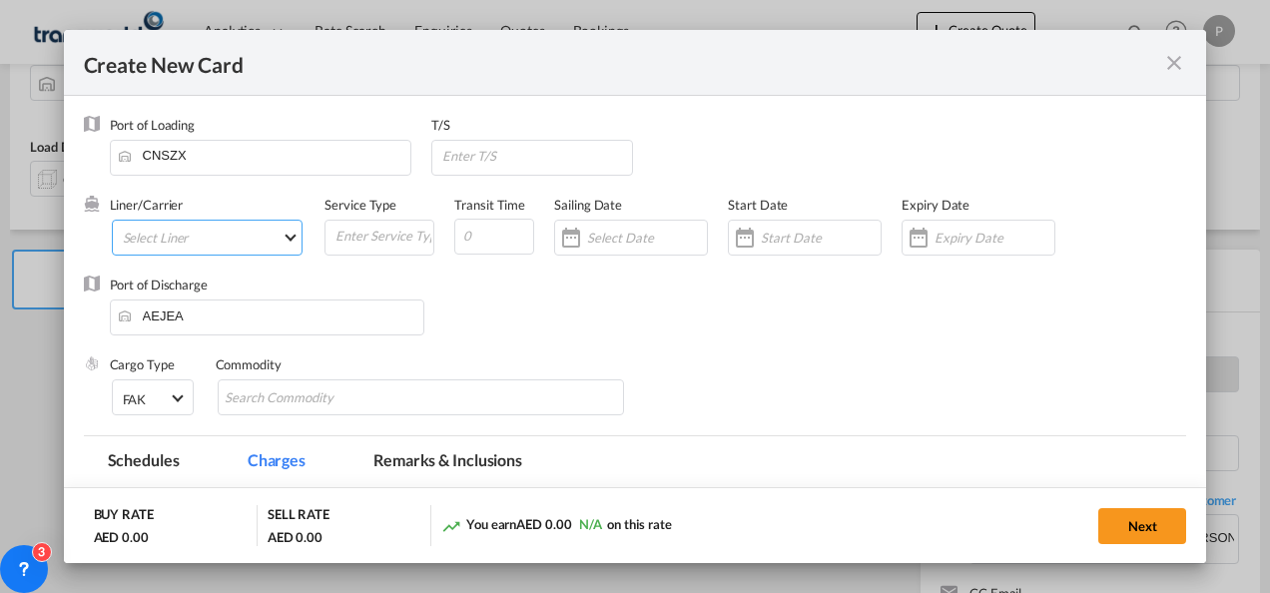
click at [164, 237] on md-select "Select Liner 2HM LOGISTICS D.O.O 2HM LOGISTICS D.O.O. / TDWC-CAPODISTRI 2HM LOG…" at bounding box center [208, 238] width 192 height 36
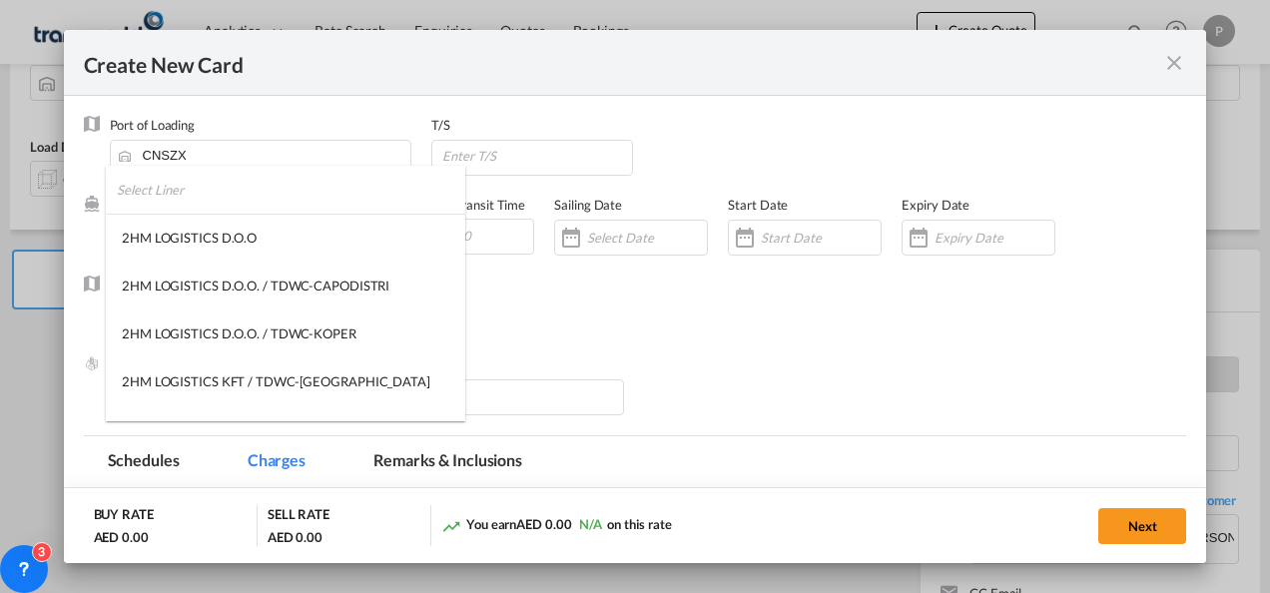
click at [203, 185] on input "search" at bounding box center [291, 190] width 348 height 48
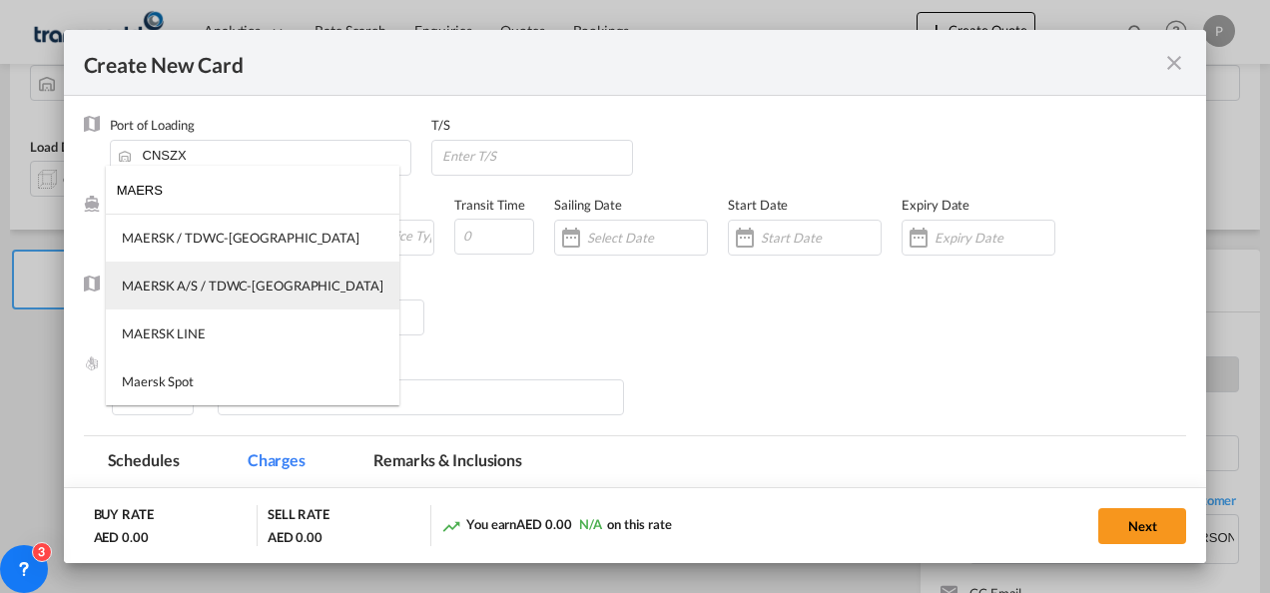
type input "MAERS"
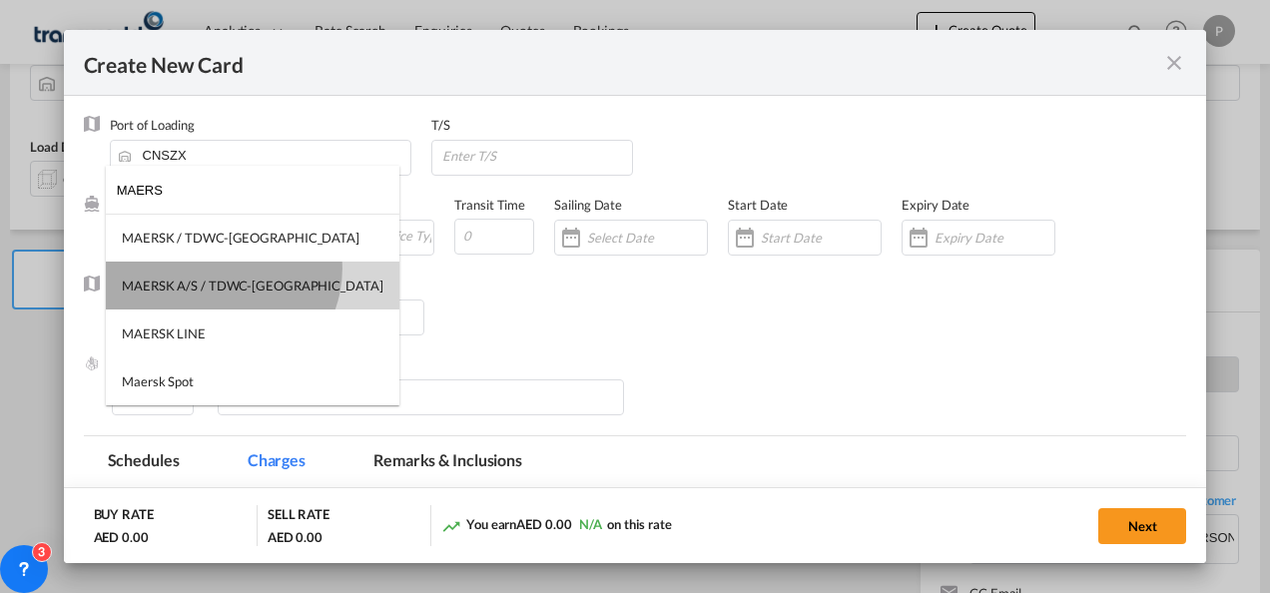
click at [221, 267] on md-option "MAERSK A/S / TDWC-[GEOGRAPHIC_DATA]" at bounding box center [252, 285] width 293 height 48
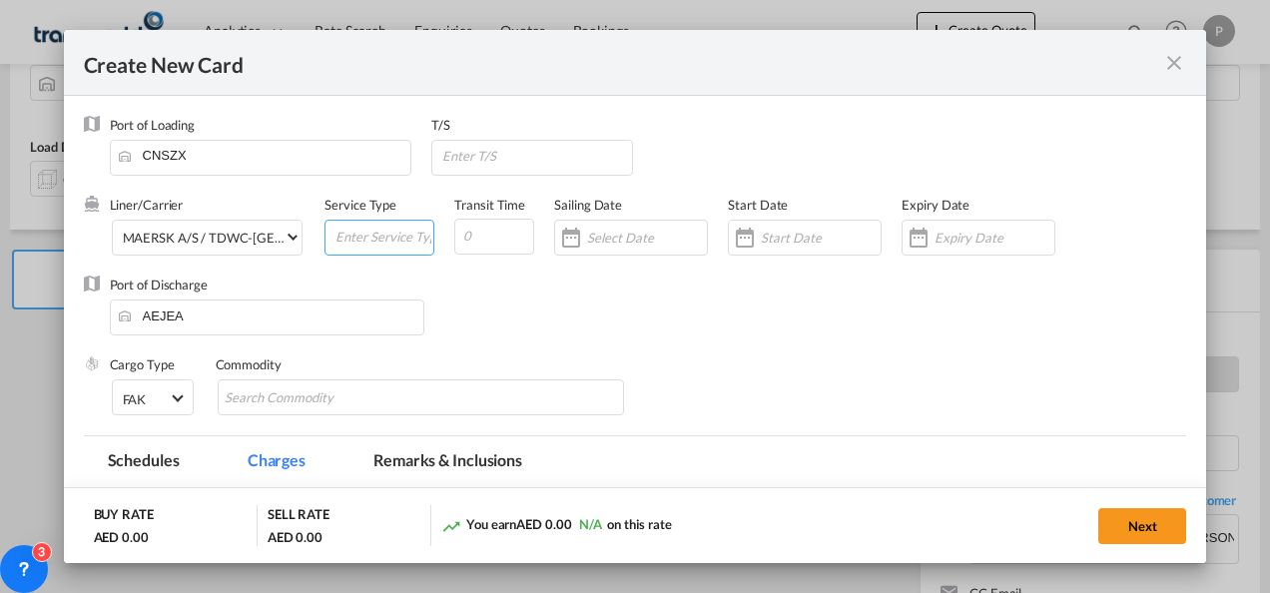
click at [363, 240] on input "Create New Card ..." at bounding box center [383, 236] width 100 height 30
type input "EXW IMPORT"
click at [798, 235] on input "Create New Card ..." at bounding box center [821, 238] width 120 height 16
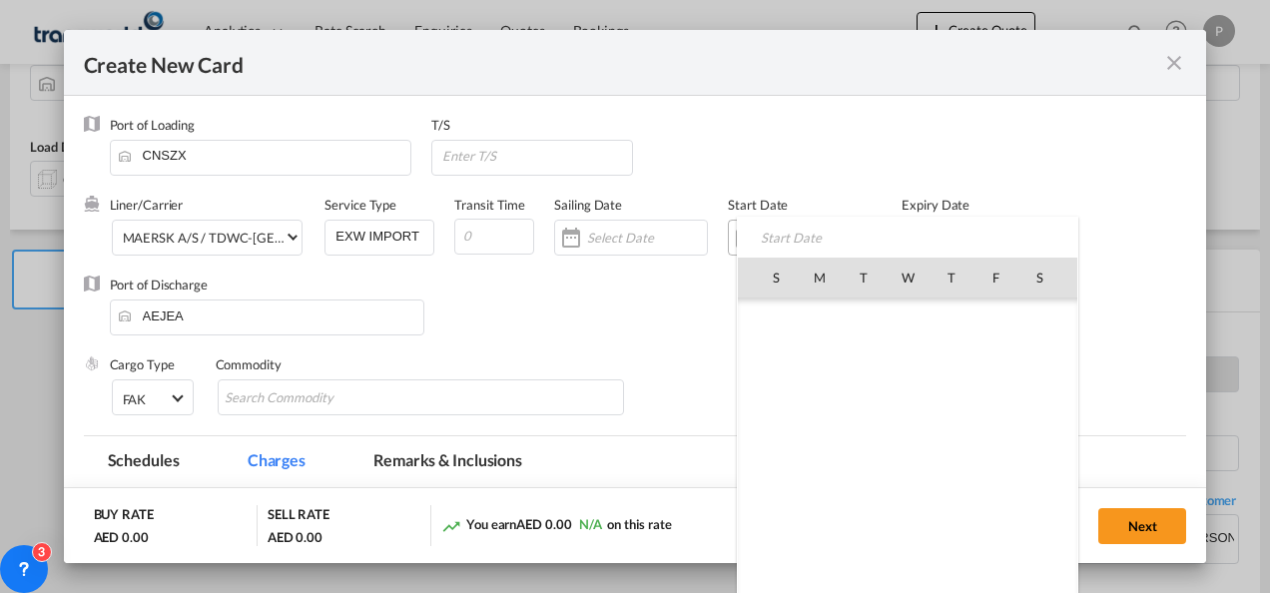
scroll to position [462058, 0]
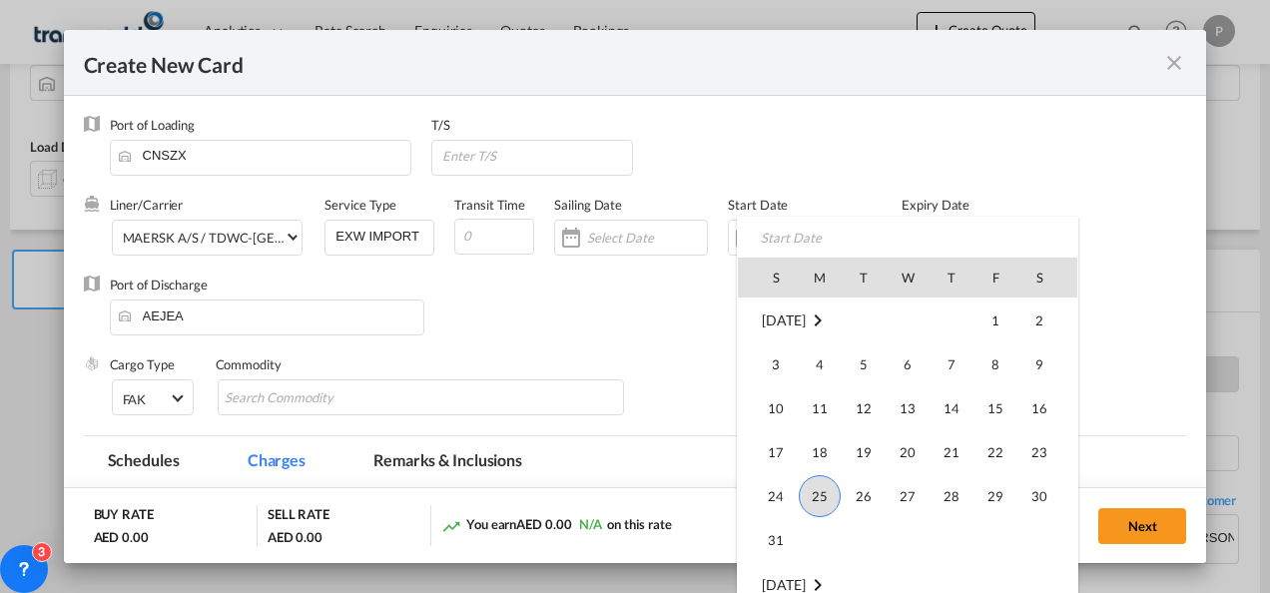
click at [860, 180] on div at bounding box center [635, 296] width 1270 height 593
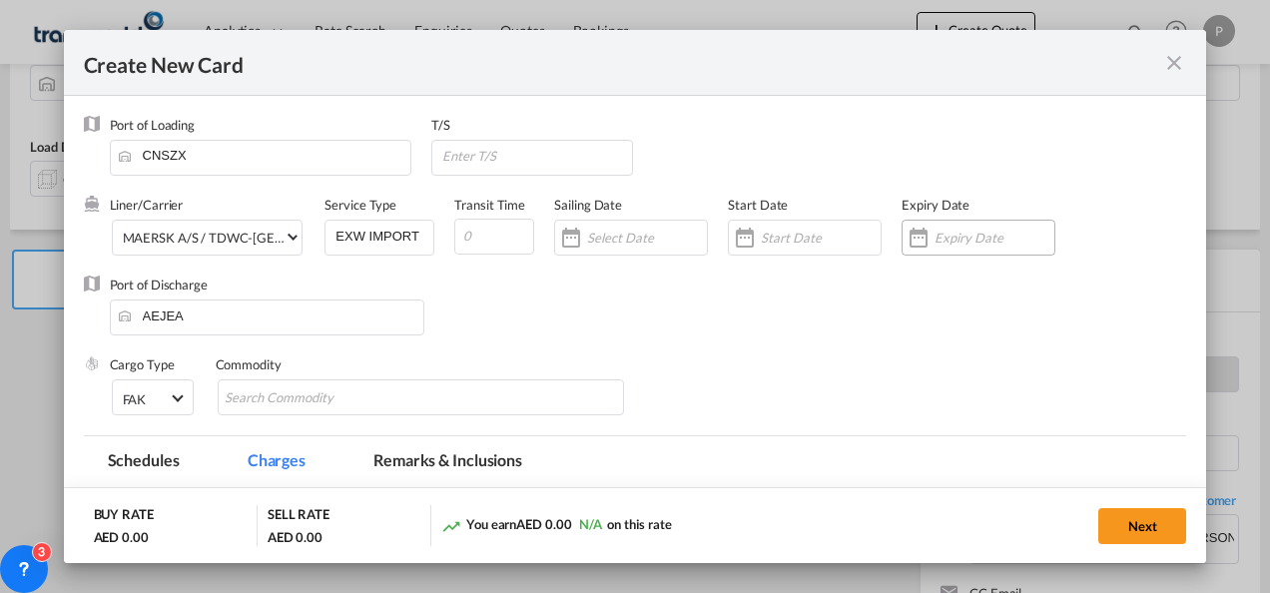
click at [950, 240] on input "Create New Card ..." at bounding box center [994, 238] width 120 height 16
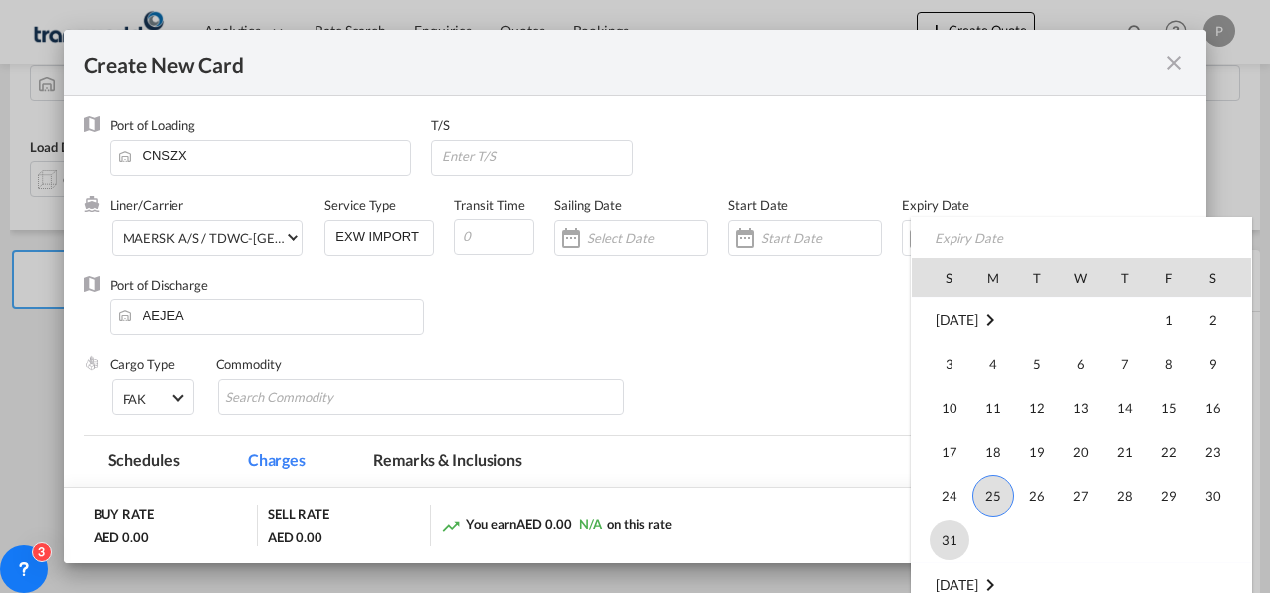
click at [949, 526] on span "31" at bounding box center [949, 540] width 40 height 40
type input "[DATE]"
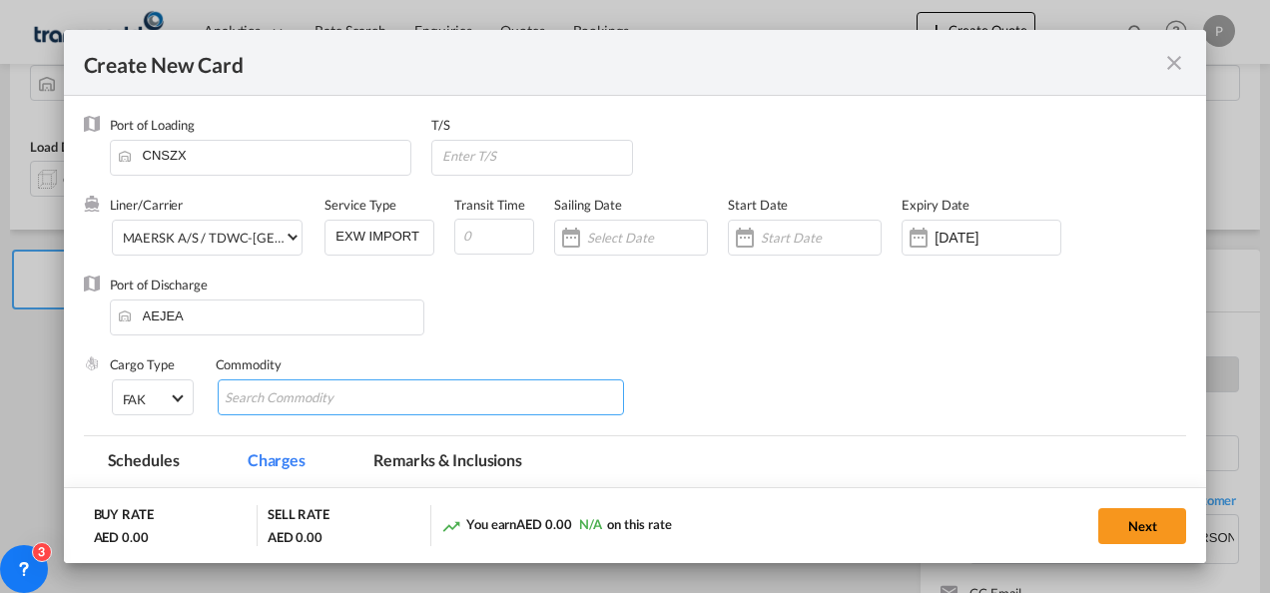
click at [400, 410] on md-chips-wrap "Chips container with autocompletion. Enter the text area, type text to search, …" at bounding box center [421, 397] width 407 height 36
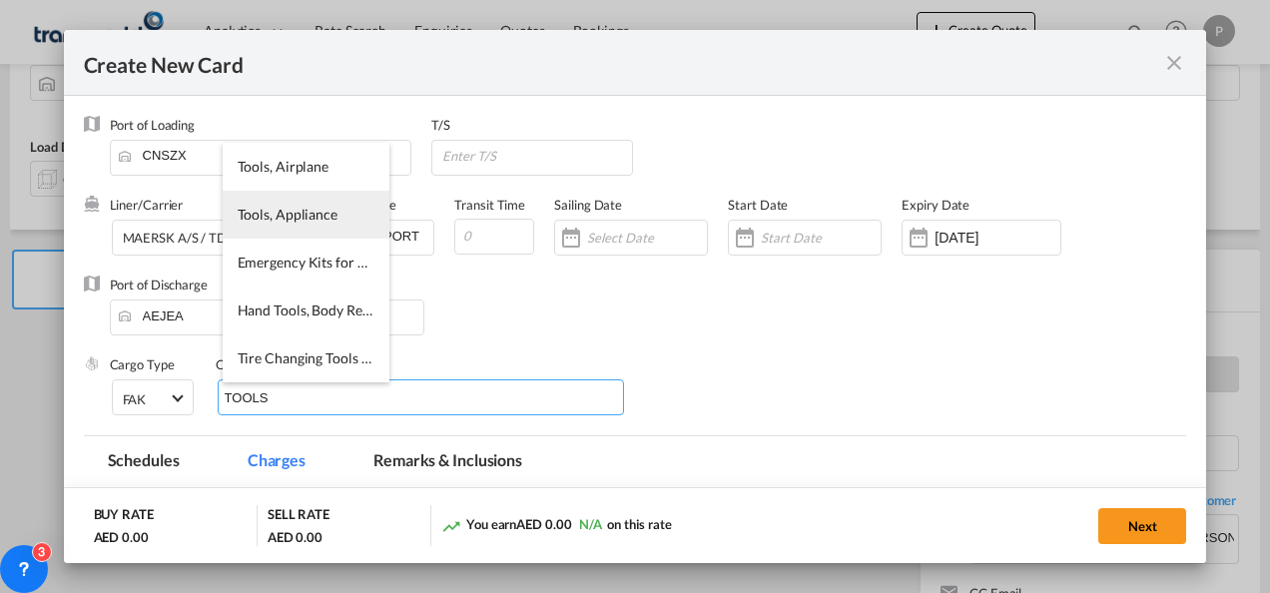
type input "TOOLS"
click at [297, 222] on span "Tools, Appliance" at bounding box center [288, 214] width 100 height 17
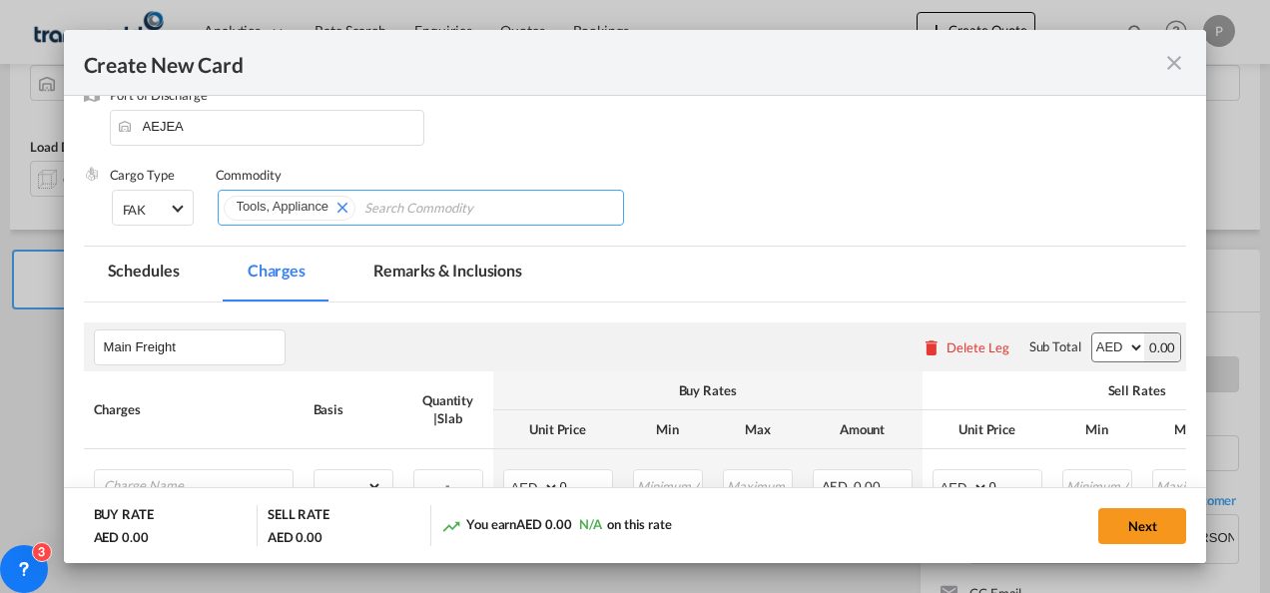
scroll to position [326, 0]
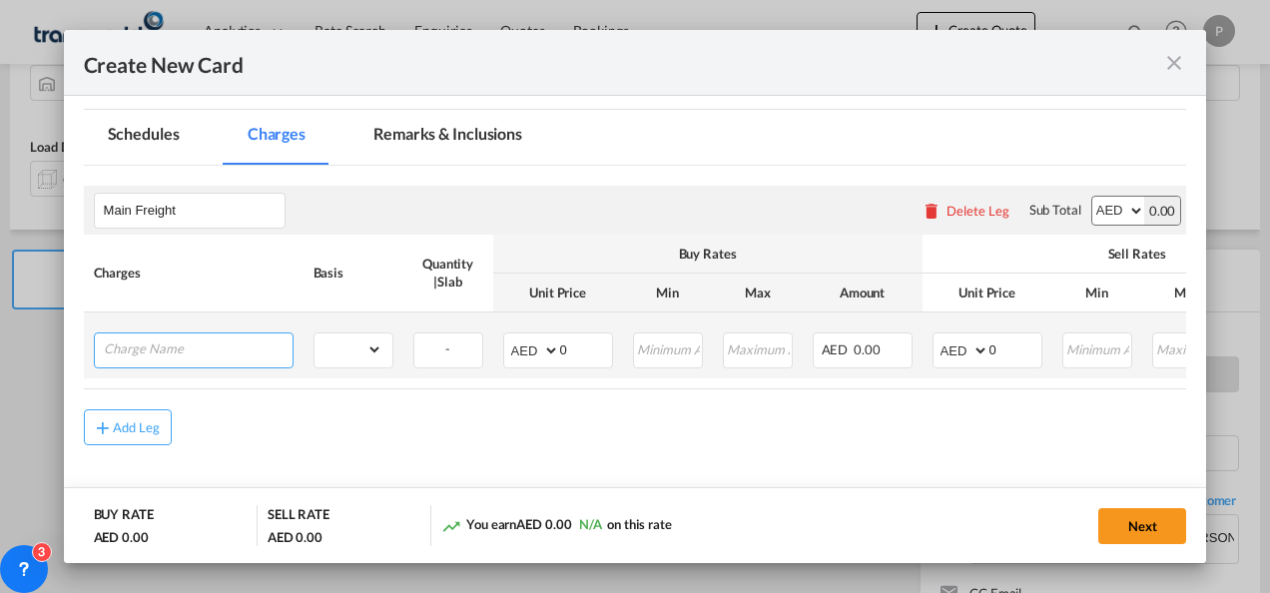
click at [173, 335] on input "Charge Name" at bounding box center [198, 348] width 189 height 30
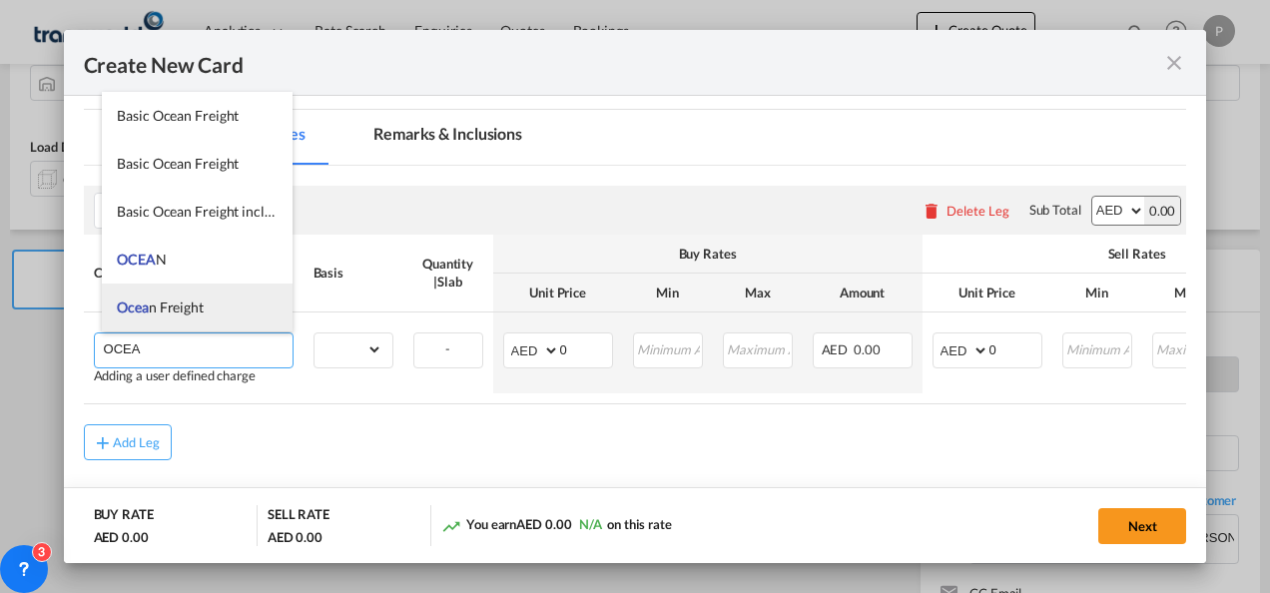
click at [174, 315] on span "Ocea n Freight" at bounding box center [160, 306] width 87 height 17
type input "Ocean Freight"
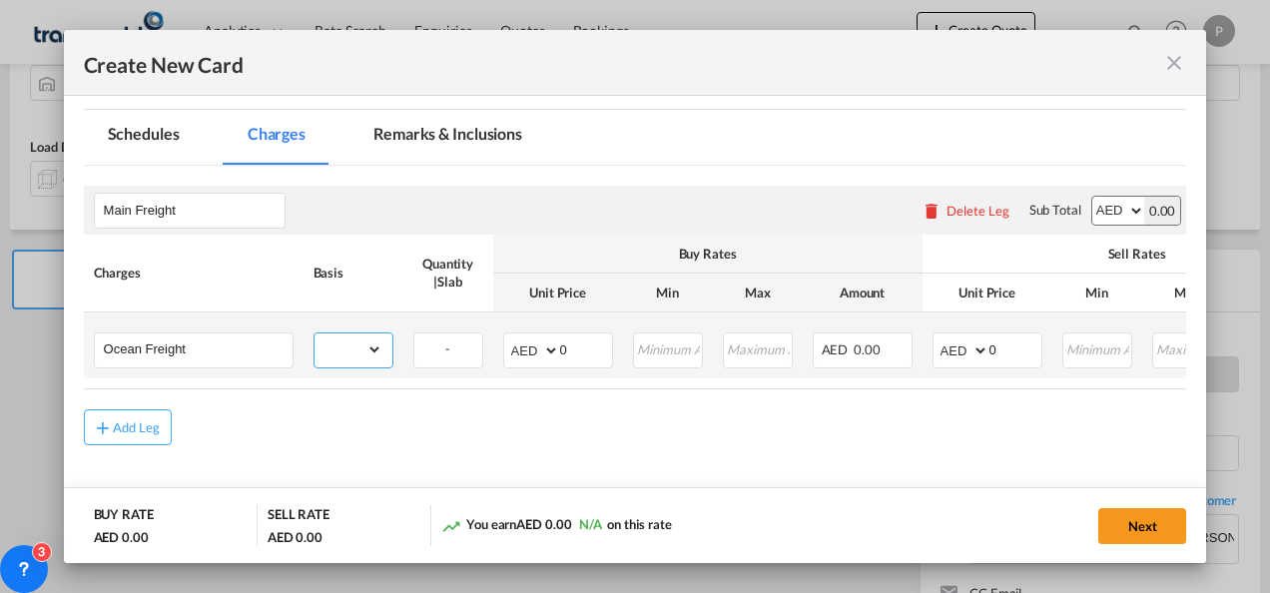
click at [345, 354] on select "gross_weight volumetric_weight per_shipment per_bl per_km per_hawb per_kg flat …" at bounding box center [348, 349] width 68 height 32
select select "per_shipment"
click at [314, 333] on select "gross_weight volumetric_weight per_shipment per_bl per_km per_hawb per_kg flat …" at bounding box center [348, 349] width 68 height 32
click at [586, 343] on input "0" at bounding box center [586, 348] width 52 height 30
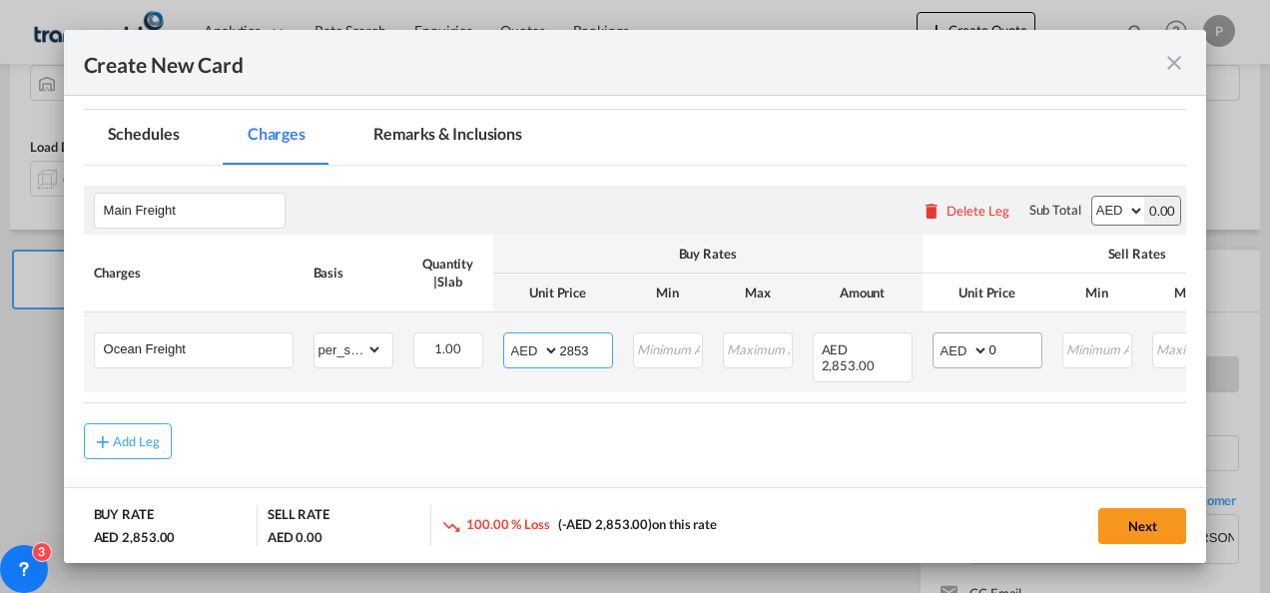
type input "2853"
click at [1015, 344] on input "0" at bounding box center [1015, 348] width 52 height 30
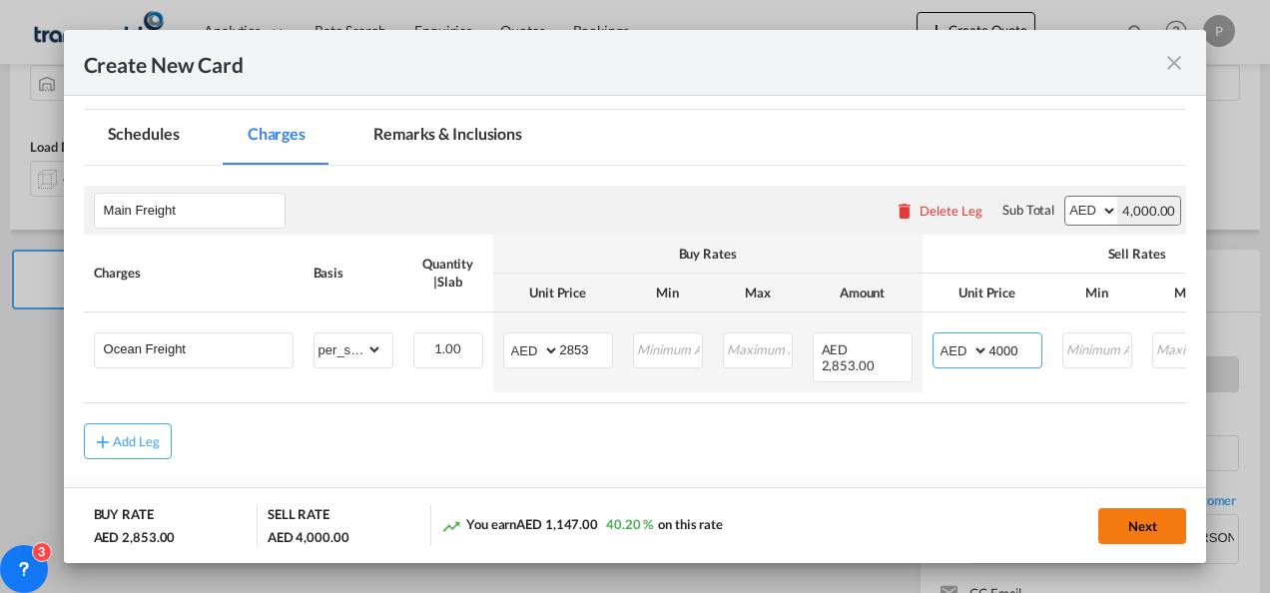
type input "4000"
click at [1128, 524] on button "Next" at bounding box center [1142, 526] width 88 height 36
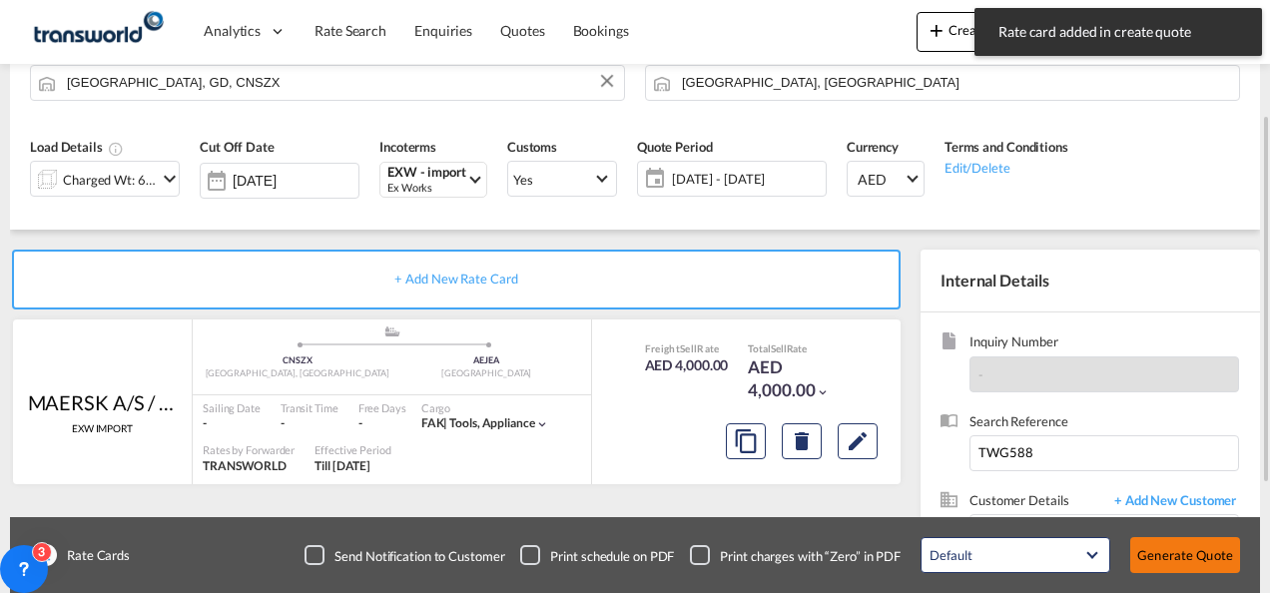
click at [1167, 552] on button "Generate Quote" at bounding box center [1185, 555] width 110 height 36
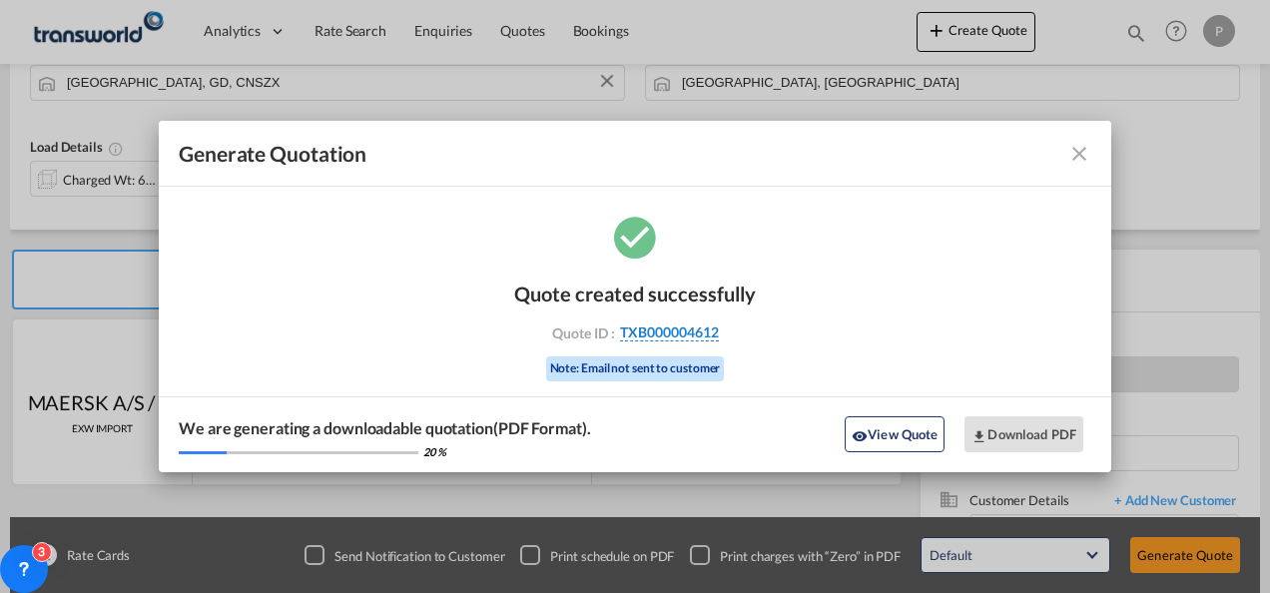
click at [699, 330] on span "TXB000004612" at bounding box center [669, 332] width 99 height 18
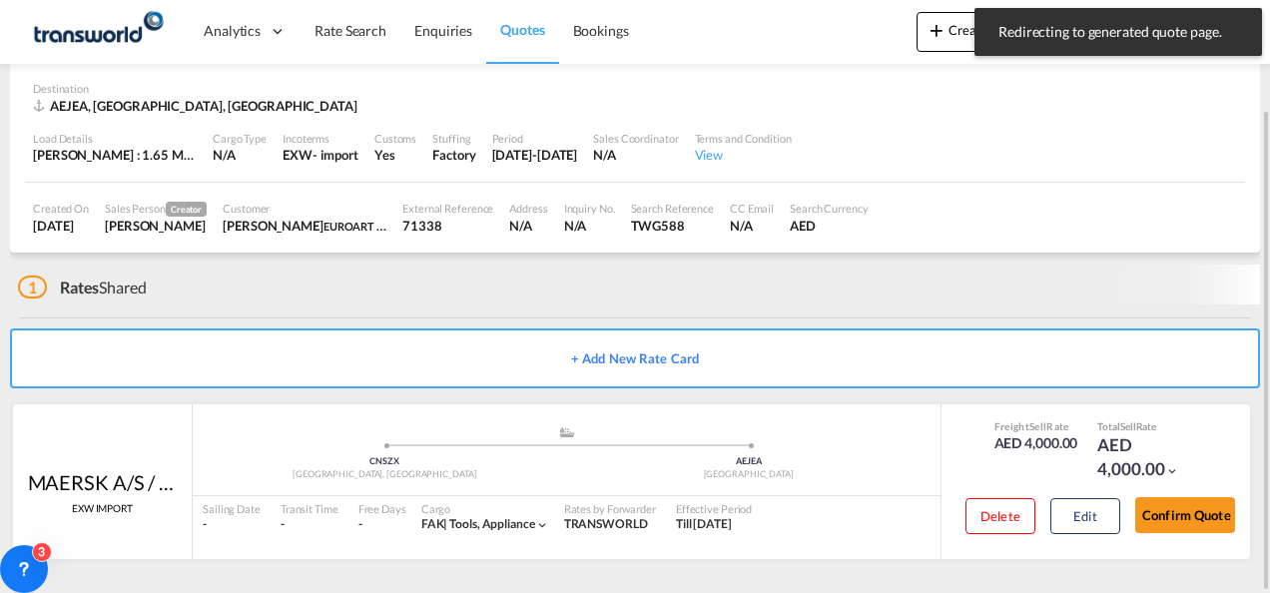
scroll to position [122, 0]
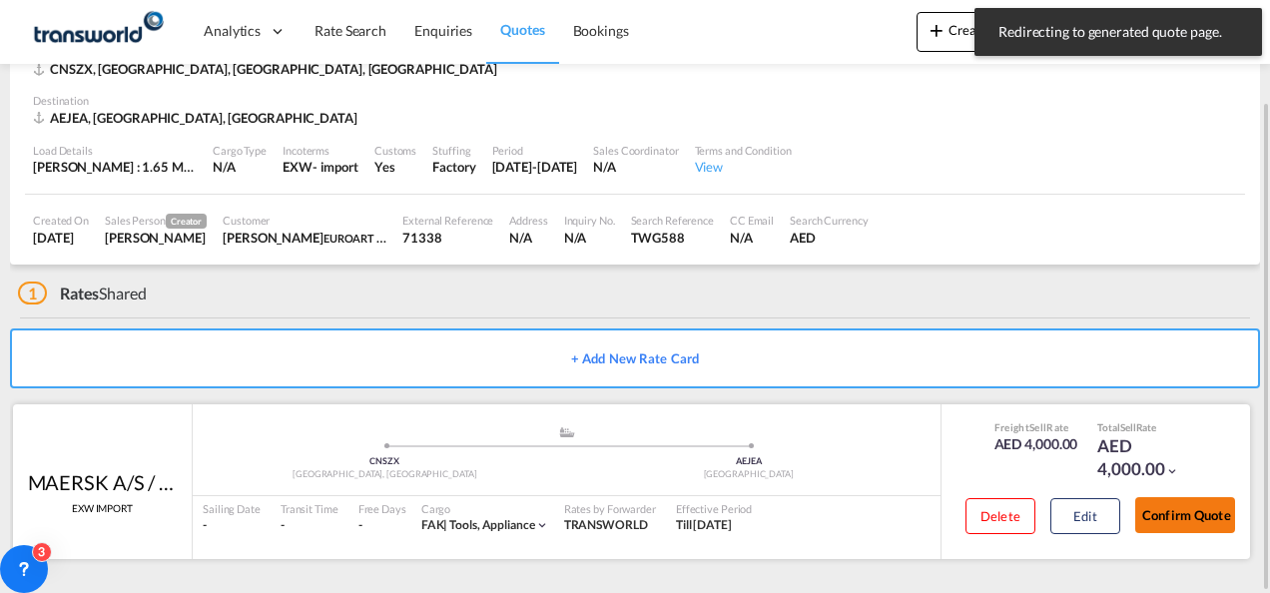
click at [1193, 515] on button "Confirm Quote" at bounding box center [1185, 515] width 100 height 36
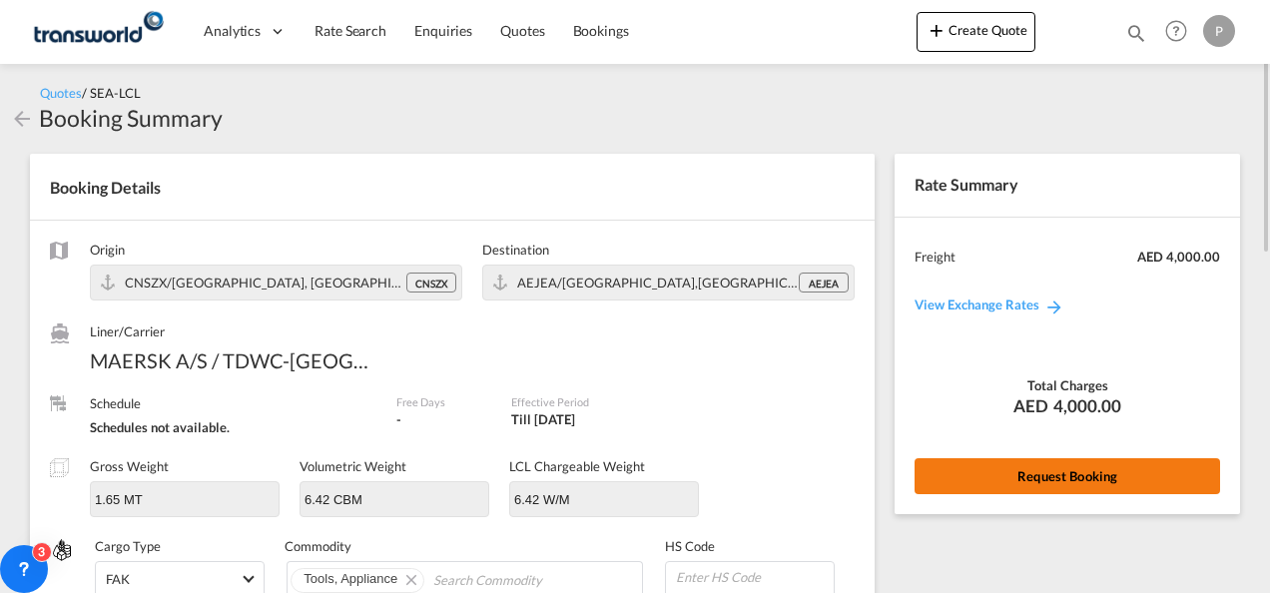
click at [1035, 461] on button "Request Booking" at bounding box center [1066, 476] width 305 height 36
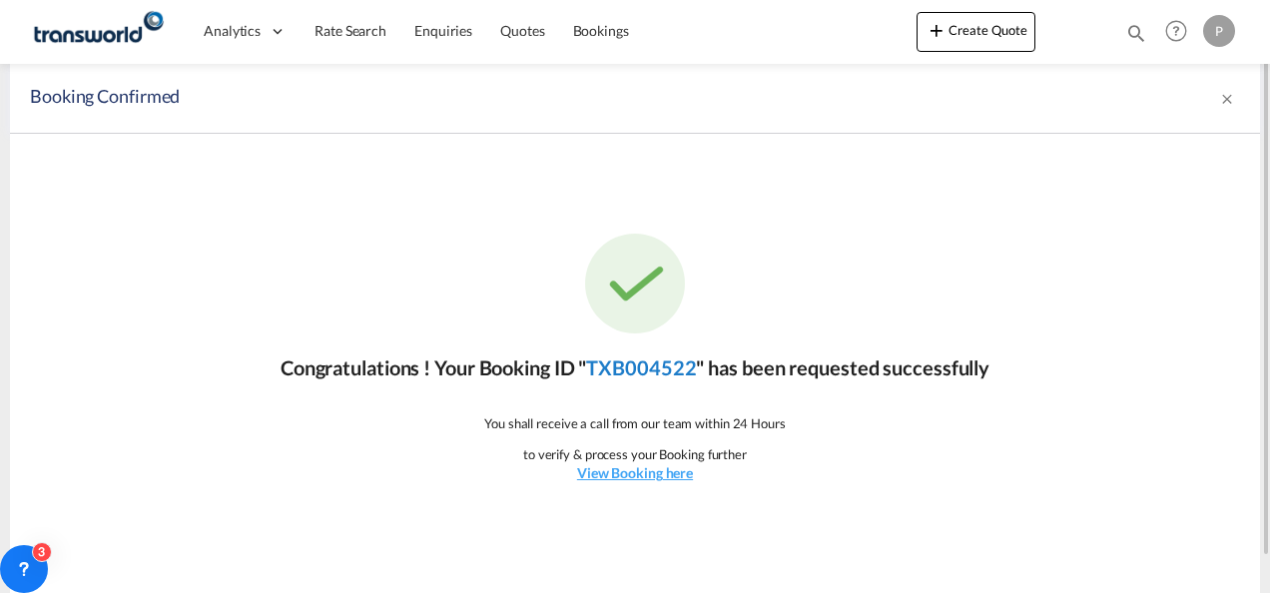
click at [670, 363] on link "TXB004522" at bounding box center [641, 367] width 110 height 24
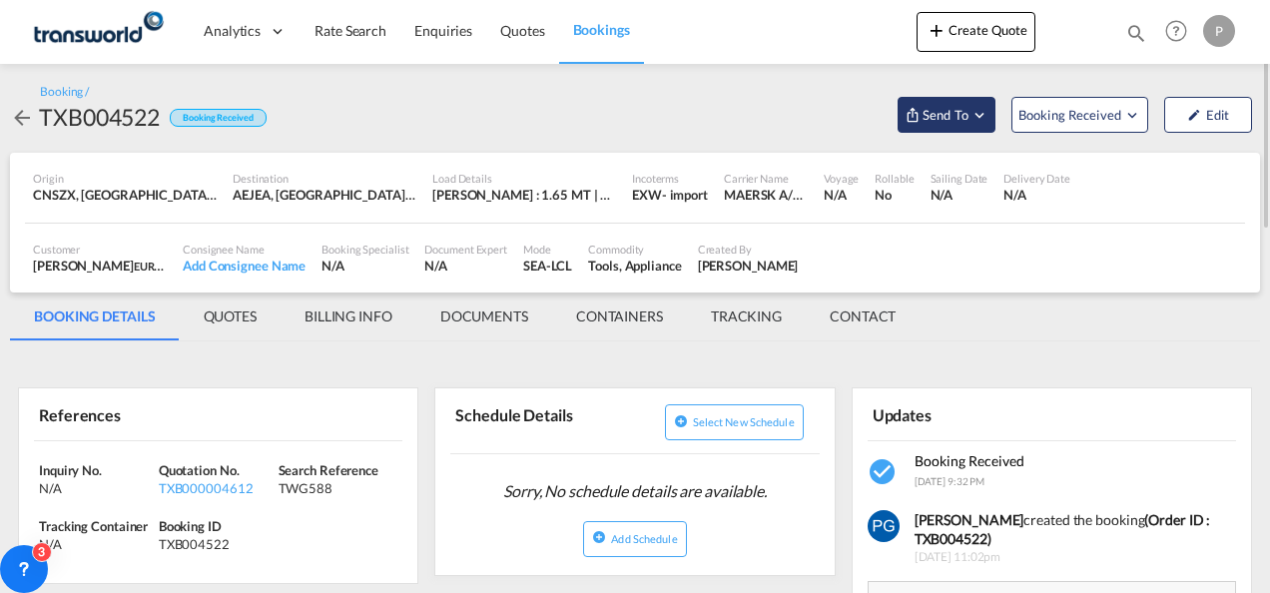
click at [954, 112] on span "Send To" at bounding box center [945, 115] width 50 height 20
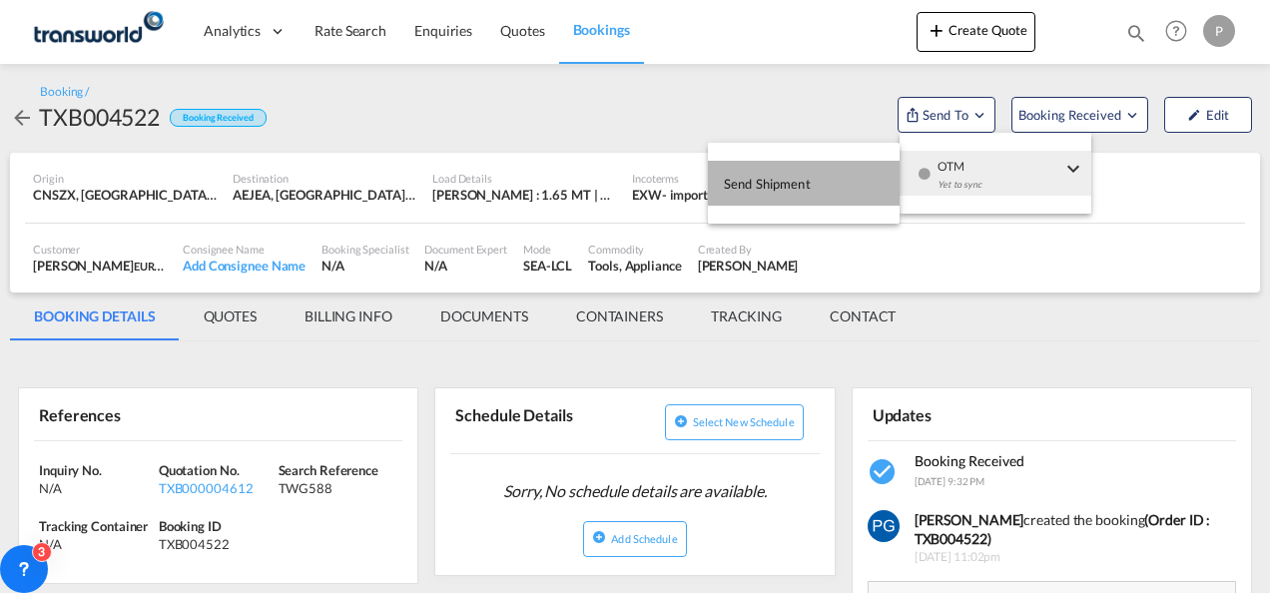
click at [818, 174] on button "Send Shipment" at bounding box center [804, 183] width 192 height 45
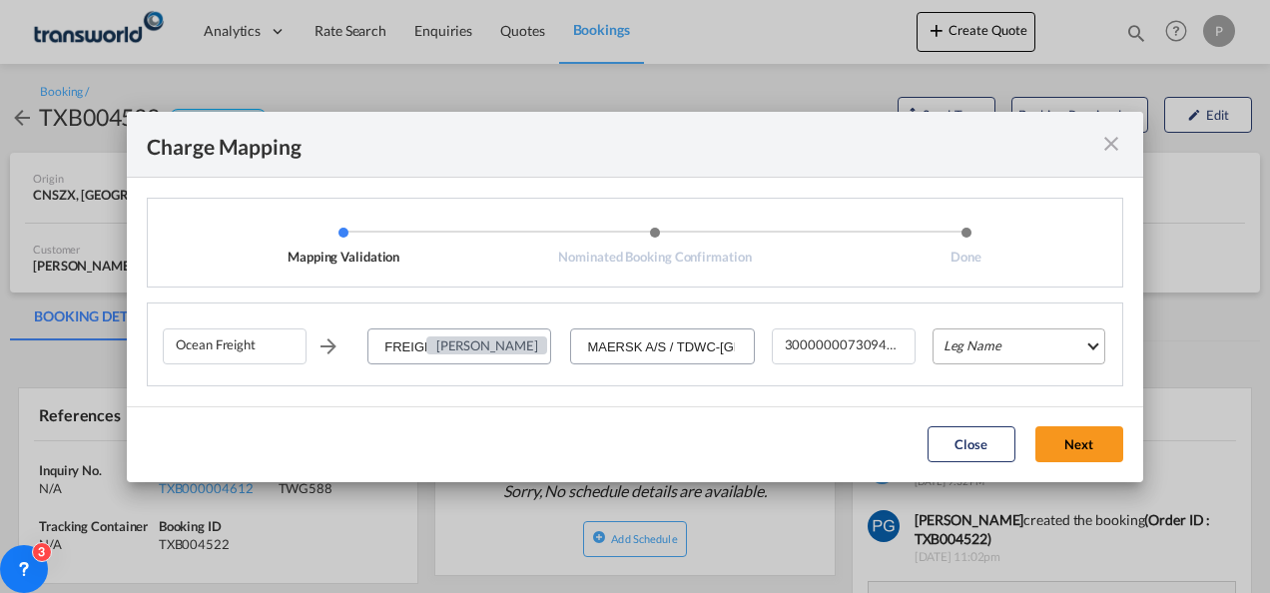
click at [956, 341] on md-select "Leg Name HANDLING ORIGIN VESSEL HANDLING DESTINATION OTHERS TL PICK UP CUSTOMS …" at bounding box center [1018, 346] width 173 height 36
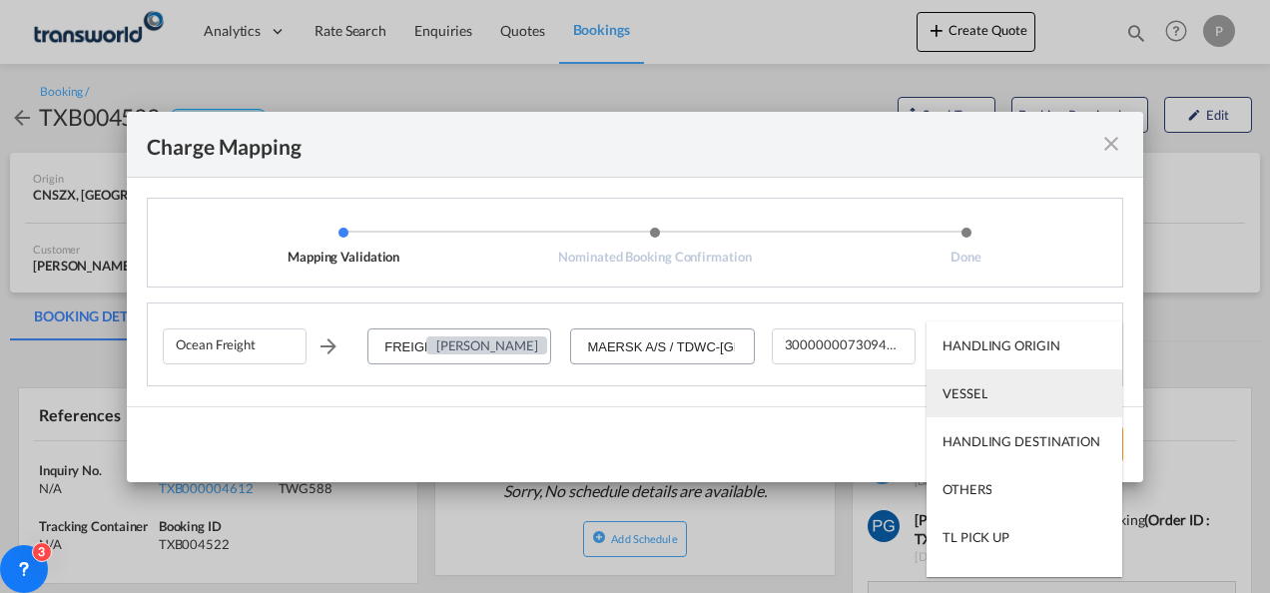
click at [970, 381] on md-option "VESSEL" at bounding box center [1024, 393] width 196 height 48
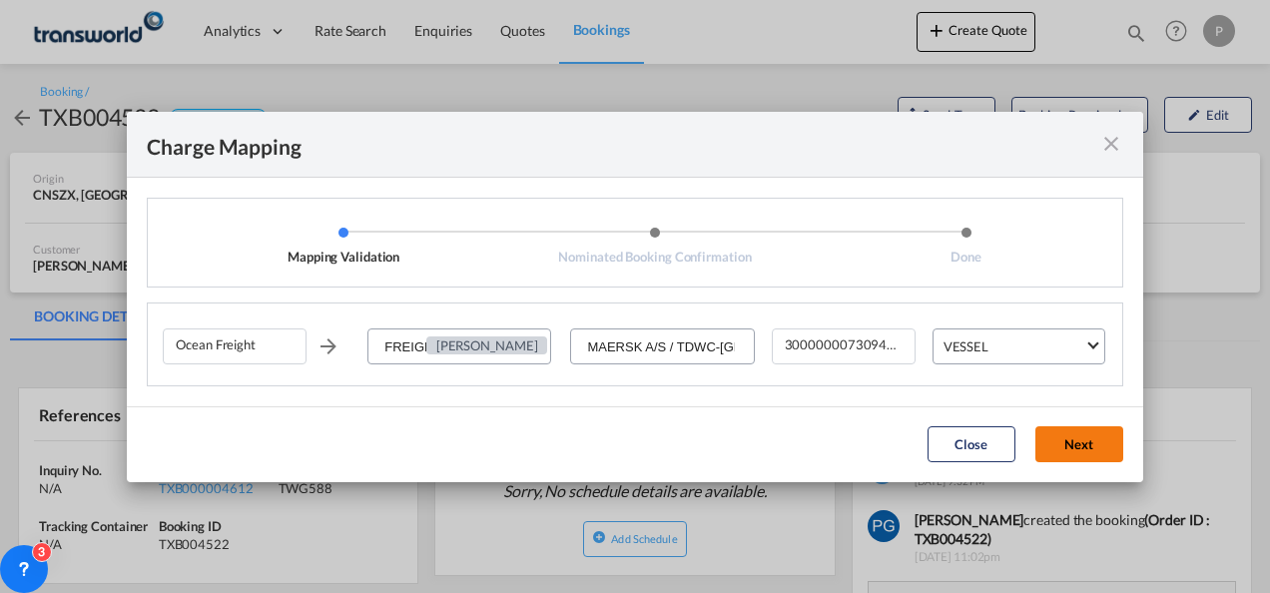
click at [1108, 445] on button "Next" at bounding box center [1079, 444] width 88 height 36
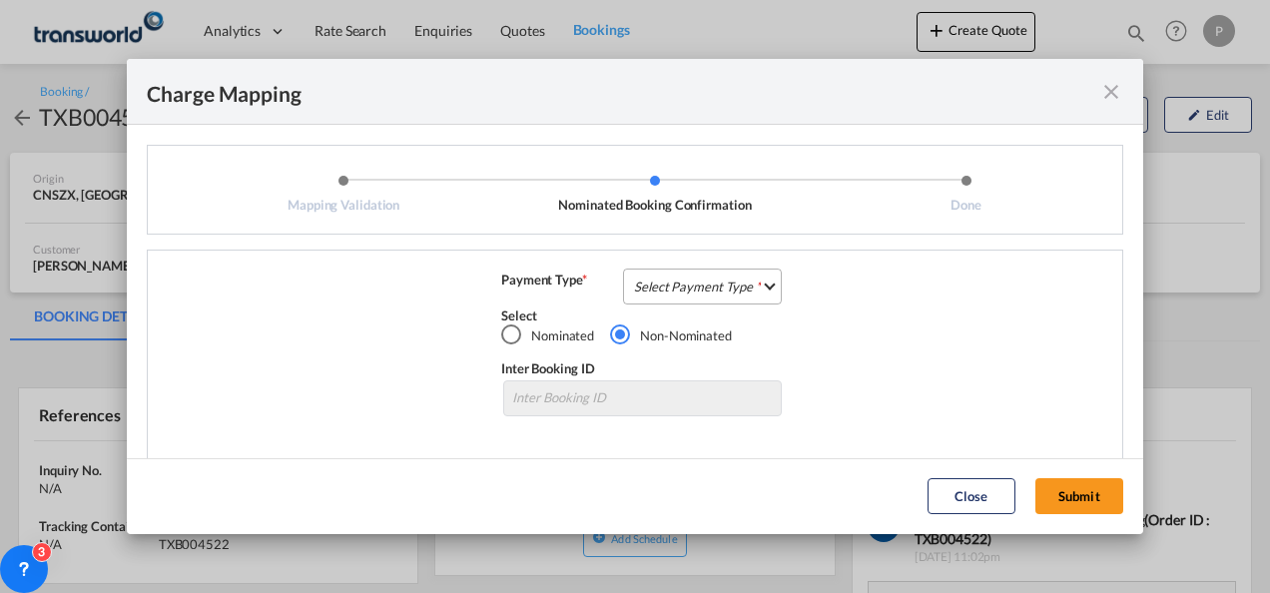
click at [735, 275] on md-select "Select Payment Type COLLECT PREPAID" at bounding box center [702, 286] width 159 height 36
click at [735, 275] on md-option "COLLECT" at bounding box center [700, 286] width 177 height 48
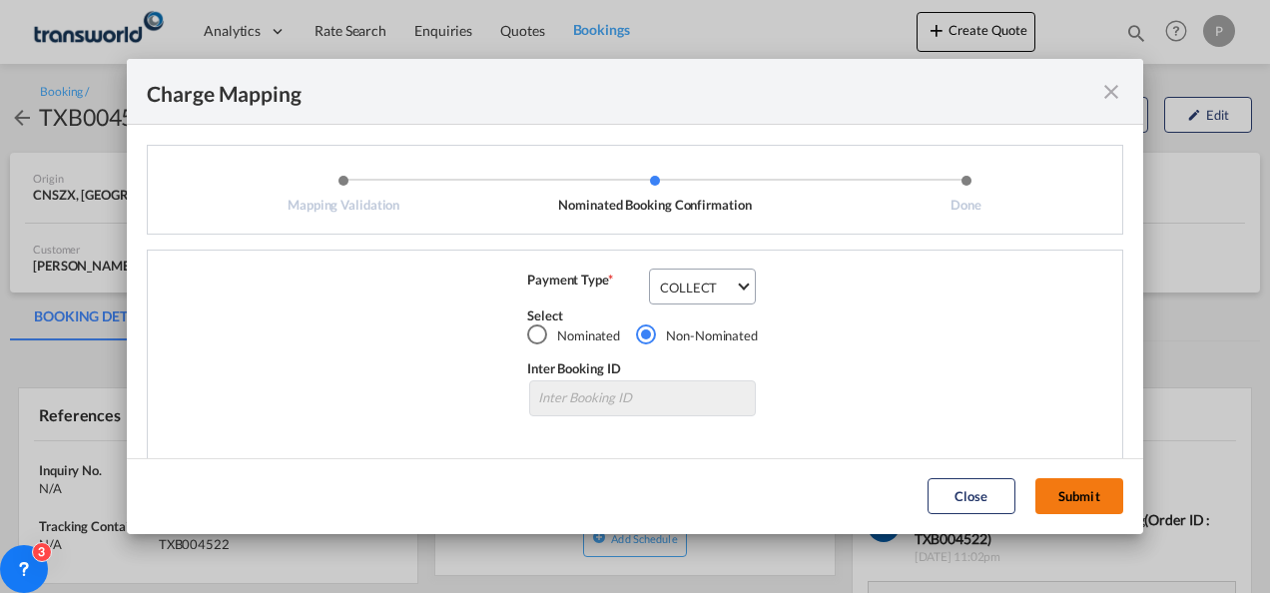
click at [1095, 490] on button "Submit" at bounding box center [1079, 496] width 88 height 36
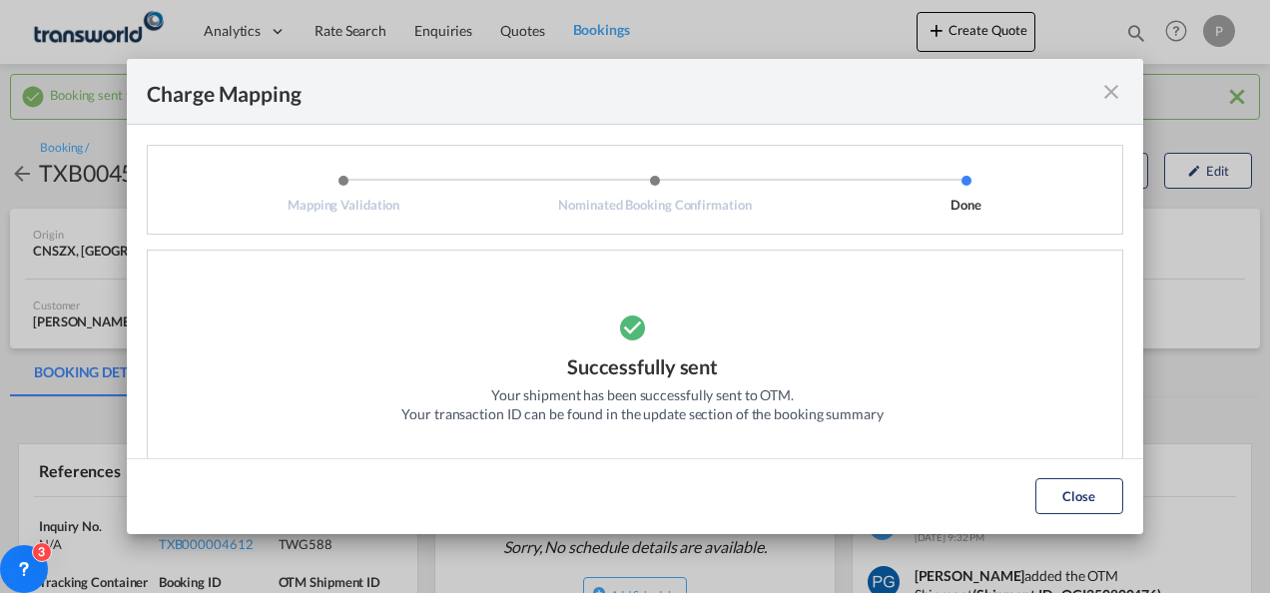
click at [1114, 98] on md-icon "icon-close fg-AAA8AD cursor" at bounding box center [1111, 92] width 24 height 24
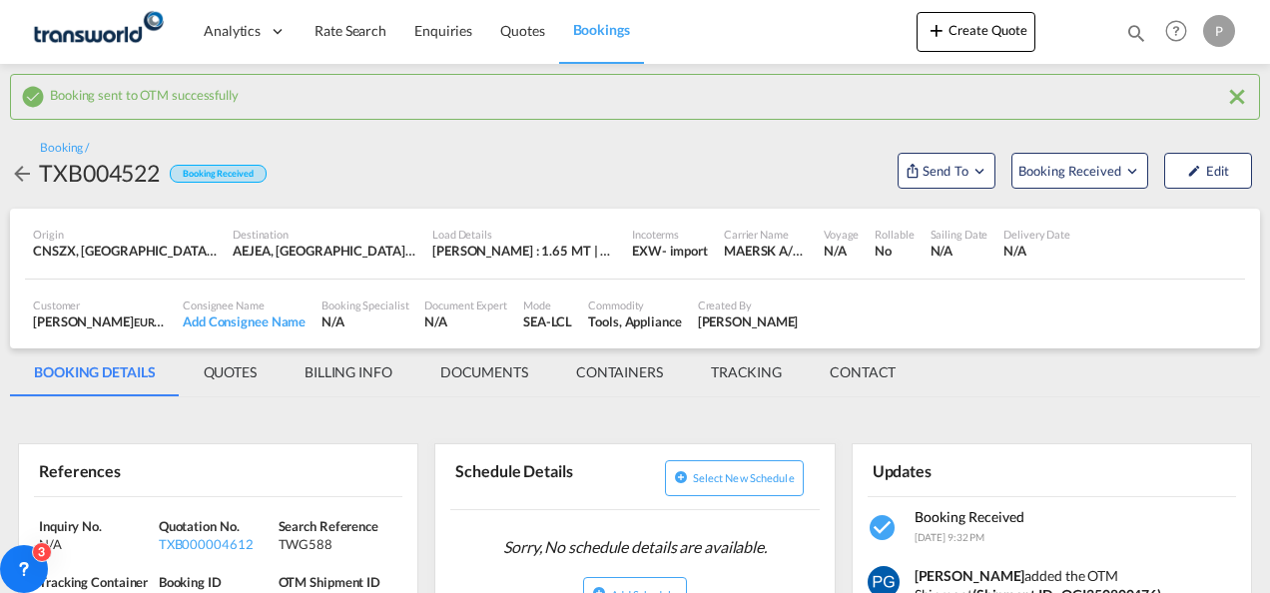
scroll to position [256, 0]
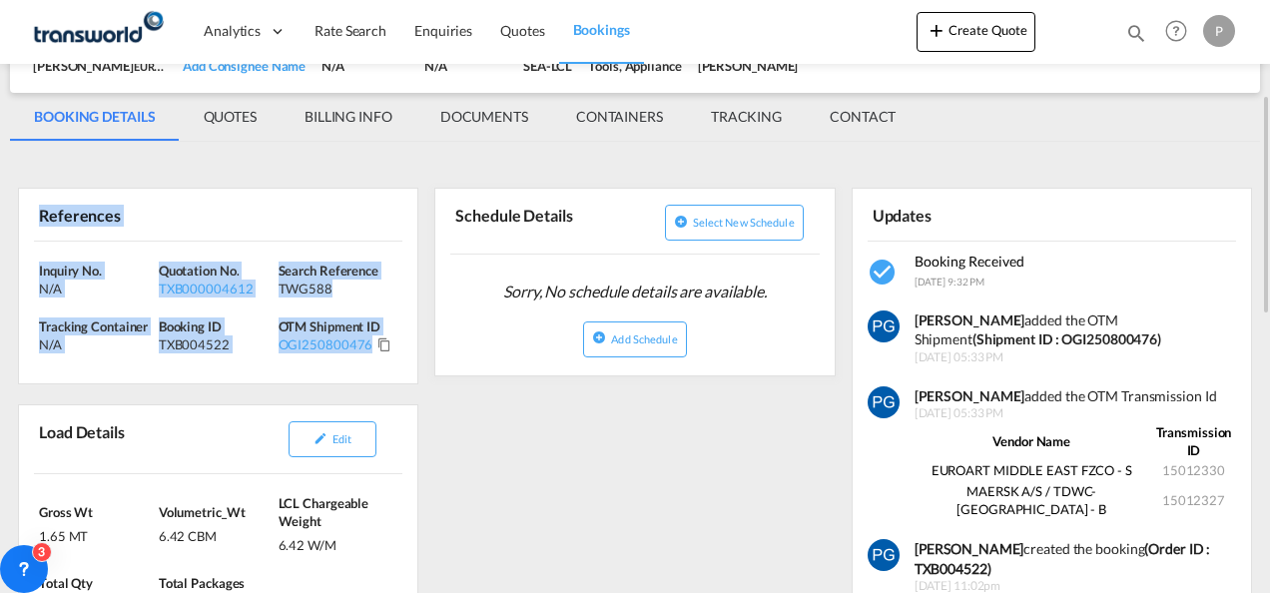
drag, startPoint x: 33, startPoint y: 214, endPoint x: 370, endPoint y: 351, distance: 364.4
click at [370, 351] on div "References Inquiry No. N/A Quotation No. TXB000004612 Search Reference TWG588 T…" at bounding box center [218, 286] width 400 height 197
copy div "References Inquiry No. N/A Quotation No. TXB000004612 Search Reference TWG588 T…"
